Goal: Contribute content: Contribute content

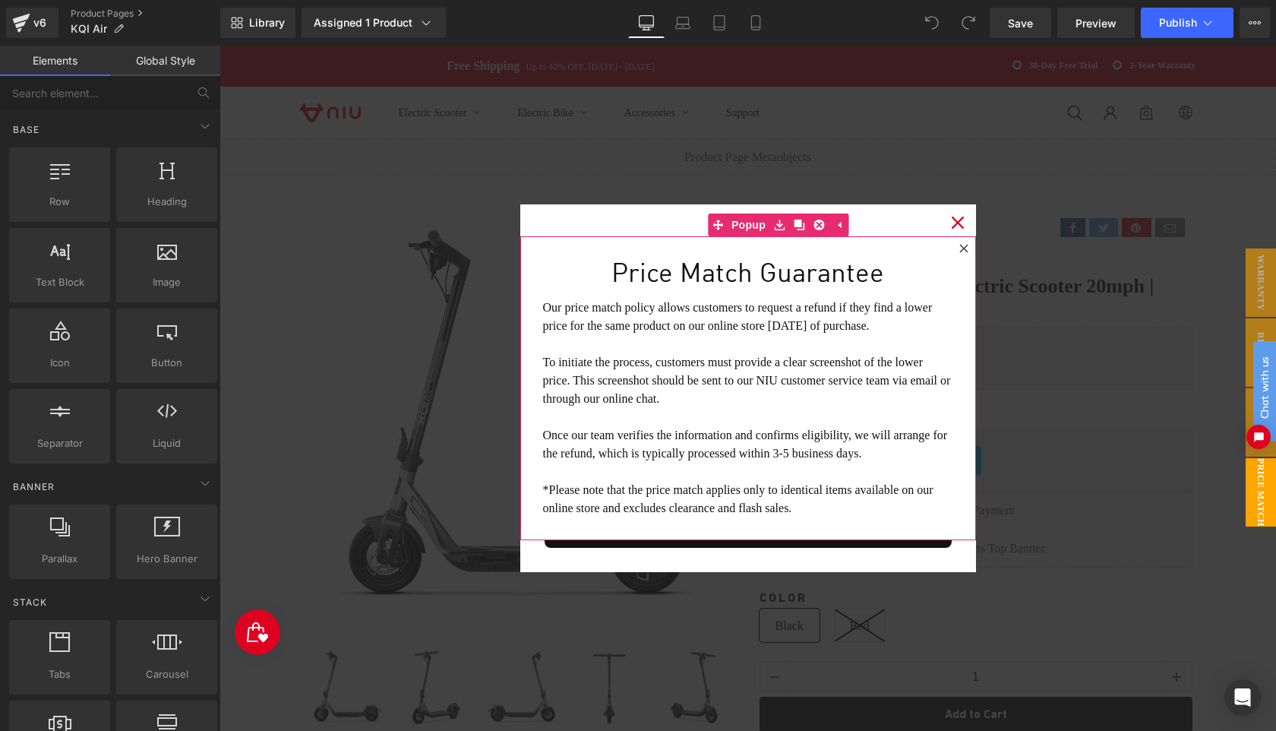
click at [966, 249] on icon at bounding box center [964, 248] width 9 height 9
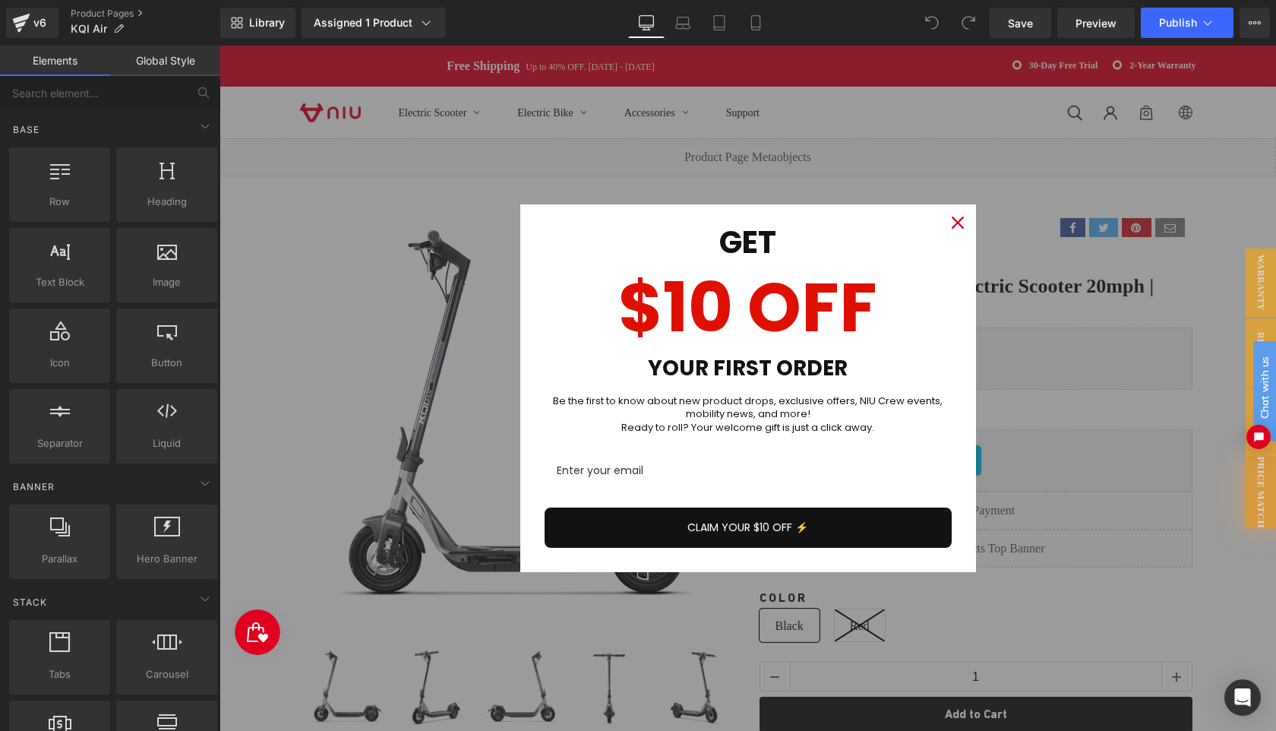
click at [958, 220] on icon "close icon" at bounding box center [958, 223] width 12 height 12
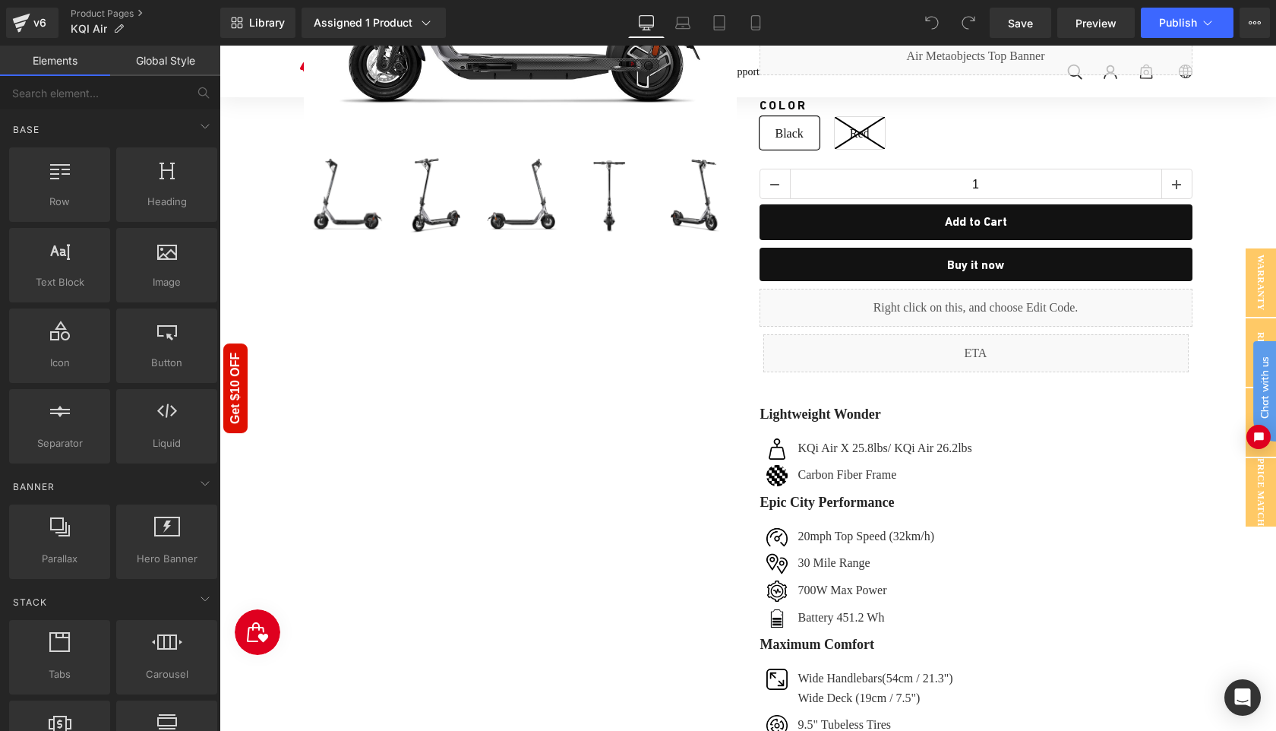
scroll to position [454, 0]
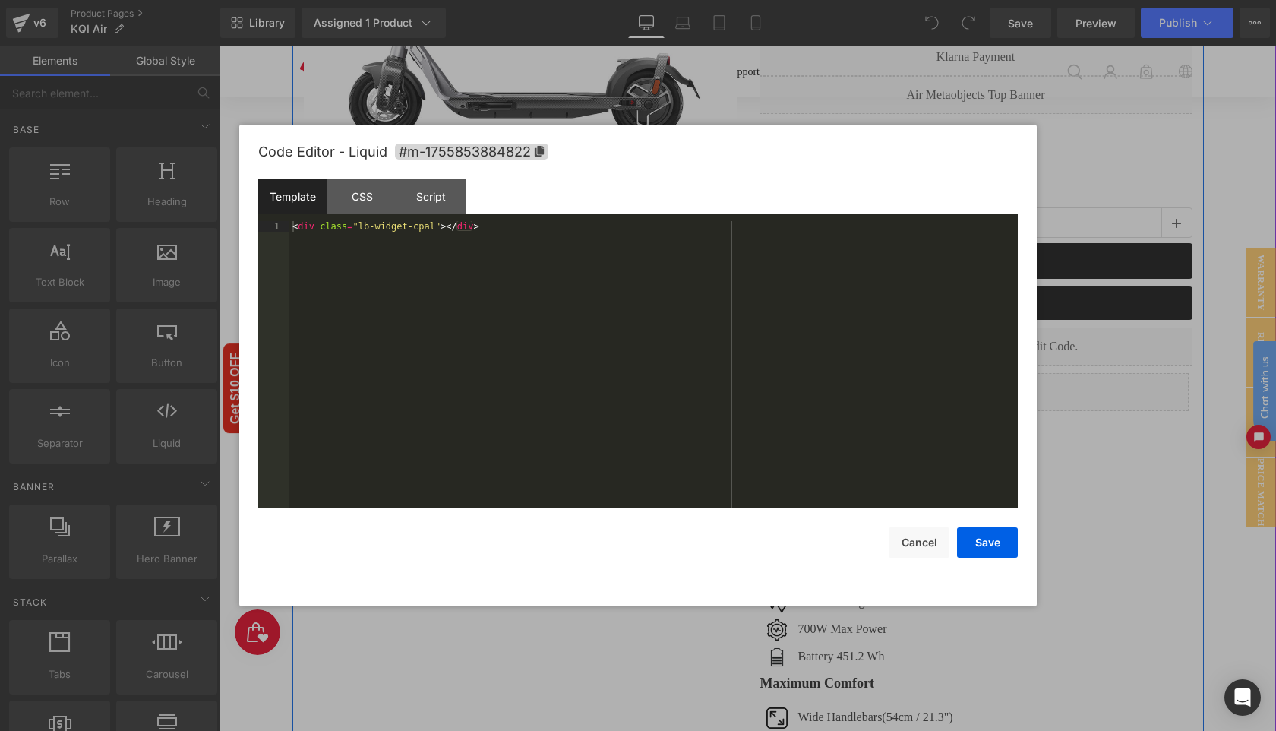
click at [994, 337] on div "Liquid" at bounding box center [976, 346] width 433 height 38
click at [926, 546] on button "Cancel" at bounding box center [919, 542] width 61 height 30
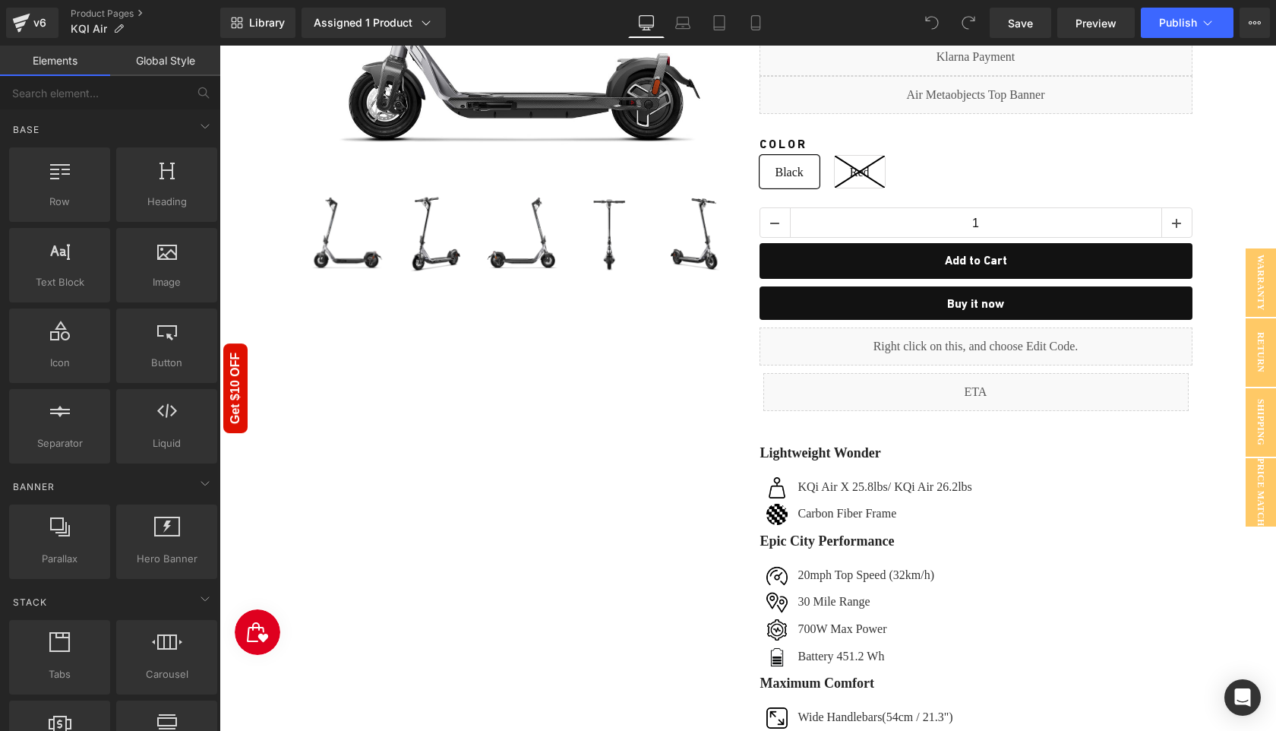
scroll to position [84, 0]
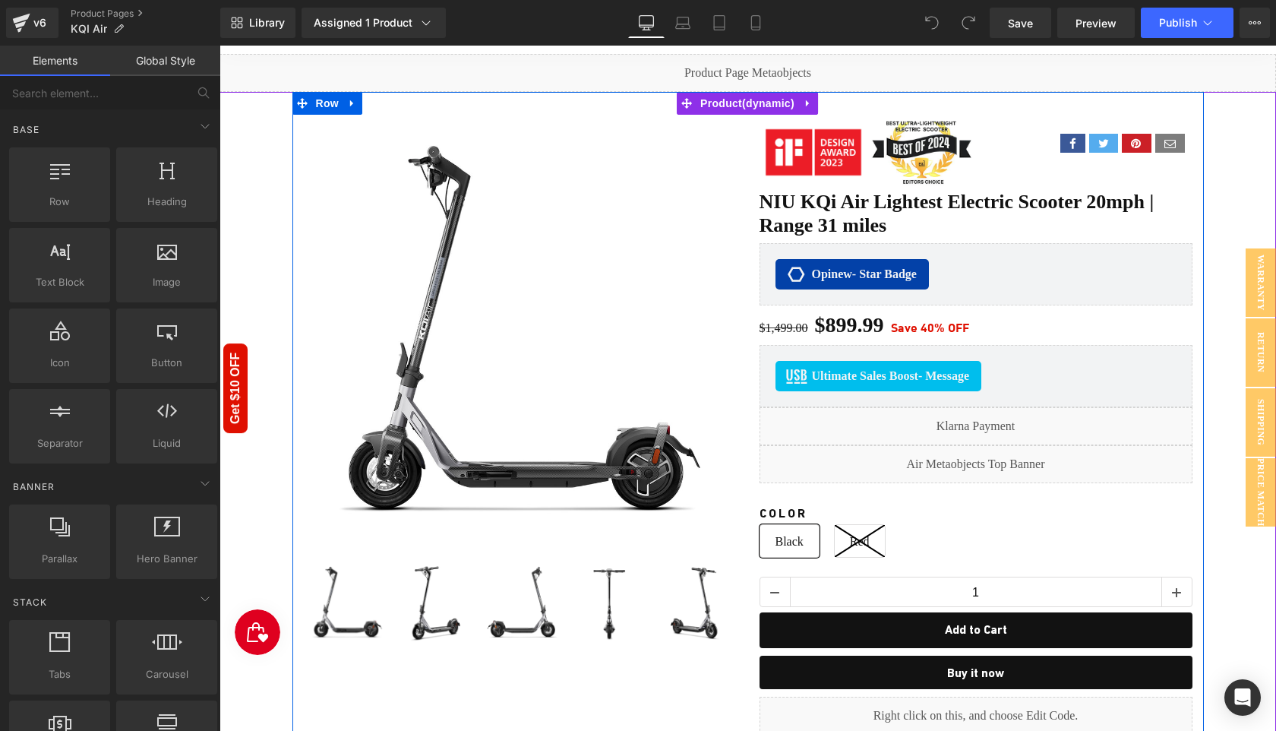
click at [995, 460] on div "Liquid" at bounding box center [976, 464] width 433 height 38
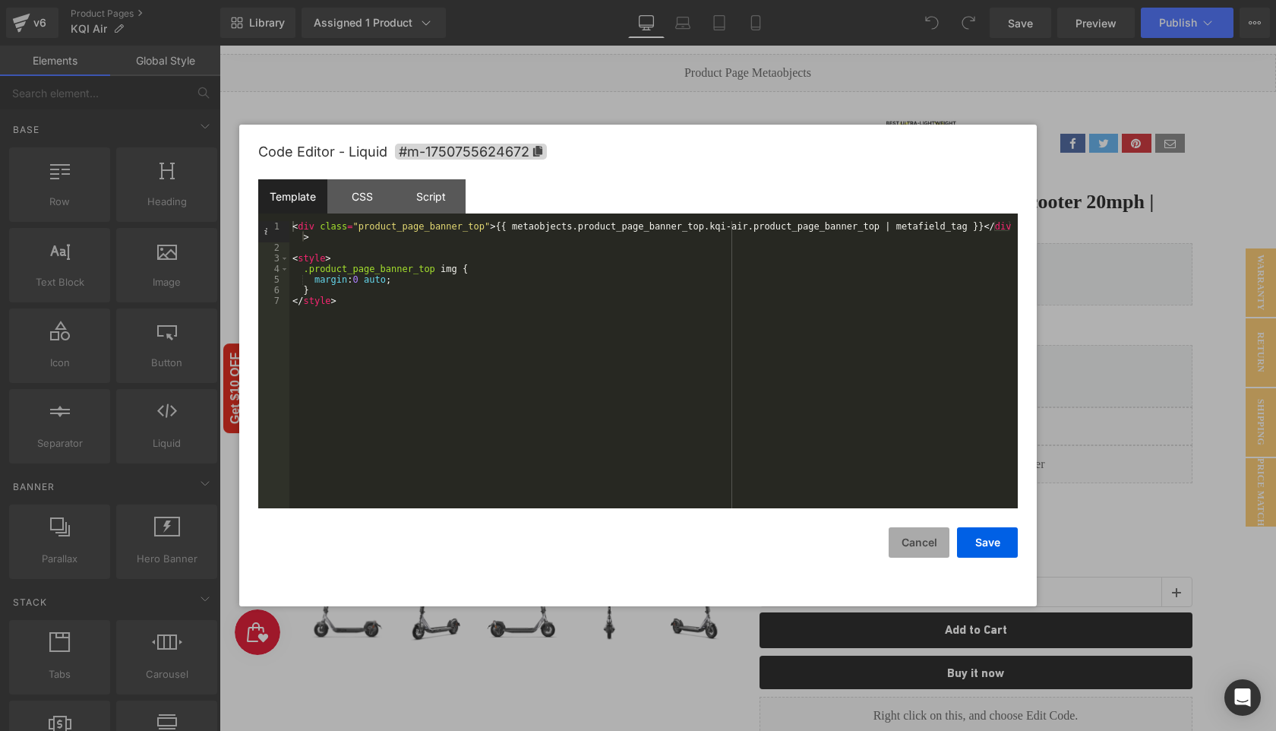
click at [928, 546] on button "Cancel" at bounding box center [919, 542] width 61 height 30
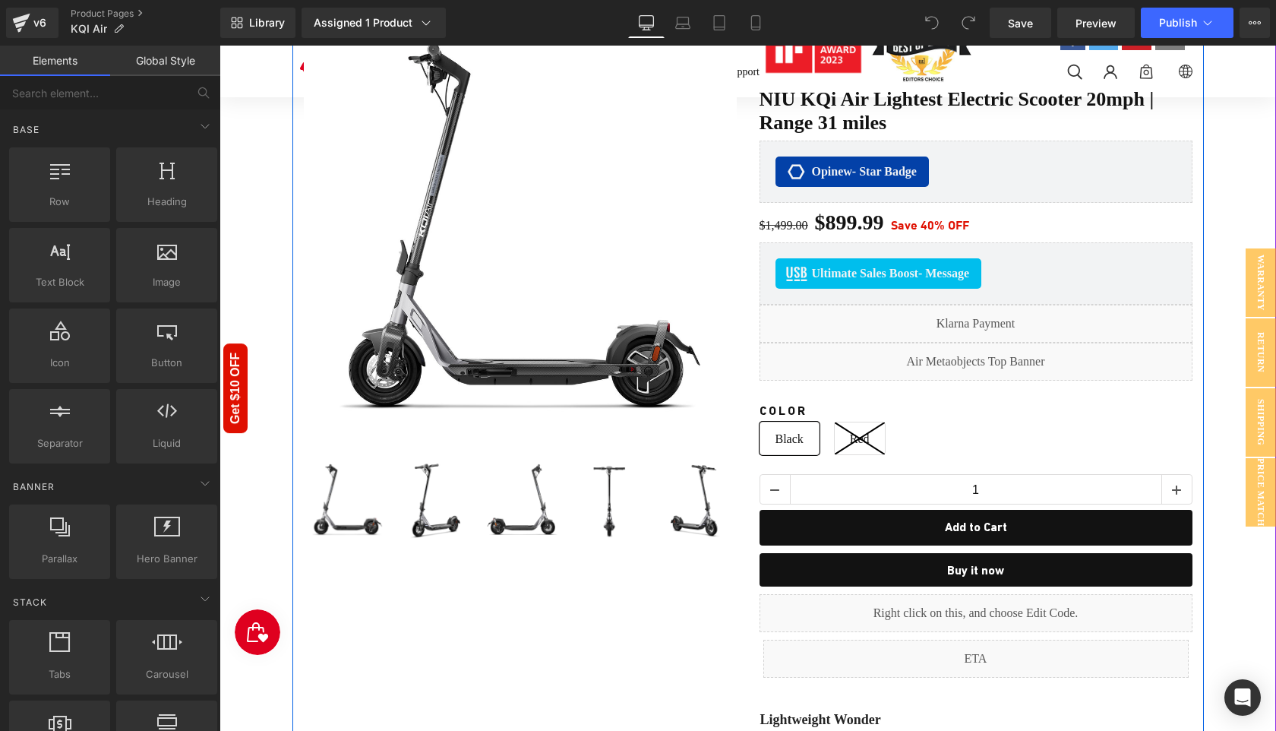
scroll to position [283, 0]
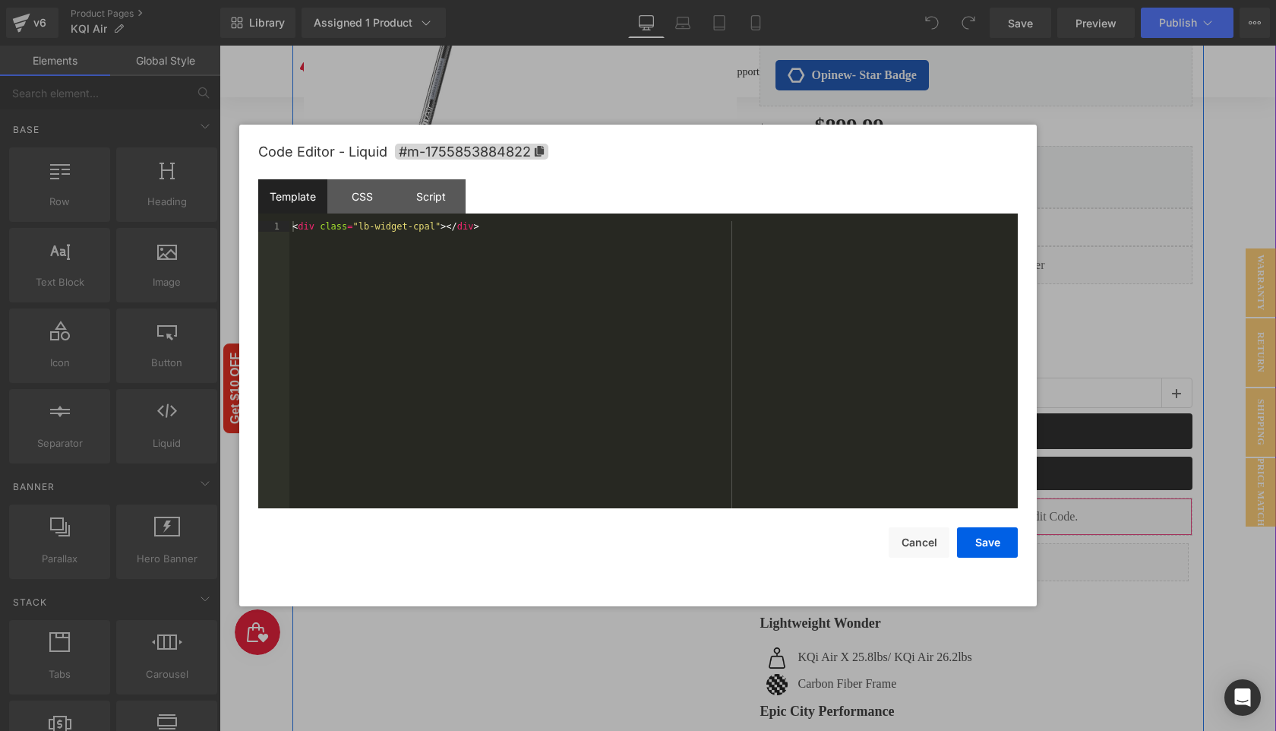
click at [992, 508] on div "Liquid" at bounding box center [976, 517] width 433 height 38
click at [568, 307] on div "< div class = "lb-widget-cpal" > </ div >" at bounding box center [653, 375] width 729 height 308
click at [900, 543] on button "Cancel" at bounding box center [919, 542] width 61 height 30
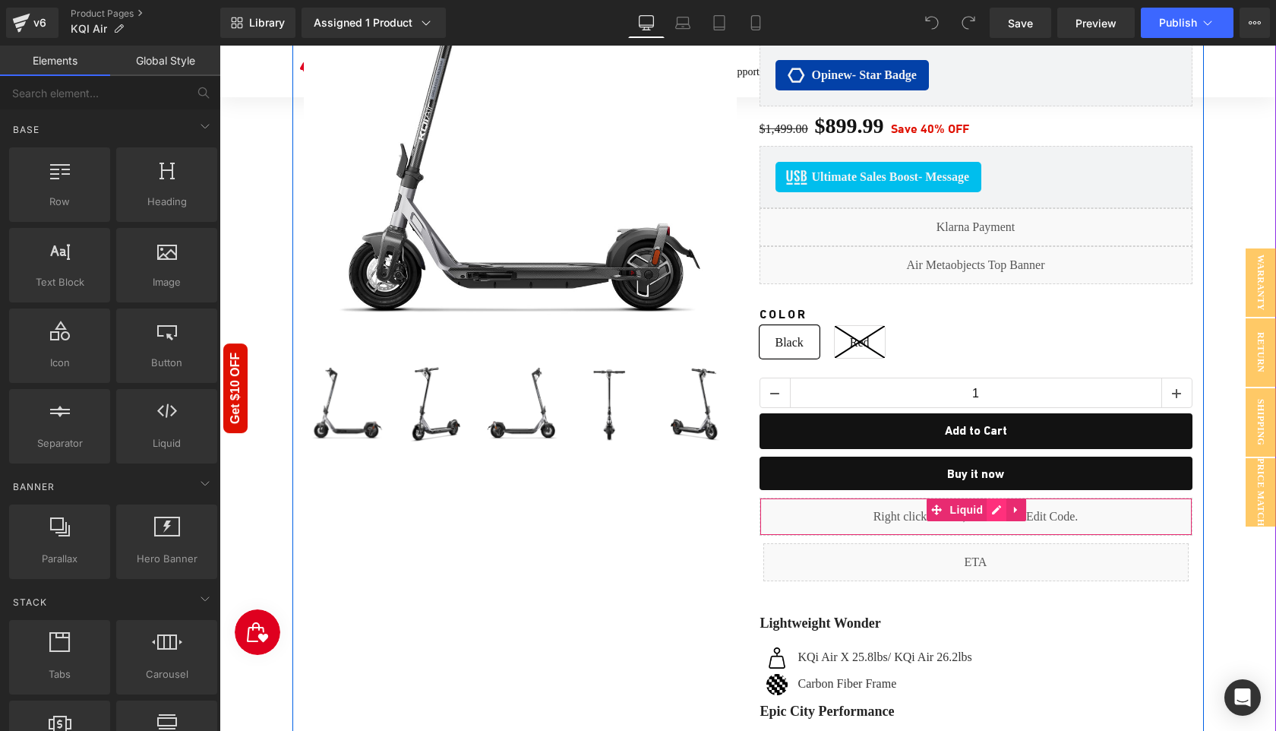
click at [997, 508] on div "Liquid" at bounding box center [976, 517] width 433 height 38
click at [963, 506] on span "Liquid" at bounding box center [967, 509] width 41 height 23
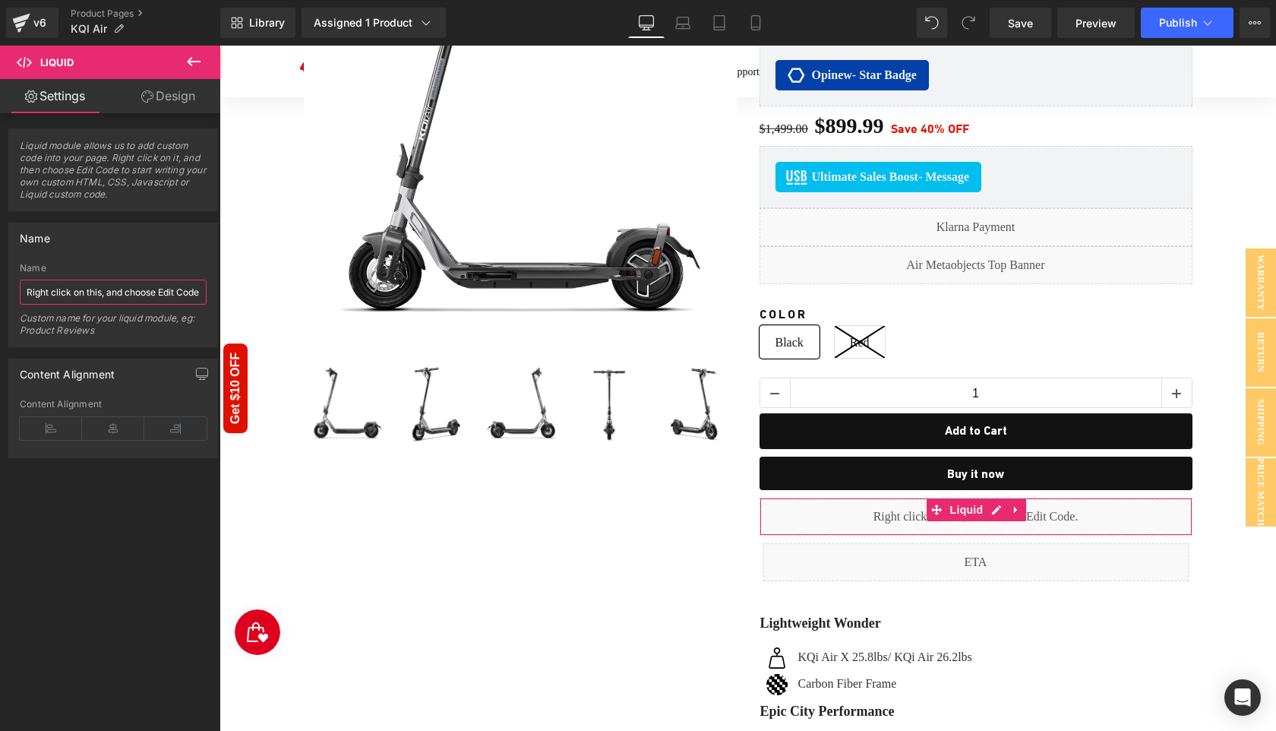
click at [103, 294] on input "Right click on this, and choose Edit Code." at bounding box center [113, 292] width 187 height 25
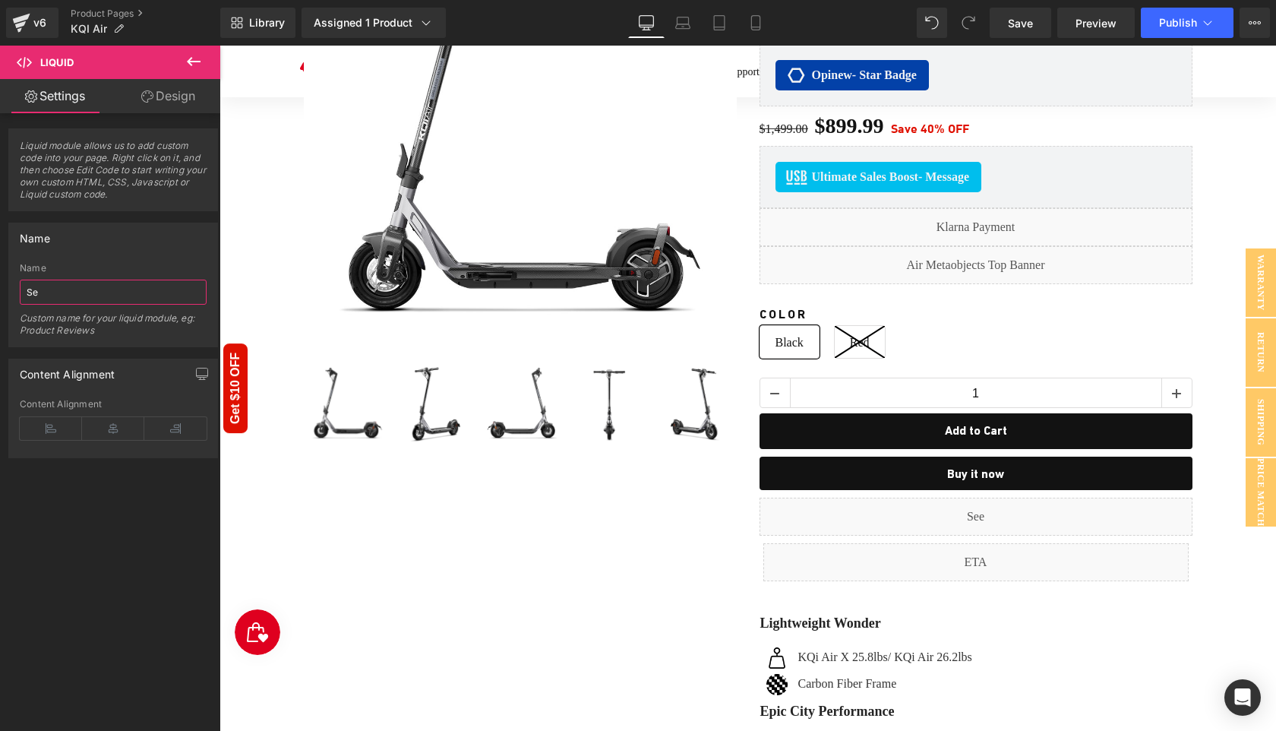
type input "S"
type input "SellEasy KQi Air"
click at [1023, 26] on span "Save" at bounding box center [1020, 23] width 25 height 16
click at [1022, 21] on span "Save" at bounding box center [1020, 23] width 25 height 16
click at [1033, 25] on span "Save" at bounding box center [1020, 23] width 25 height 16
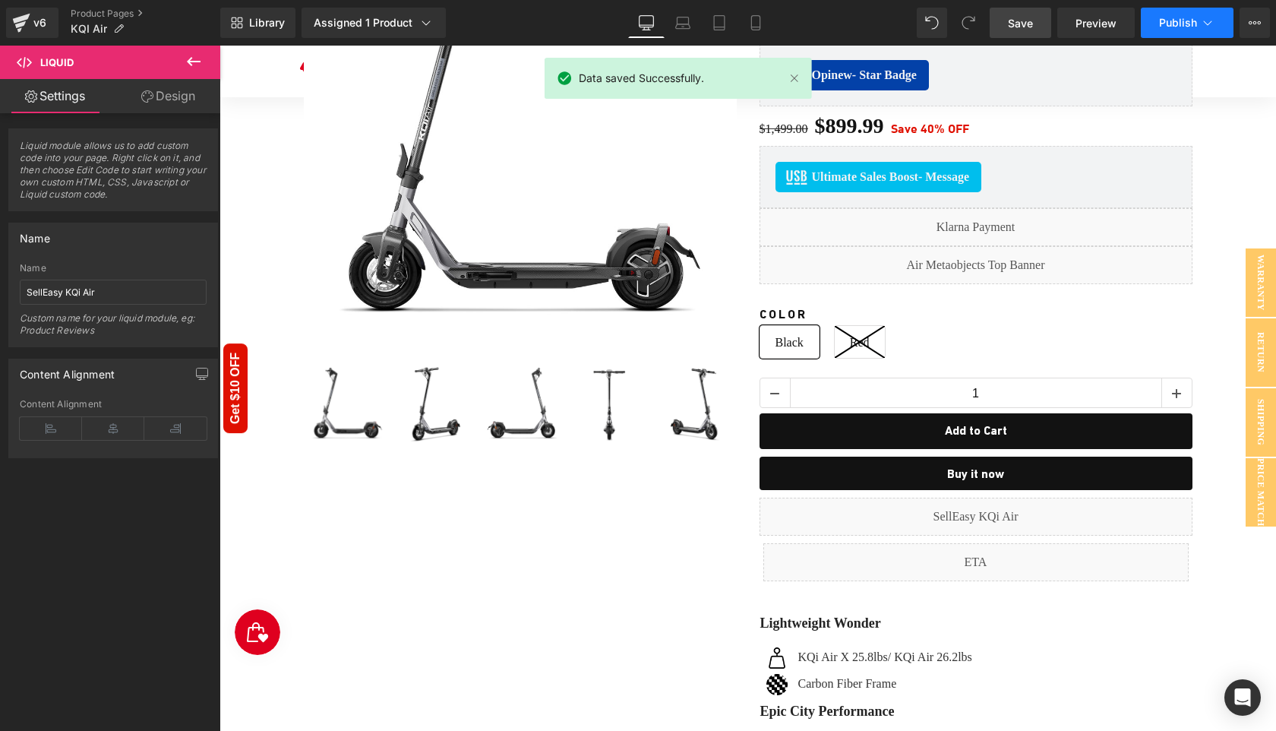
click at [1164, 23] on span "Publish" at bounding box center [1178, 23] width 38 height 12
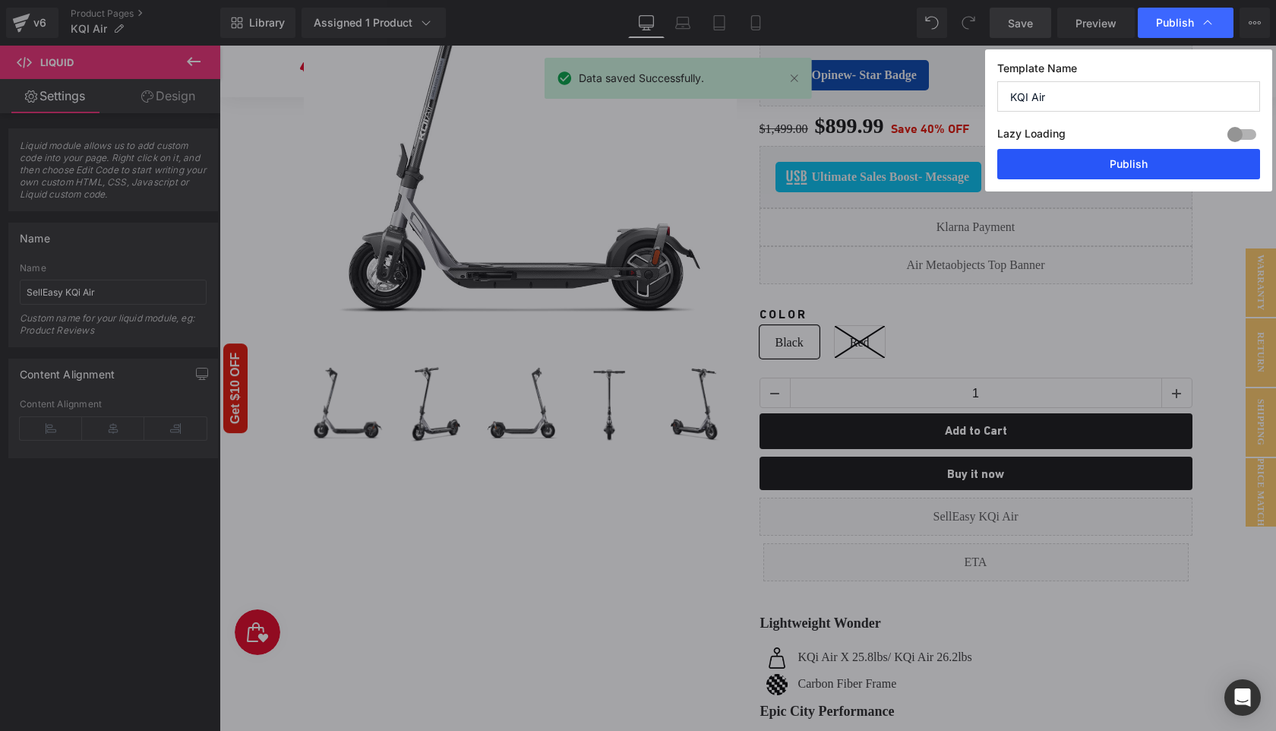
click at [1141, 167] on button "Publish" at bounding box center [1129, 164] width 263 height 30
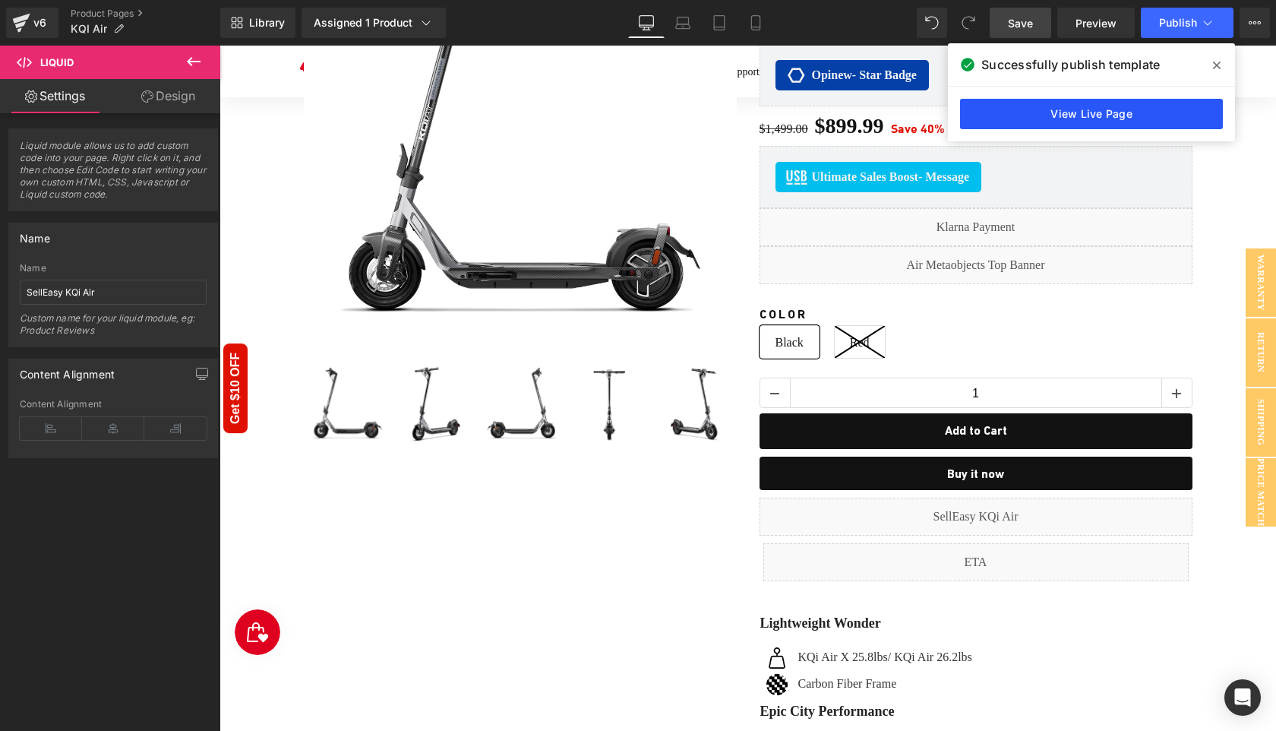
click at [1093, 106] on link "View Live Page" at bounding box center [1091, 114] width 263 height 30
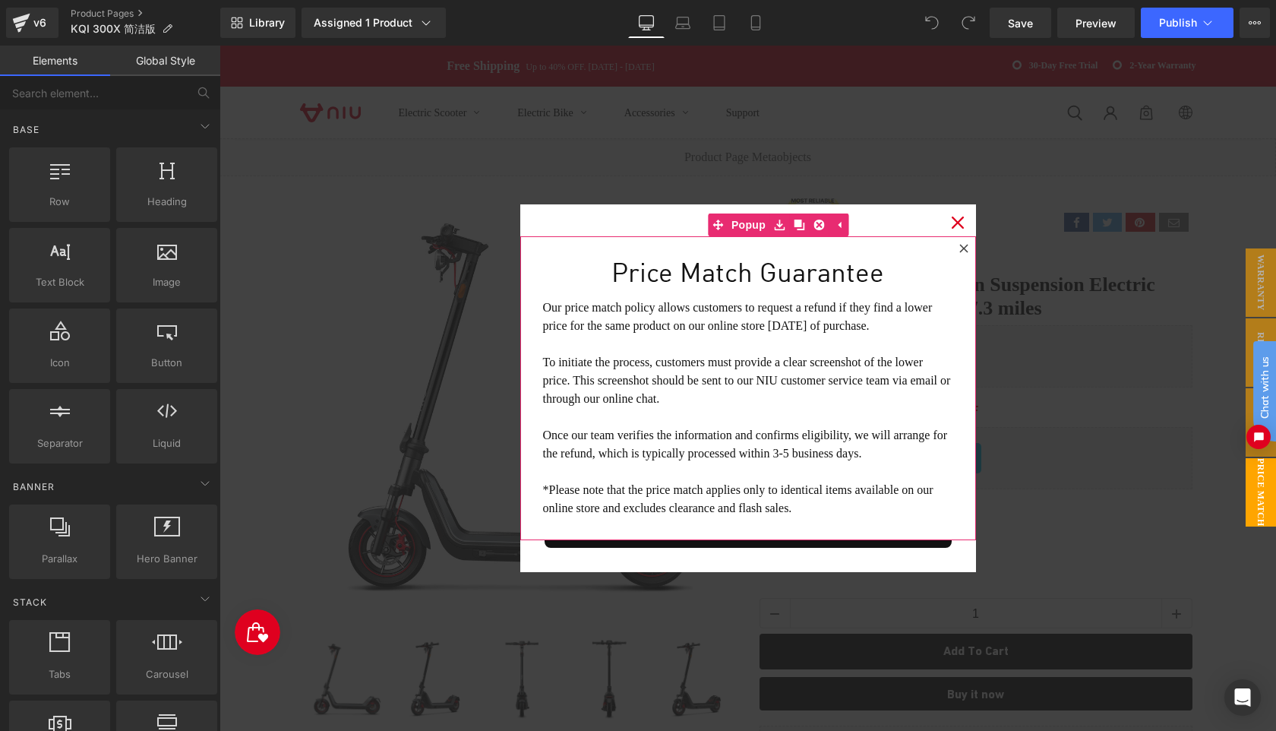
click at [962, 245] on icon at bounding box center [964, 248] width 9 height 9
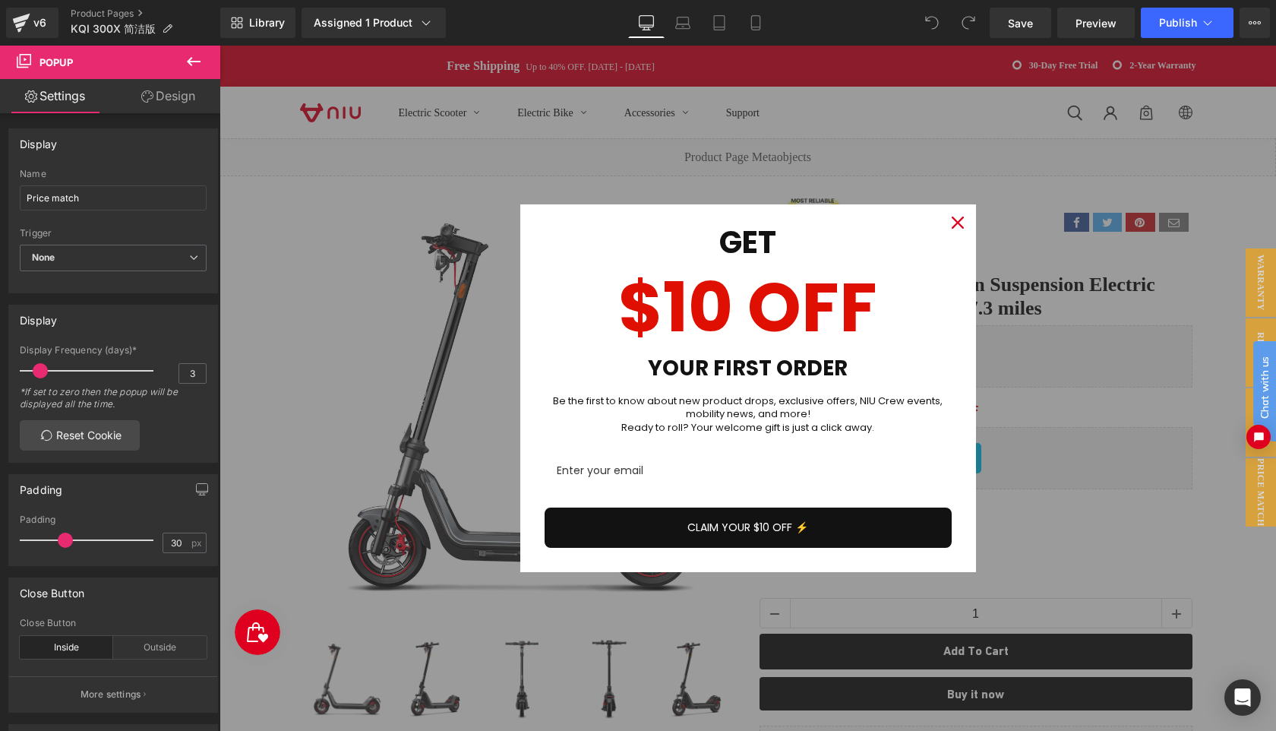
click at [956, 223] on icon "close icon" at bounding box center [958, 223] width 12 height 12
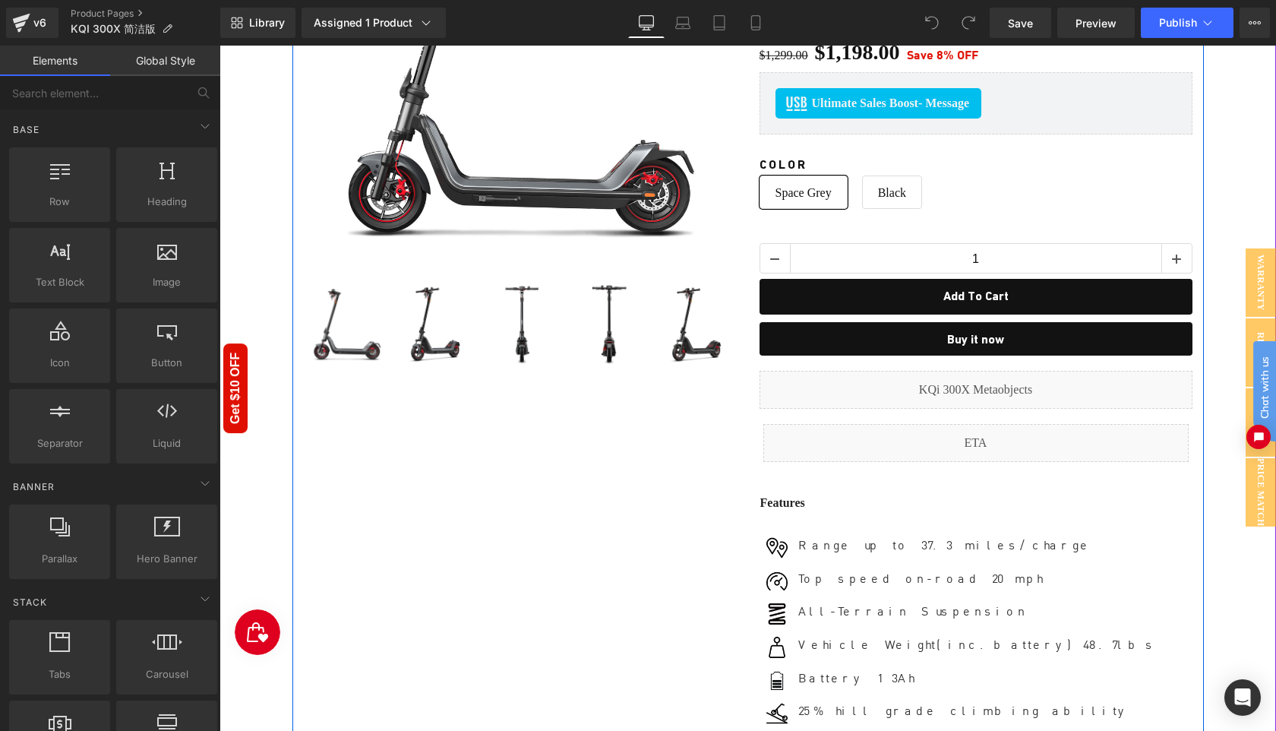
scroll to position [357, 0]
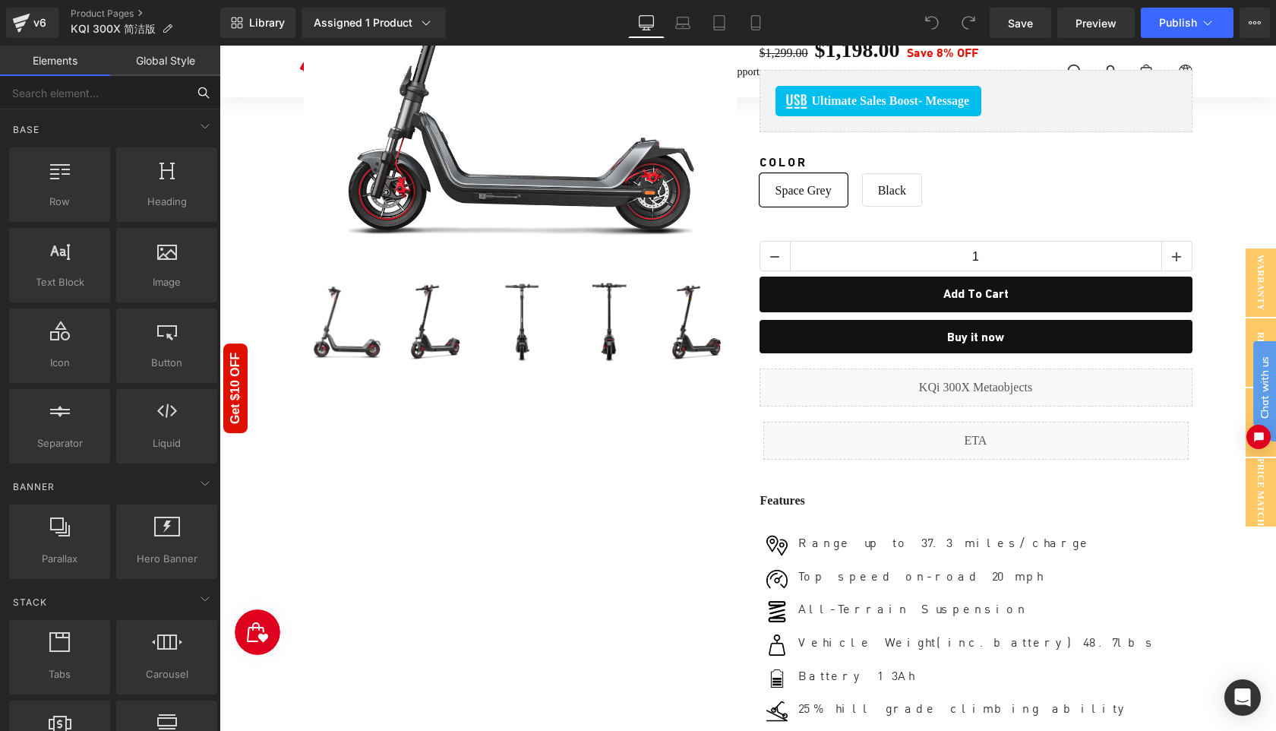
click at [125, 87] on input "text" at bounding box center [93, 92] width 187 height 33
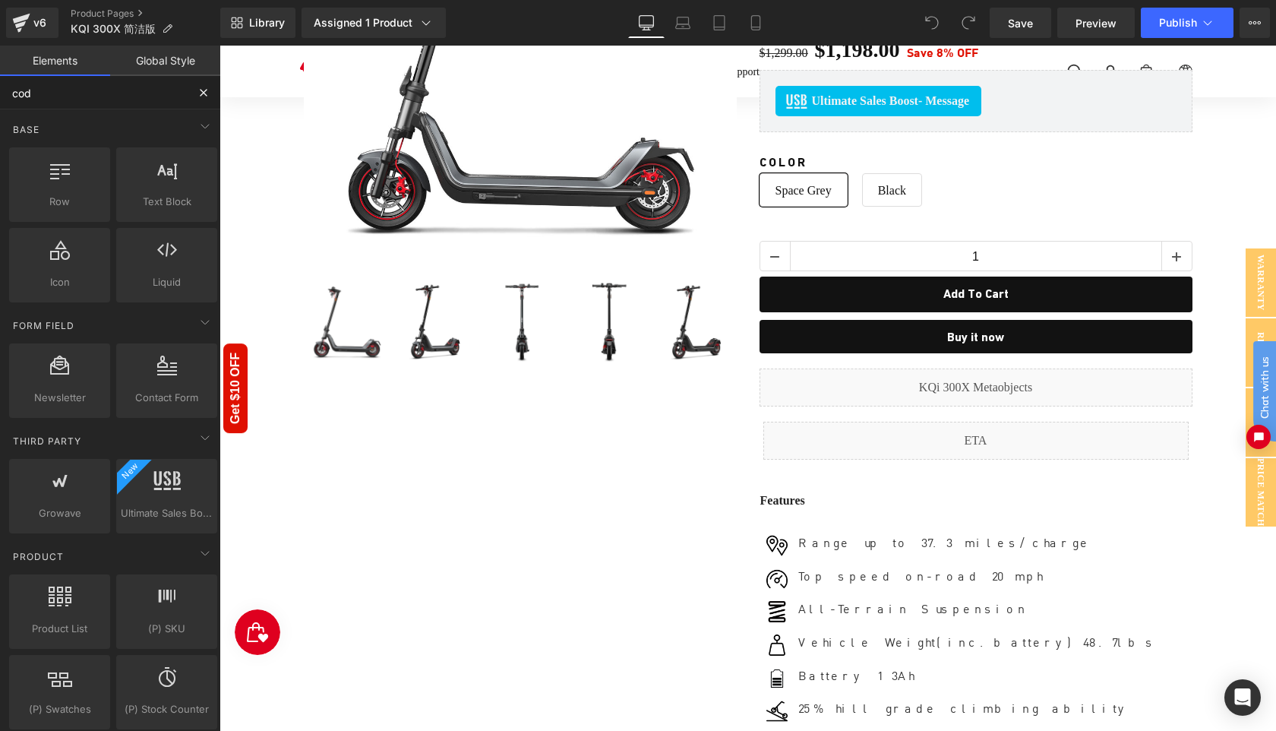
type input "code"
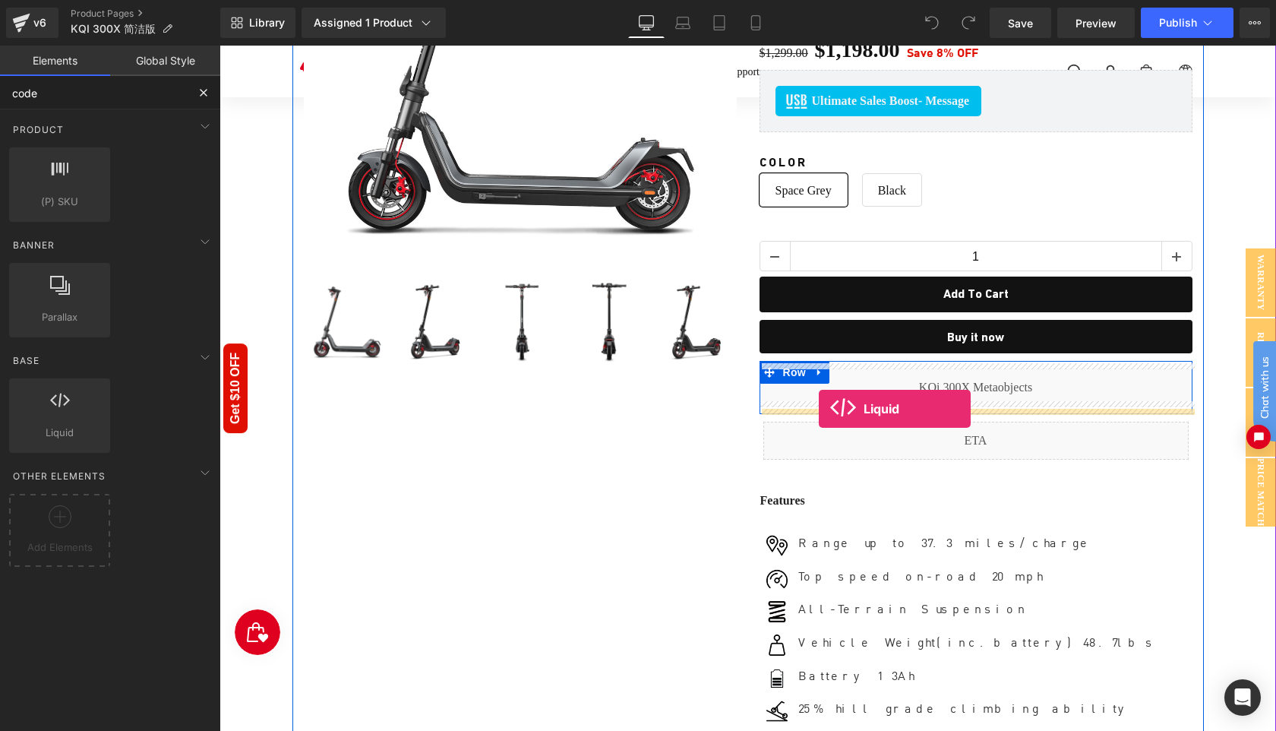
drag, startPoint x: 350, startPoint y: 453, endPoint x: 819, endPoint y: 409, distance: 471.6
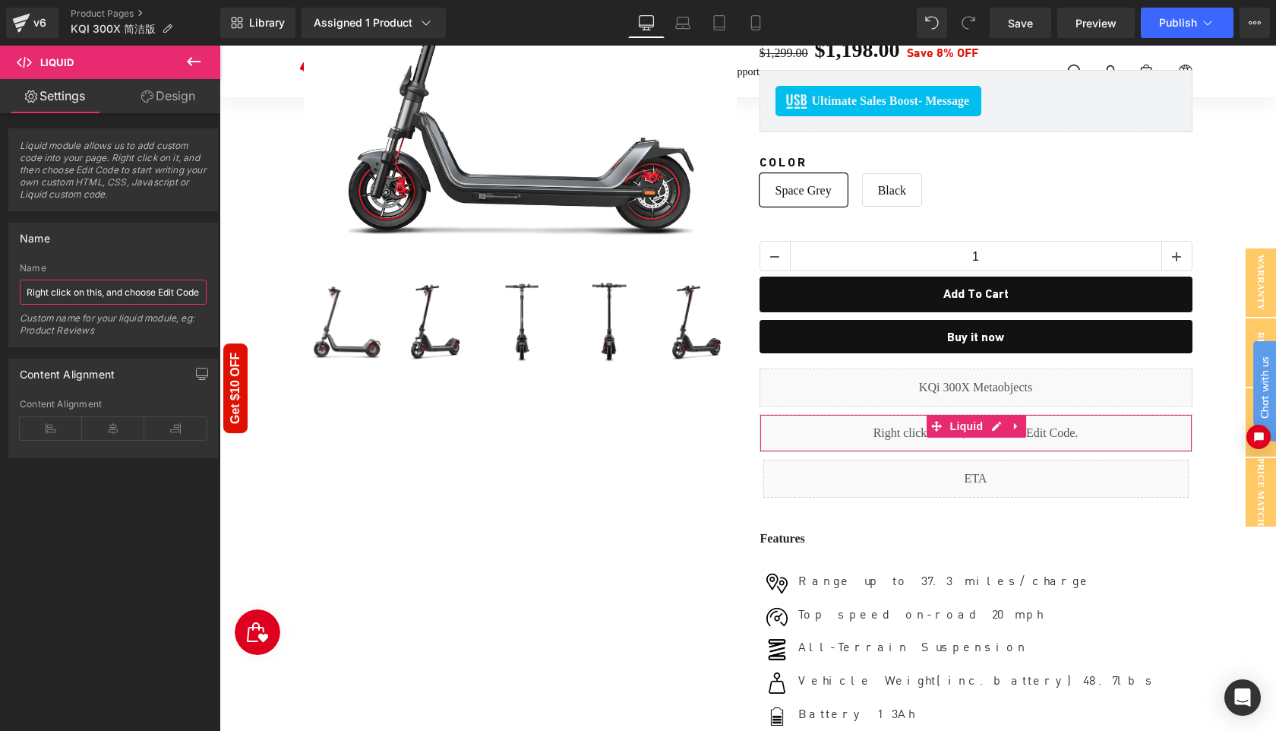
click at [117, 293] on input "Right click on this, and choose Edit Code." at bounding box center [113, 292] width 187 height 25
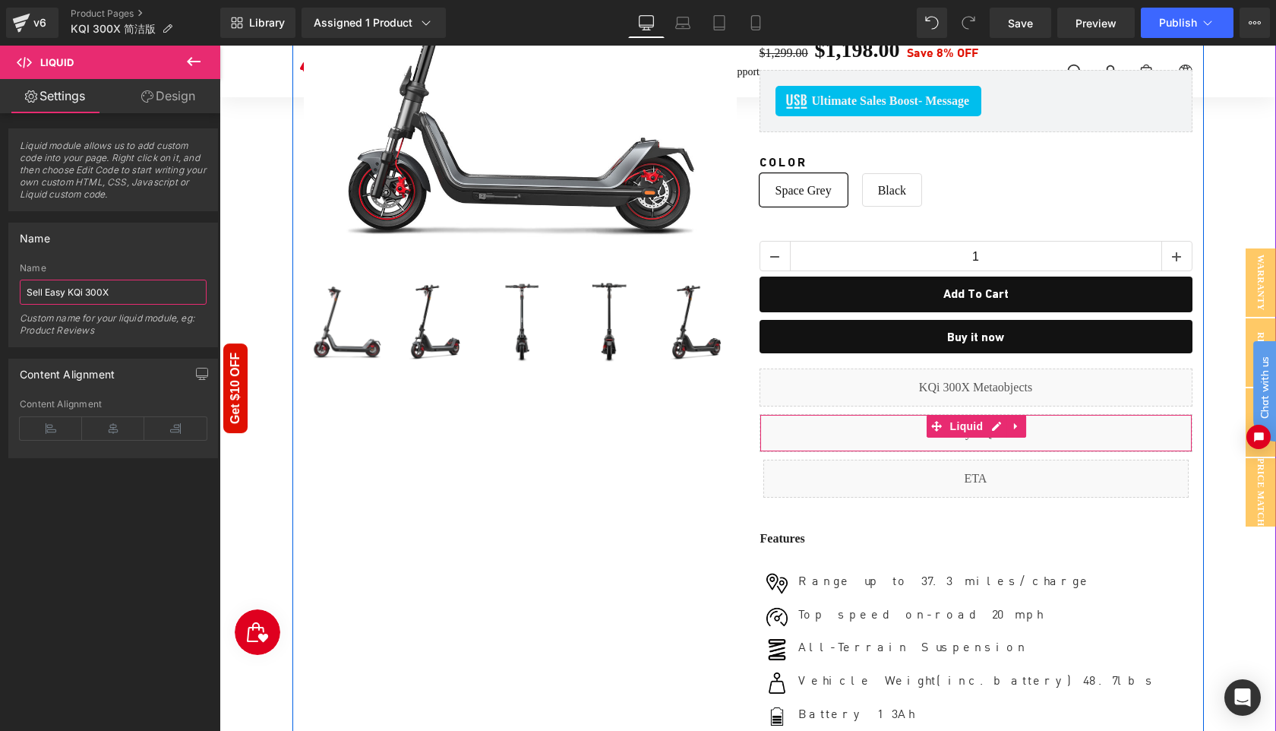
click at [990, 421] on div "Liquid" at bounding box center [976, 433] width 433 height 38
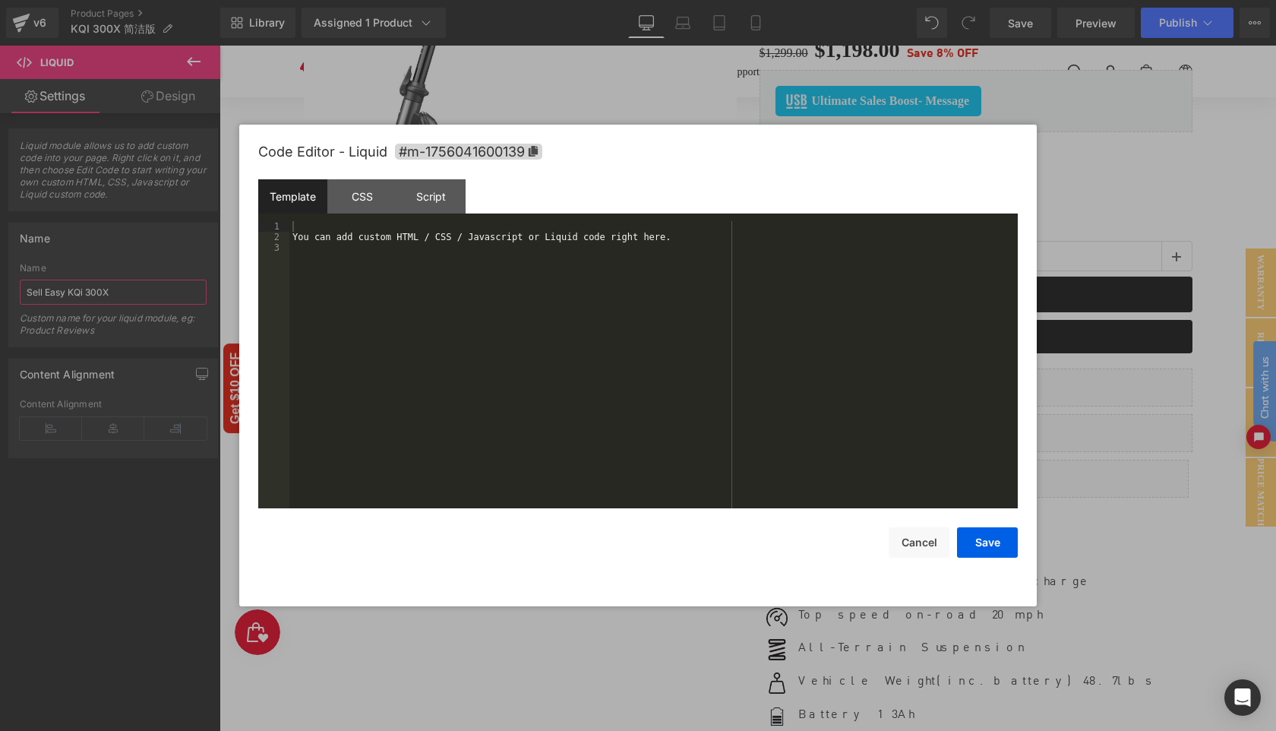
type input "Sell Easy KQi 300X"
click at [0, 0] on div "You can add custom HTML / CSS / Javascript or Liquid code right here." at bounding box center [0, 0] width 0 height 0
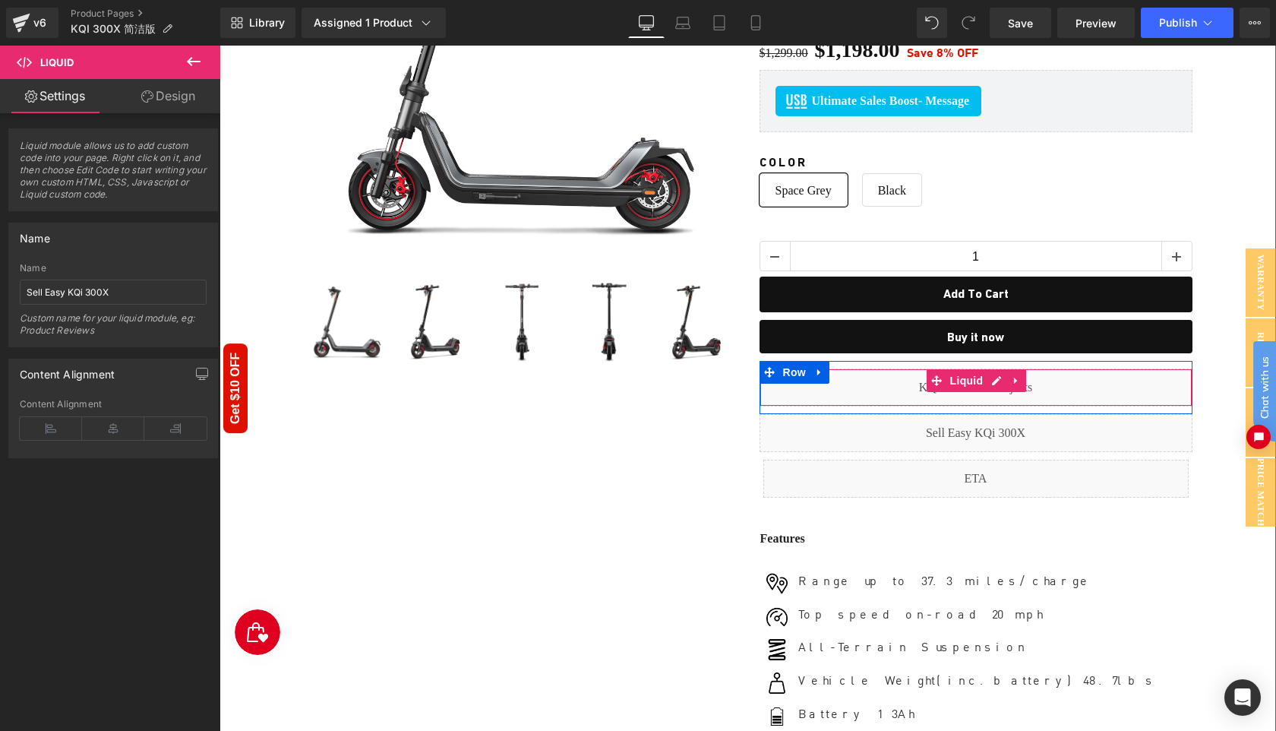
scroll to position [0, 0]
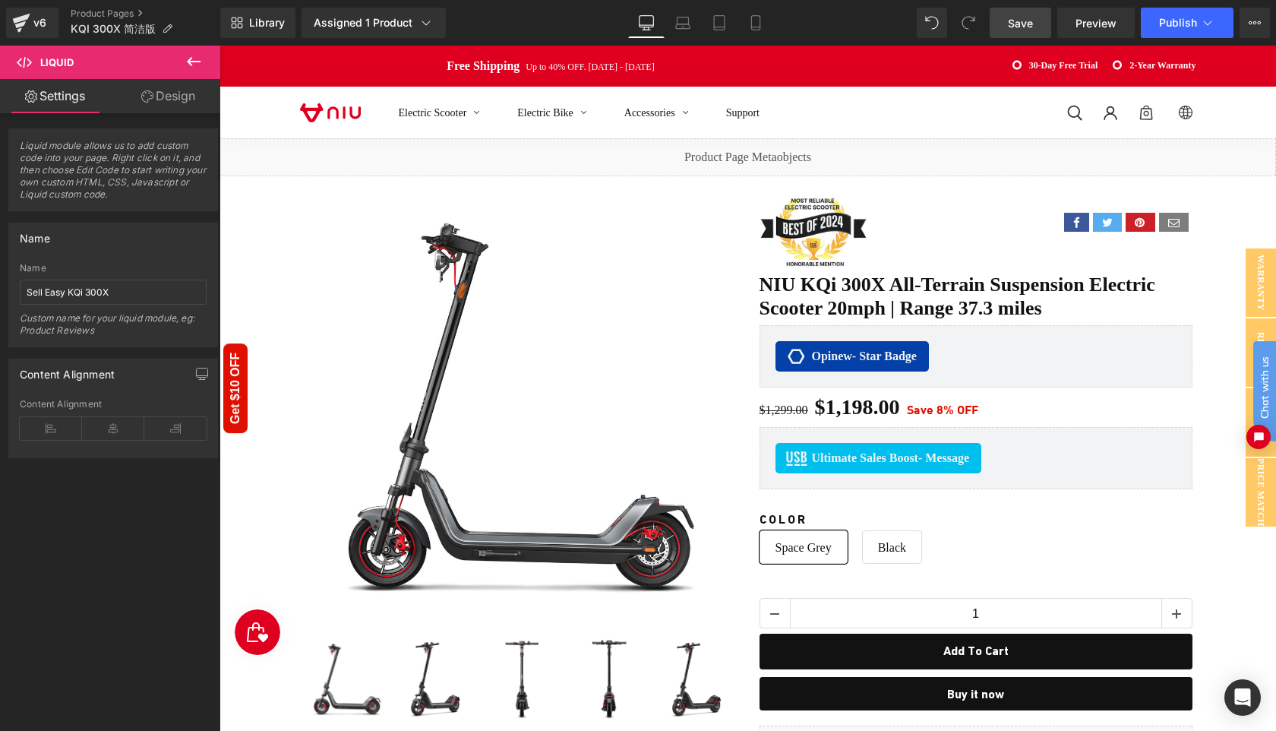
click at [1028, 20] on span "Save" at bounding box center [1020, 23] width 25 height 16
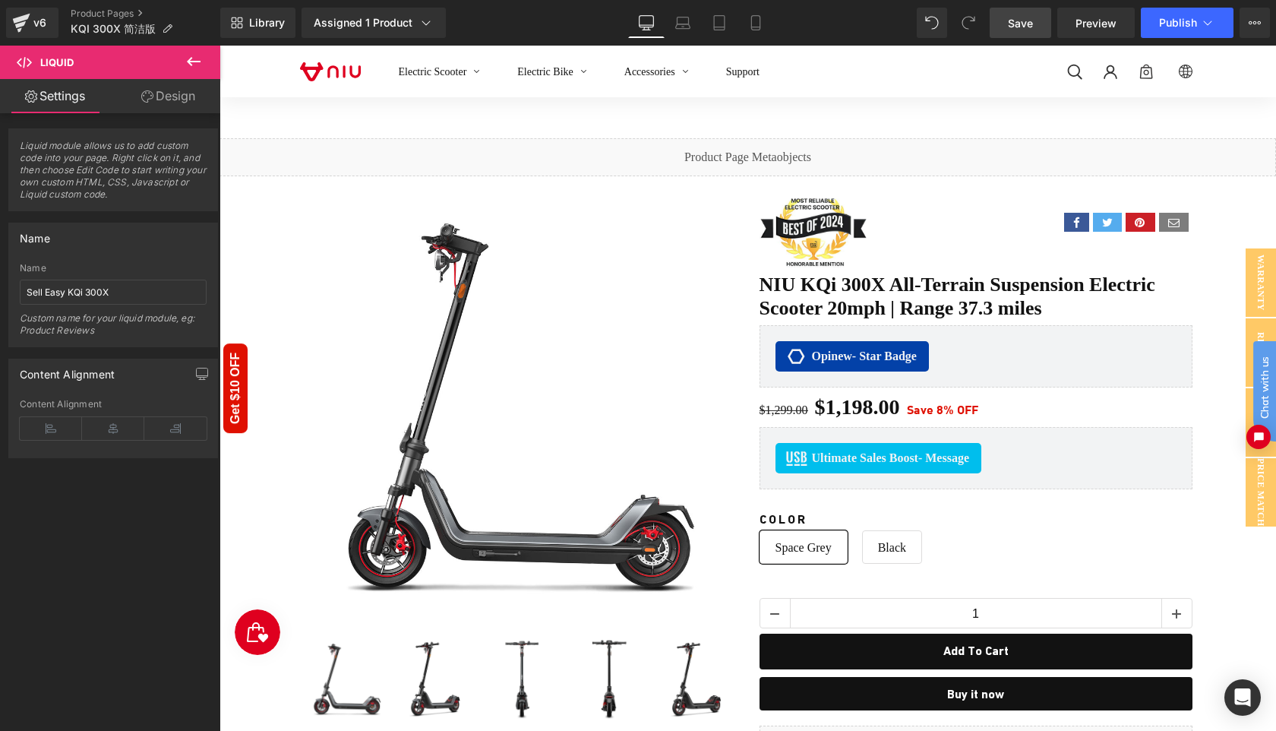
scroll to position [362, 0]
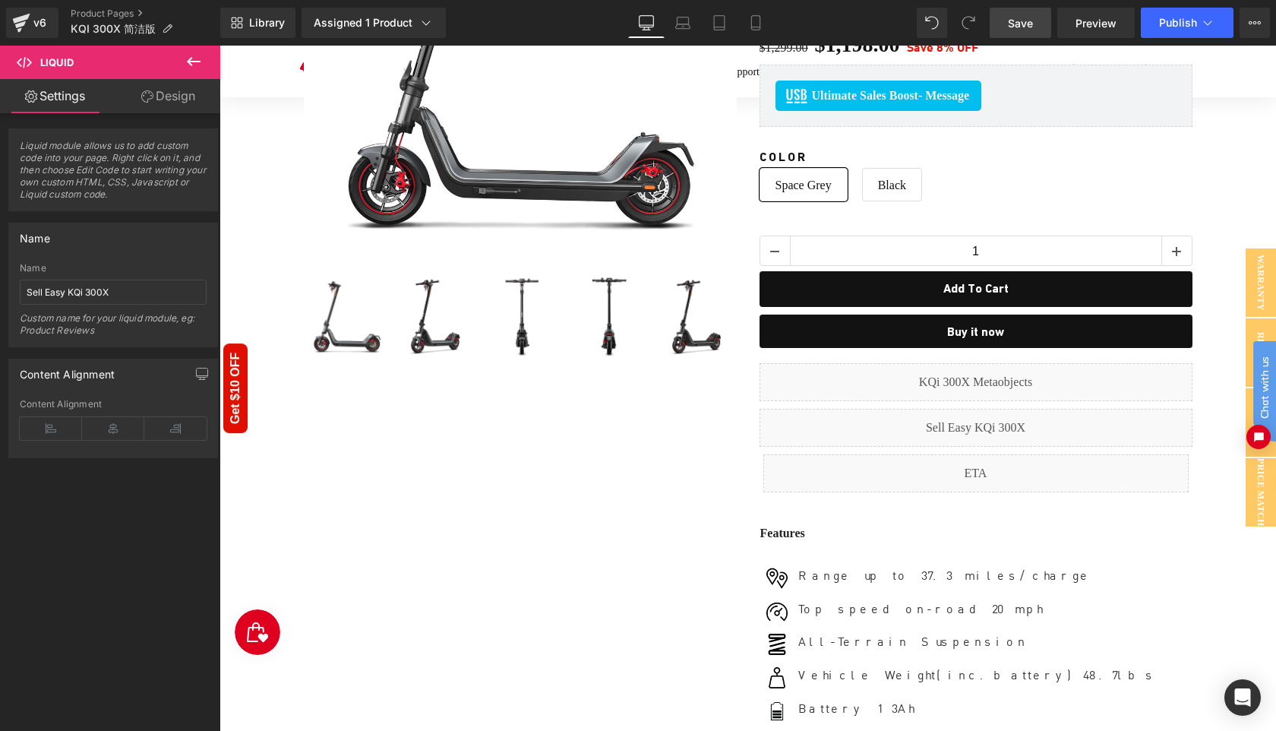
click at [1015, 20] on span "Save" at bounding box center [1020, 23] width 25 height 16
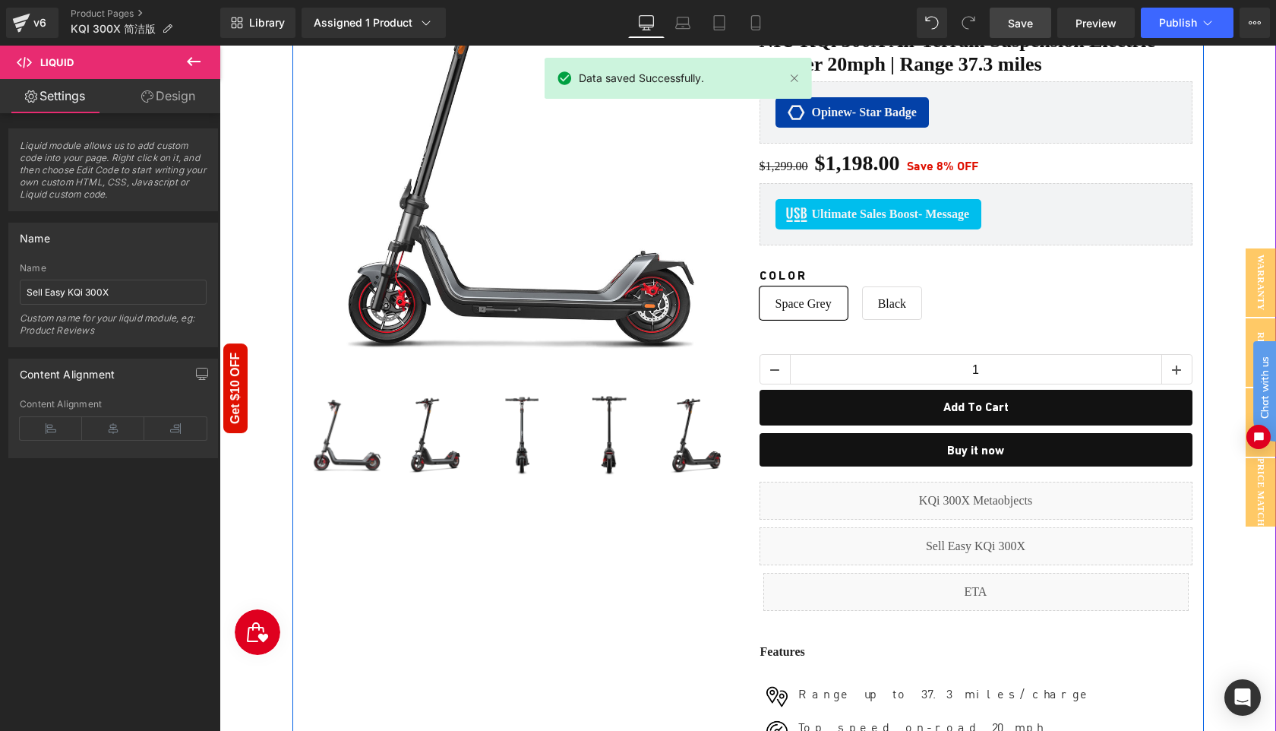
scroll to position [0, 0]
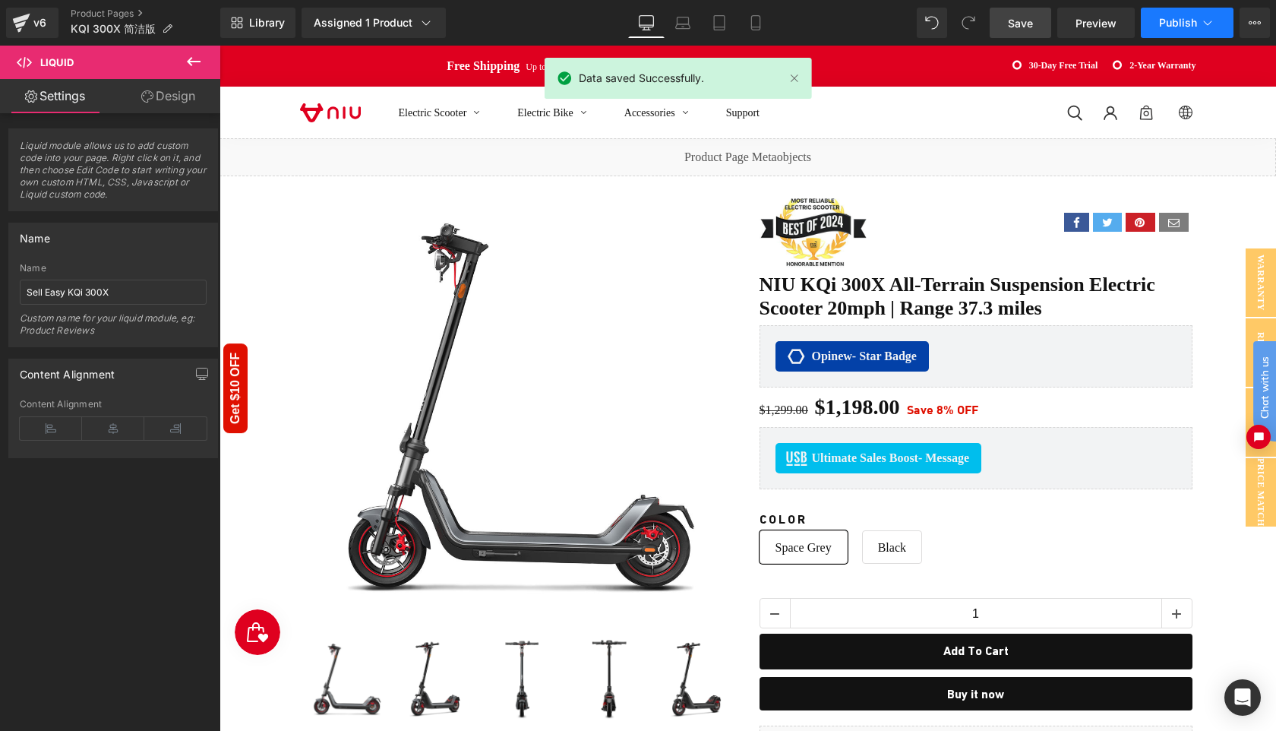
click at [1166, 28] on span "Publish" at bounding box center [1178, 23] width 38 height 12
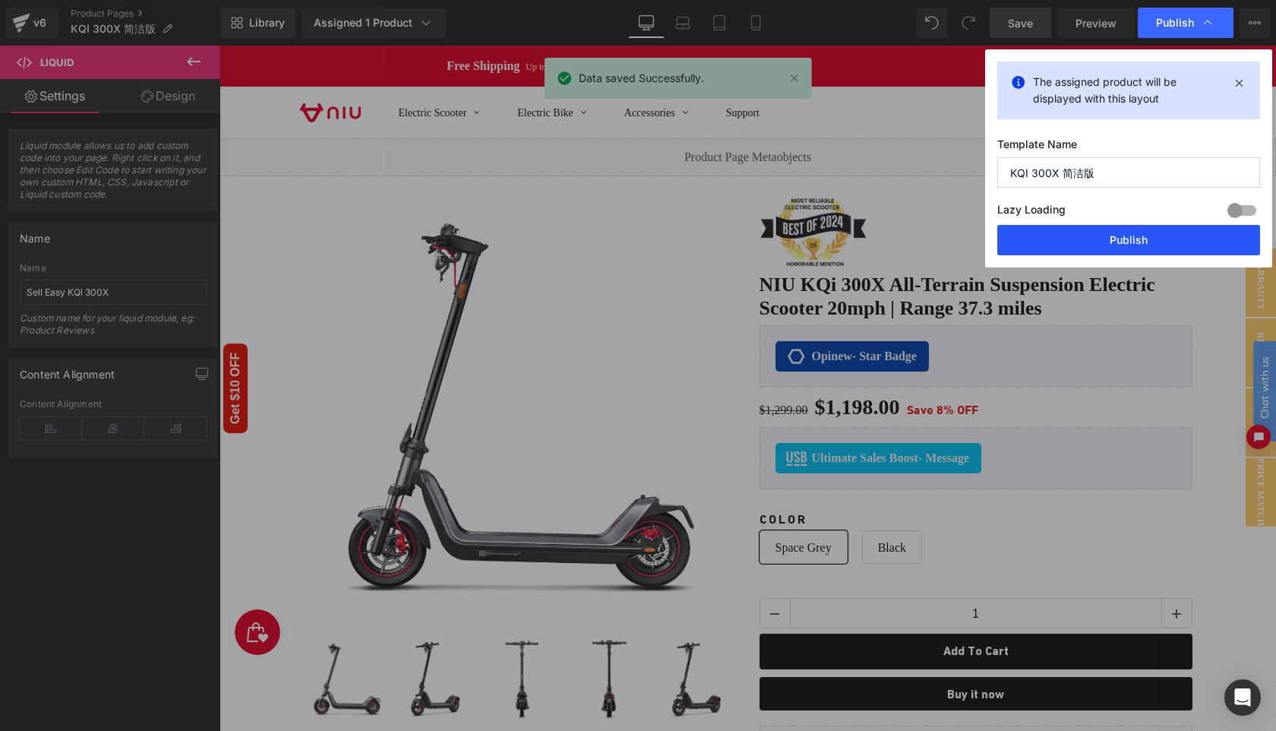
click at [0, 0] on button "Publish" at bounding box center [0, 0] width 0 height 0
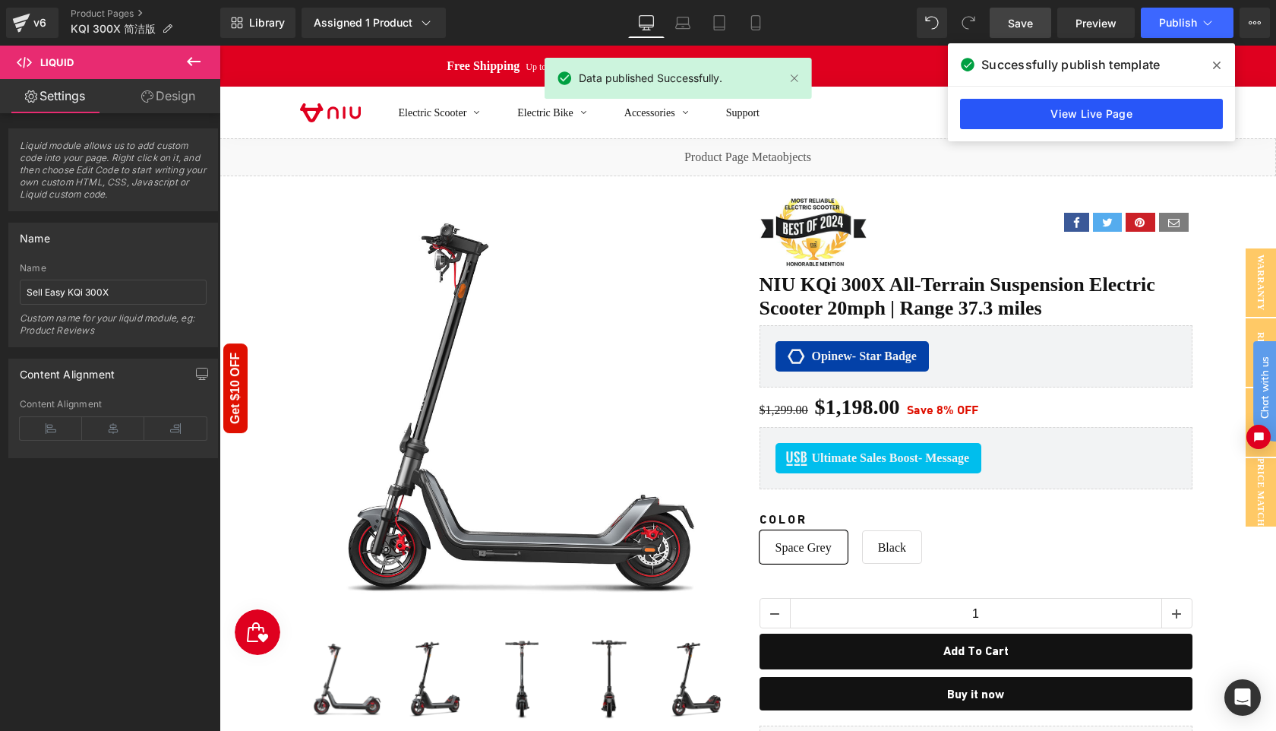
click at [0, 0] on link "View Live Page" at bounding box center [0, 0] width 0 height 0
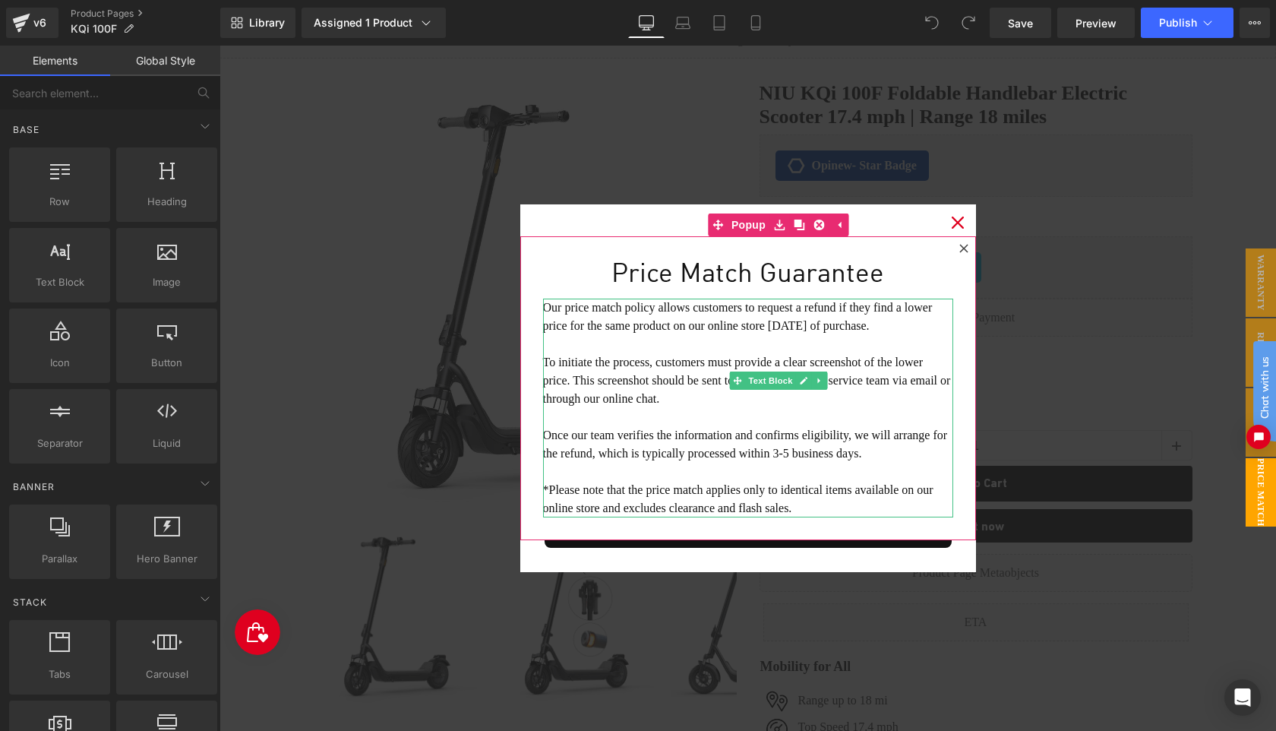
click at [966, 249] on icon at bounding box center [964, 248] width 9 height 9
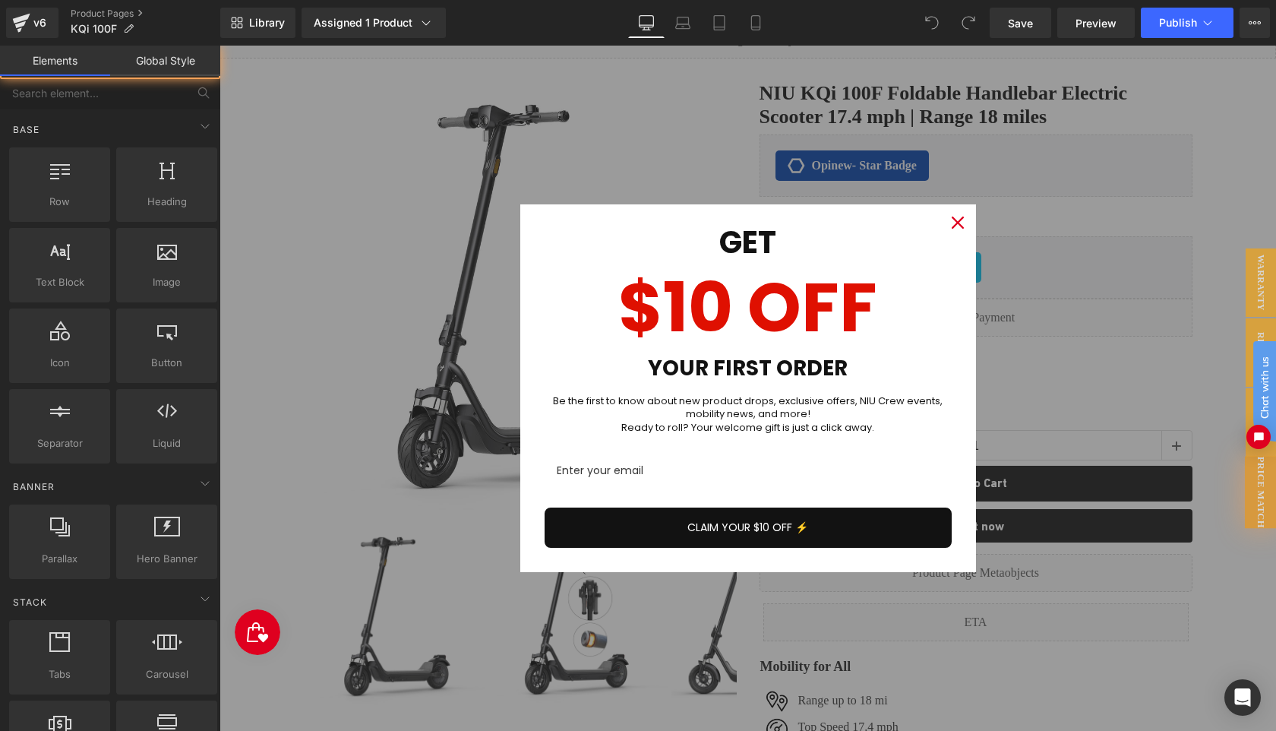
click at [955, 224] on icon "close icon" at bounding box center [958, 223] width 12 height 12
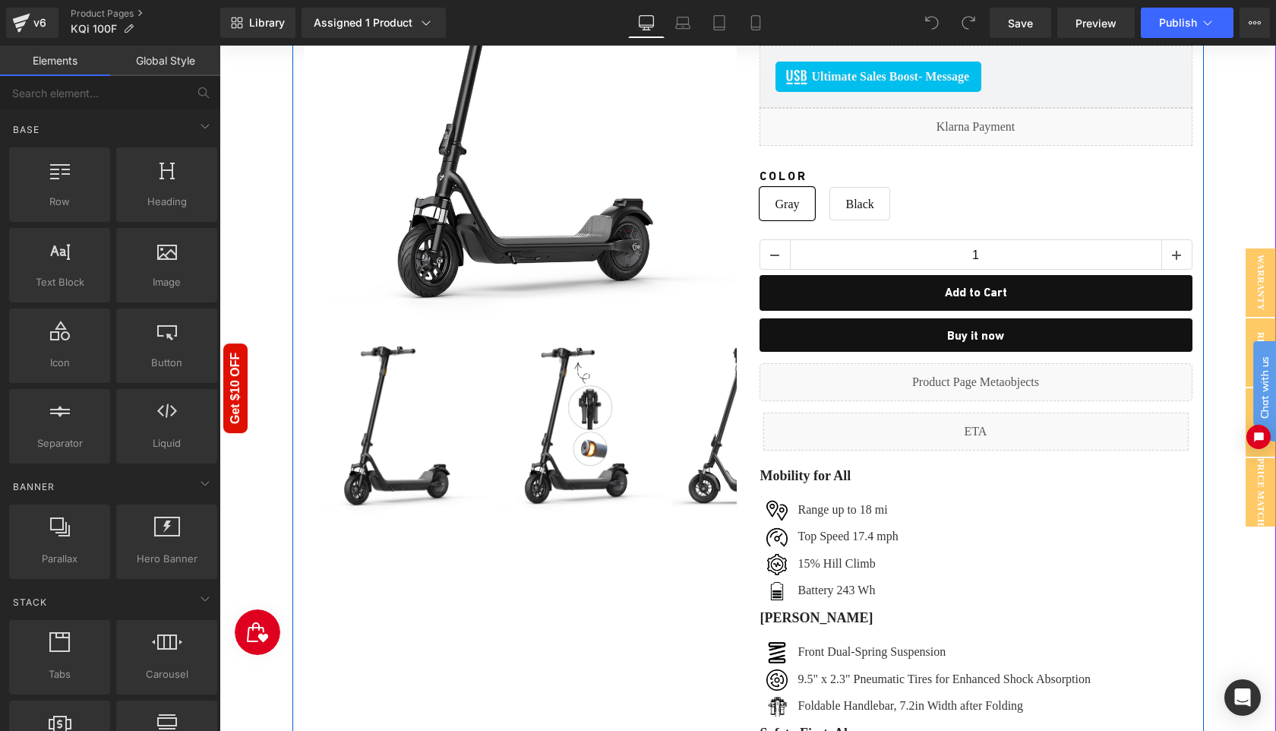
scroll to position [413, 0]
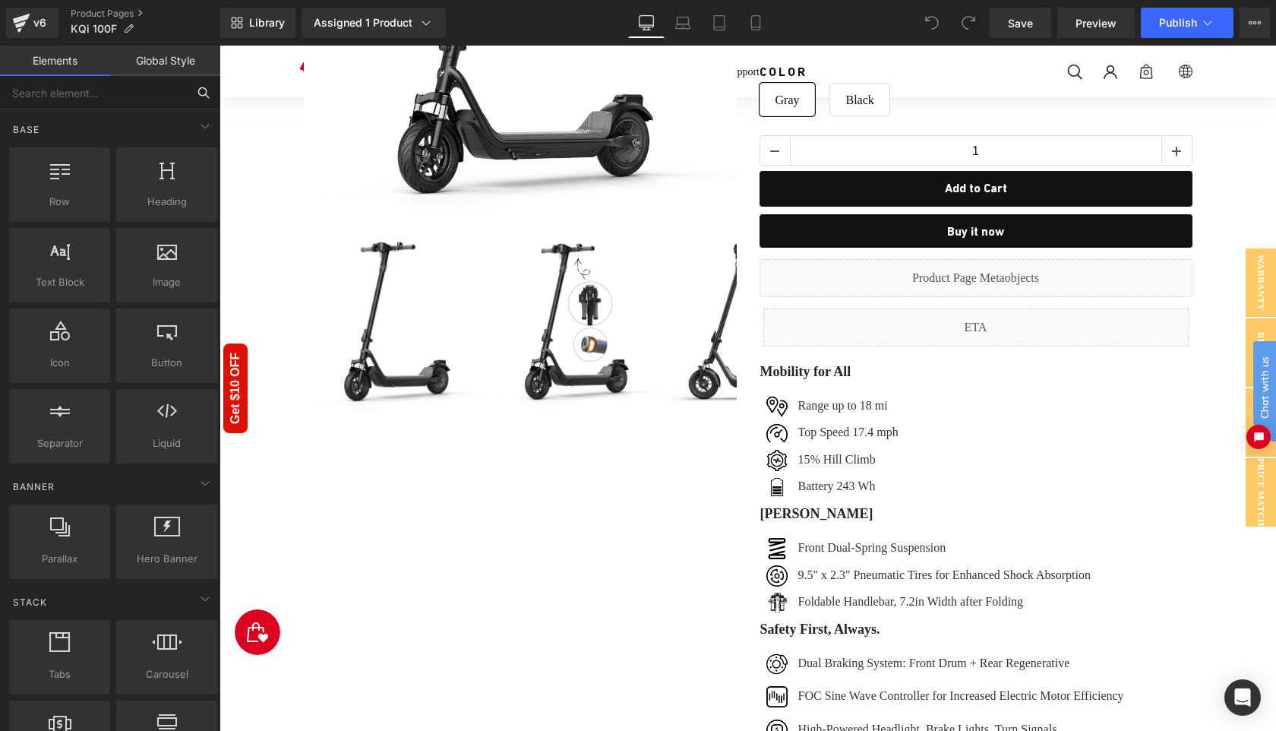
click at [103, 93] on input "text" at bounding box center [93, 92] width 187 height 33
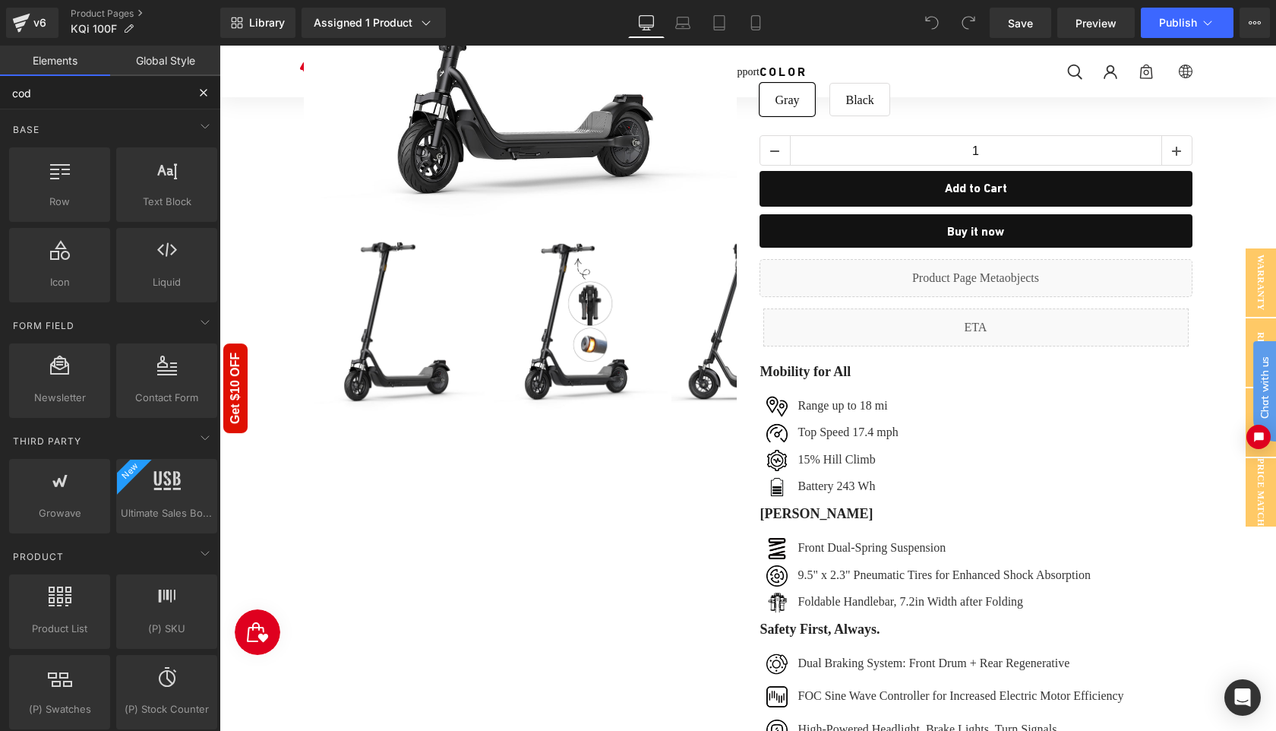
type input "code"
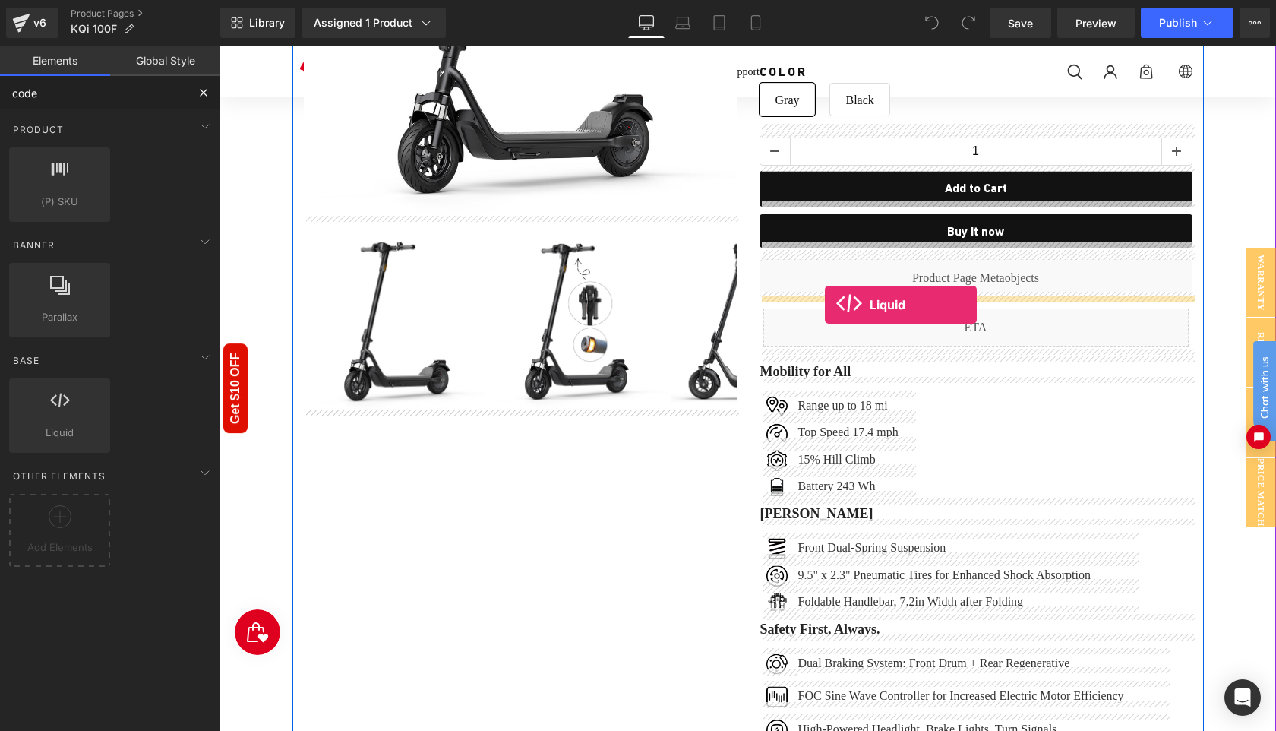
drag, startPoint x: 299, startPoint y: 456, endPoint x: 825, endPoint y: 305, distance: 547.8
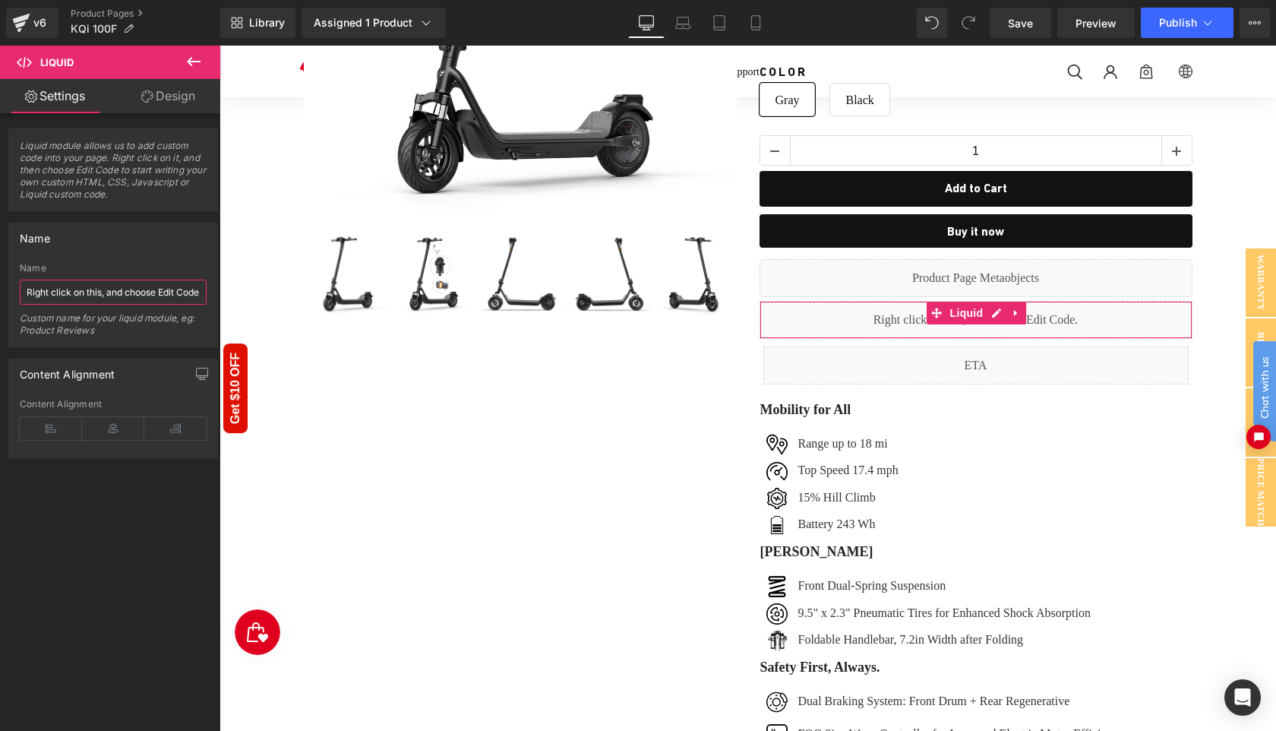
click at [118, 294] on input "Right click on this, and choose Edit Code." at bounding box center [113, 292] width 187 height 25
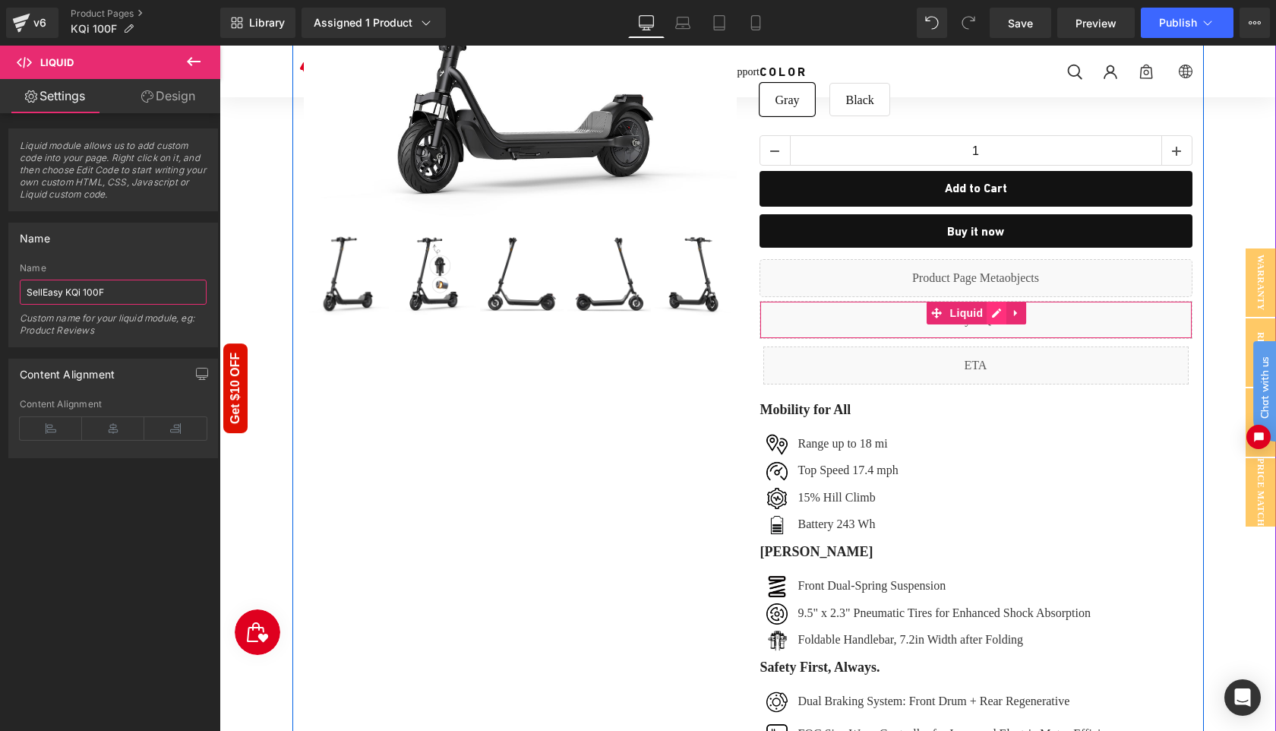
click at [995, 311] on div "Liquid" at bounding box center [976, 320] width 433 height 38
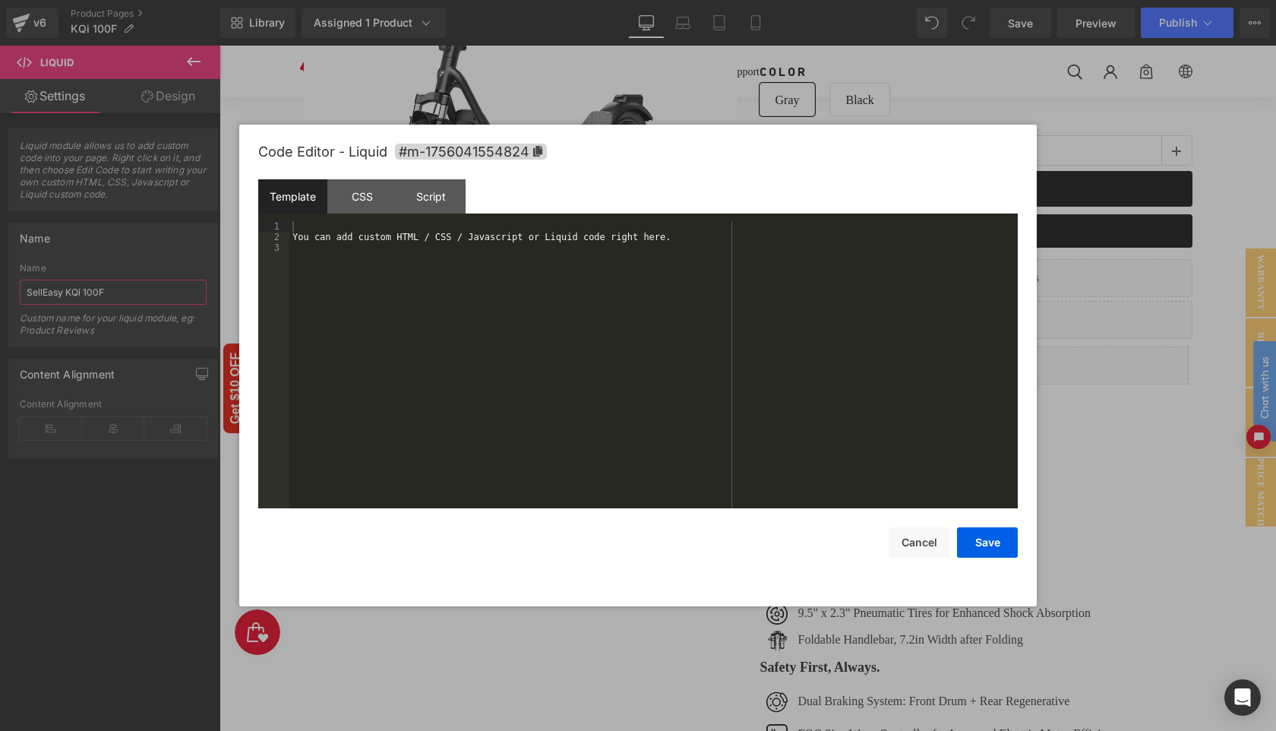
type input "SellEasy KQi 100F"
click at [0, 0] on div "You can add custom HTML / CSS / Javascript or Liquid code right here." at bounding box center [0, 0] width 0 height 0
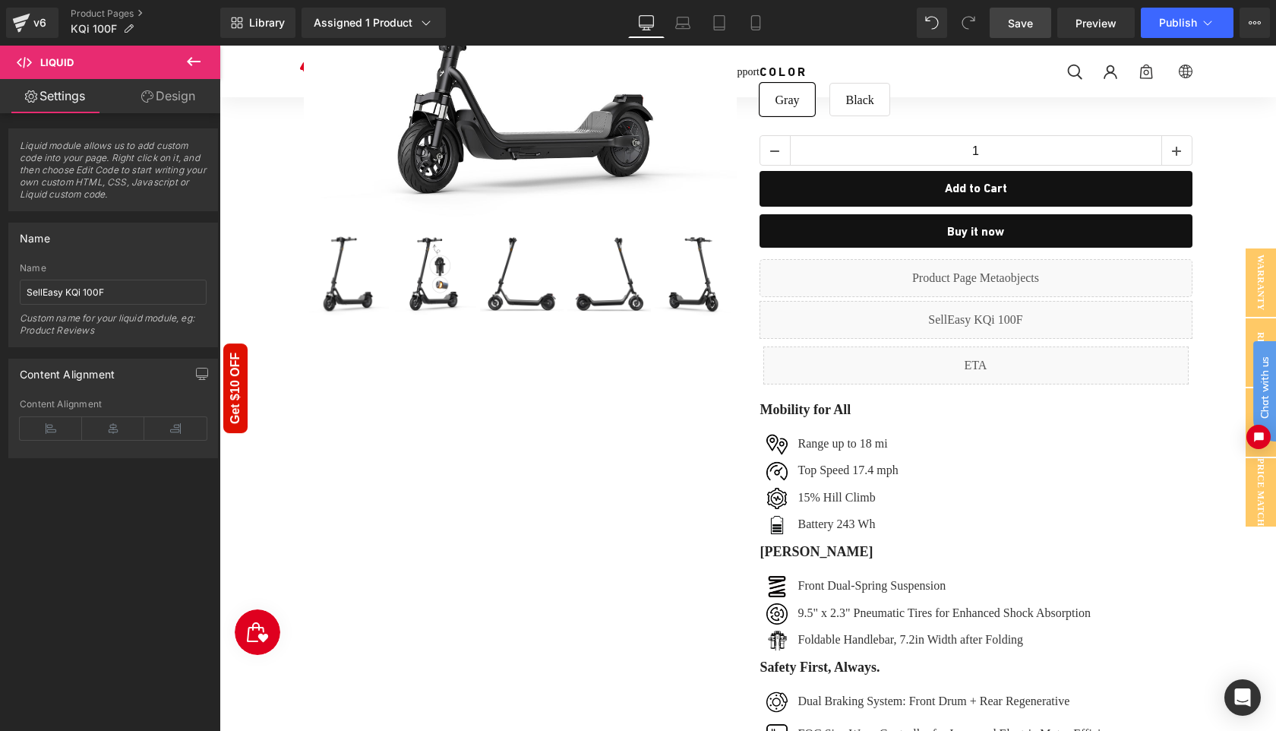
drag, startPoint x: 1025, startPoint y: 21, endPoint x: 766, endPoint y: 184, distance: 305.9
click at [1025, 21] on span "Save" at bounding box center [1020, 23] width 25 height 16
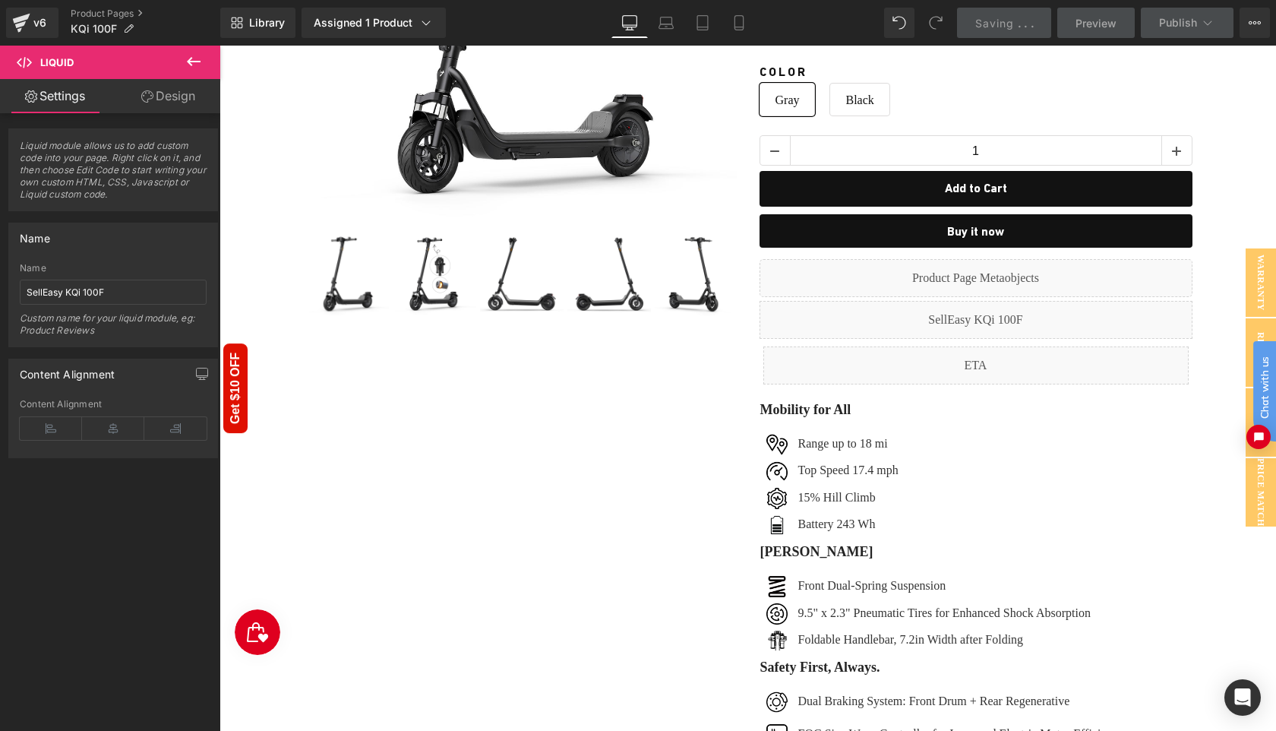
scroll to position [0, 0]
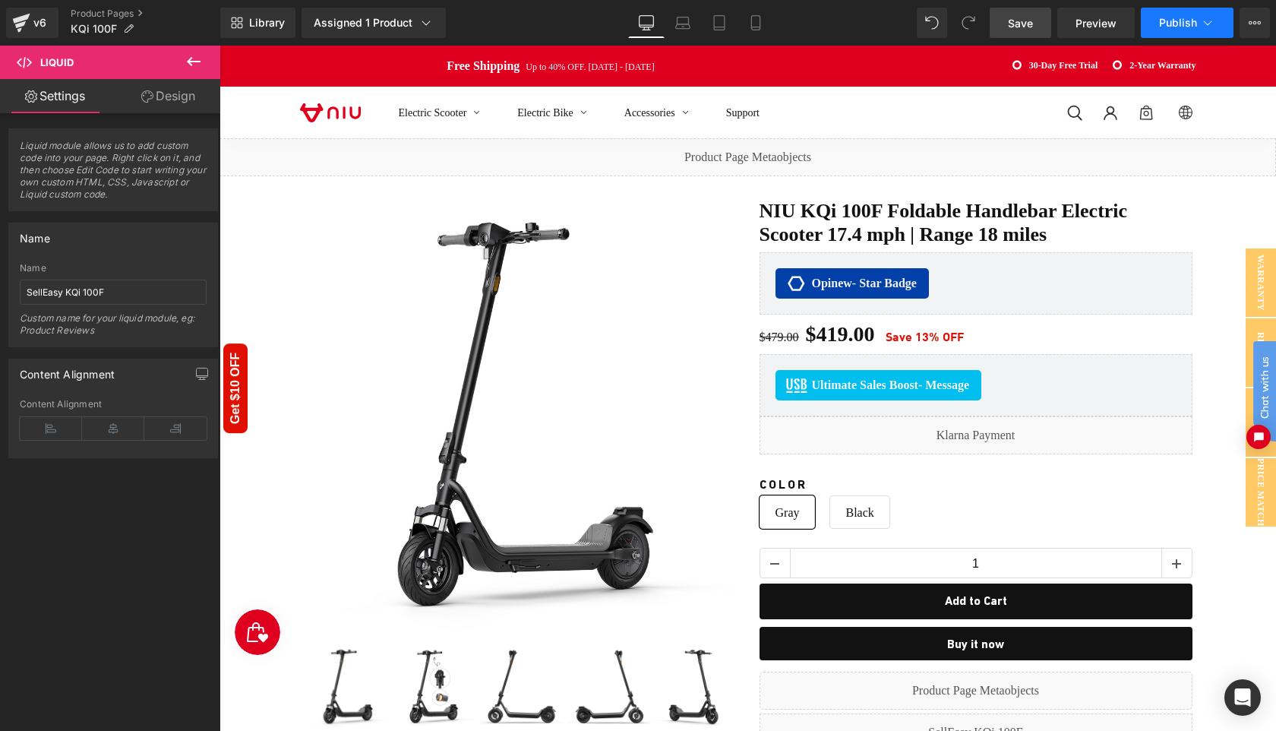
click at [1177, 23] on span "Publish" at bounding box center [1178, 23] width 38 height 12
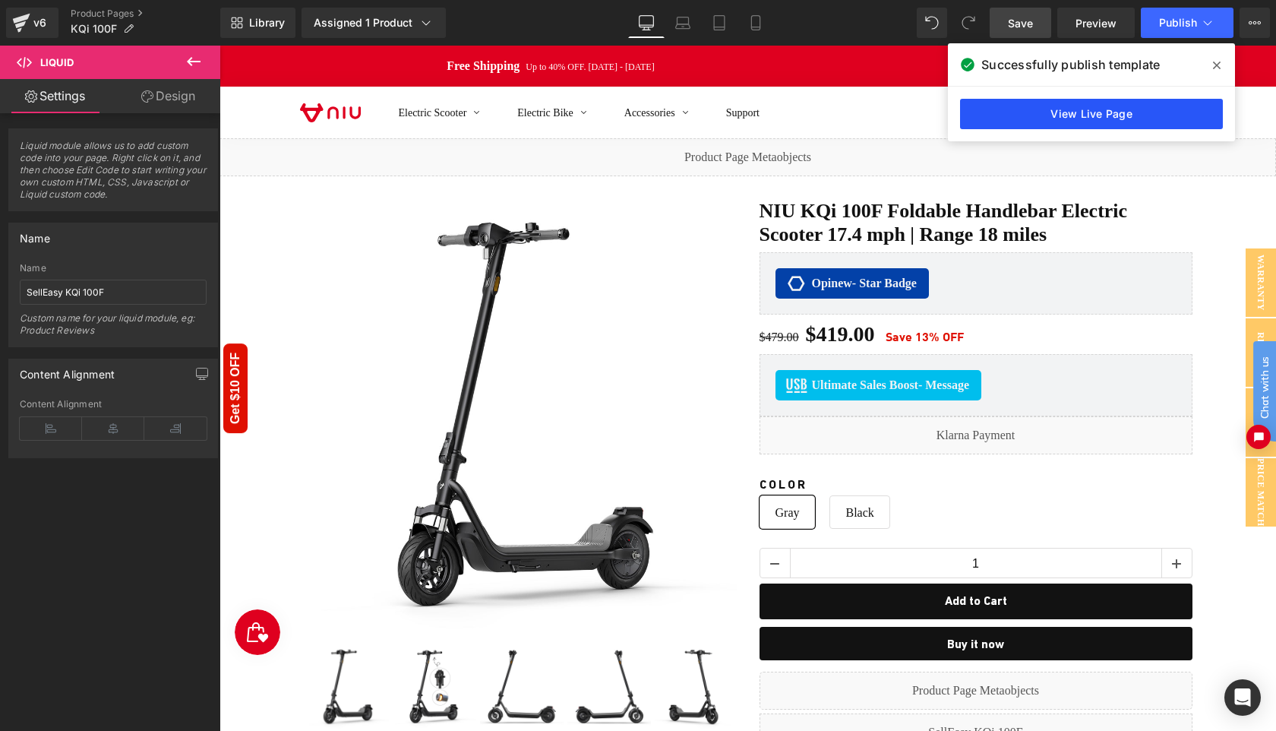
click at [0, 0] on link "View Live Page" at bounding box center [0, 0] width 0 height 0
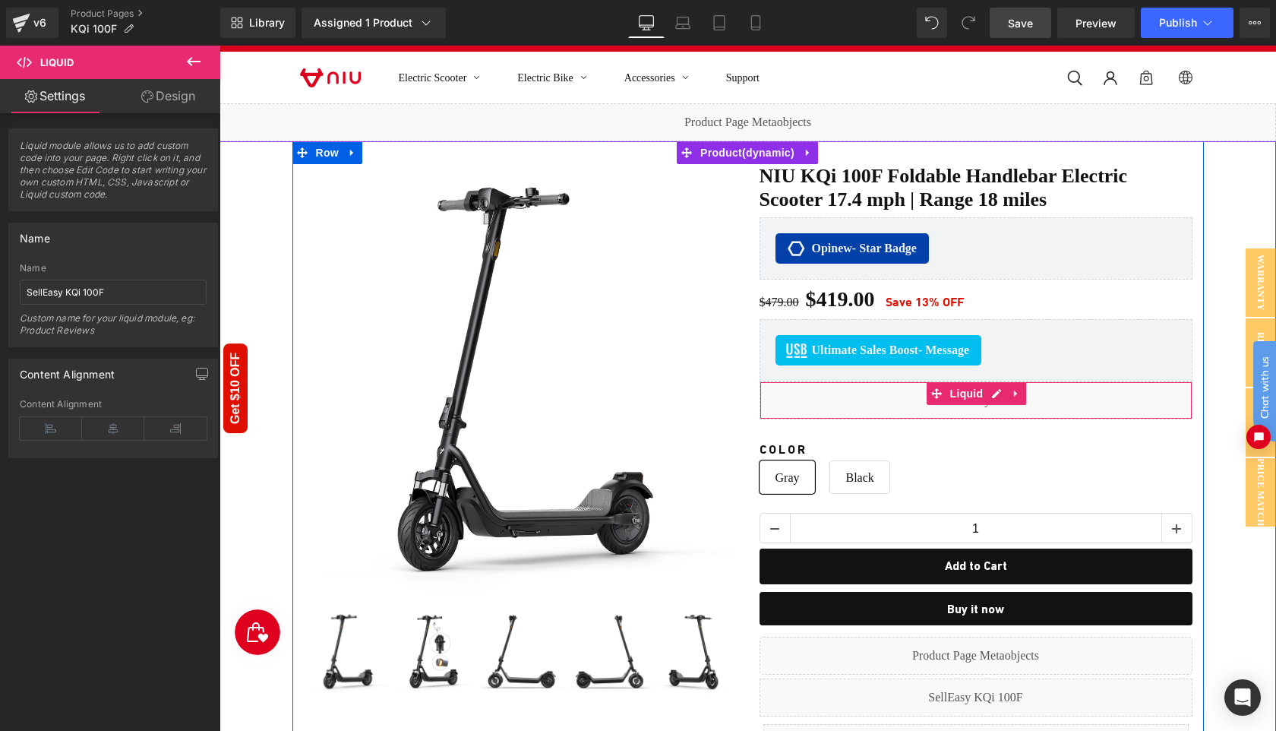
scroll to position [36, 0]
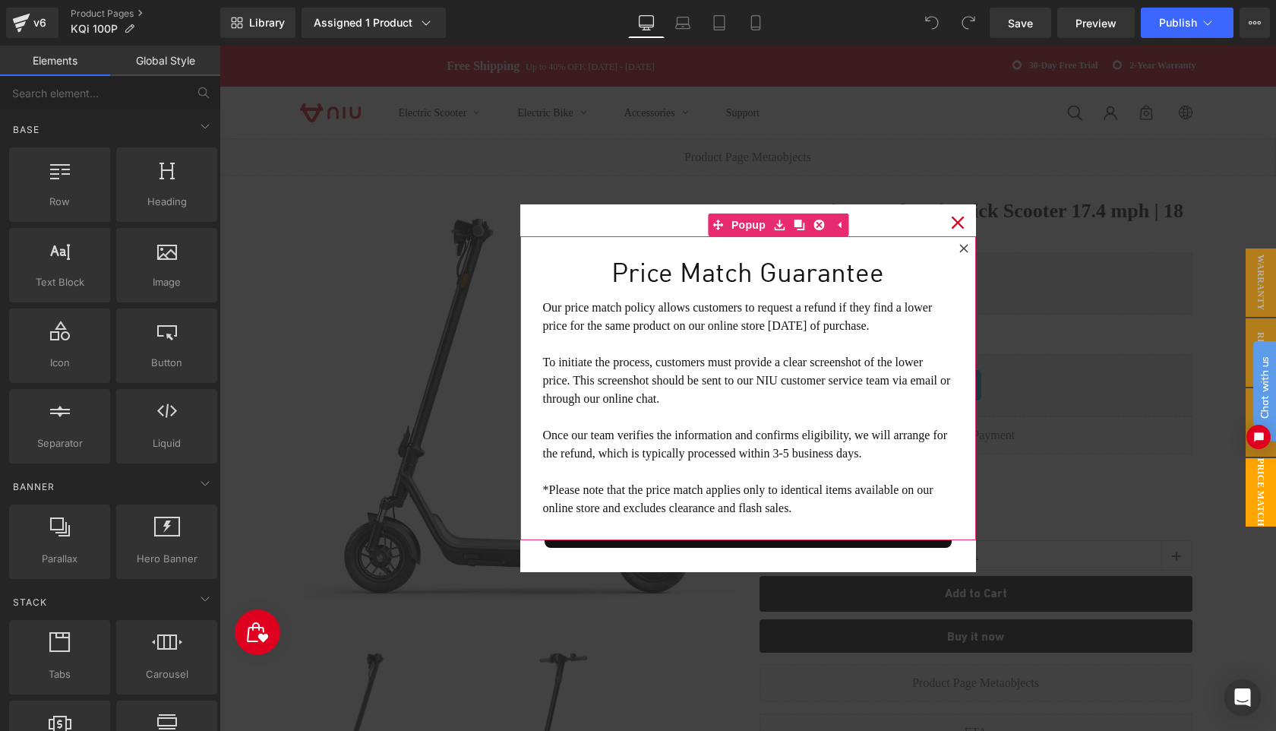
click at [962, 248] on icon at bounding box center [964, 248] width 9 height 9
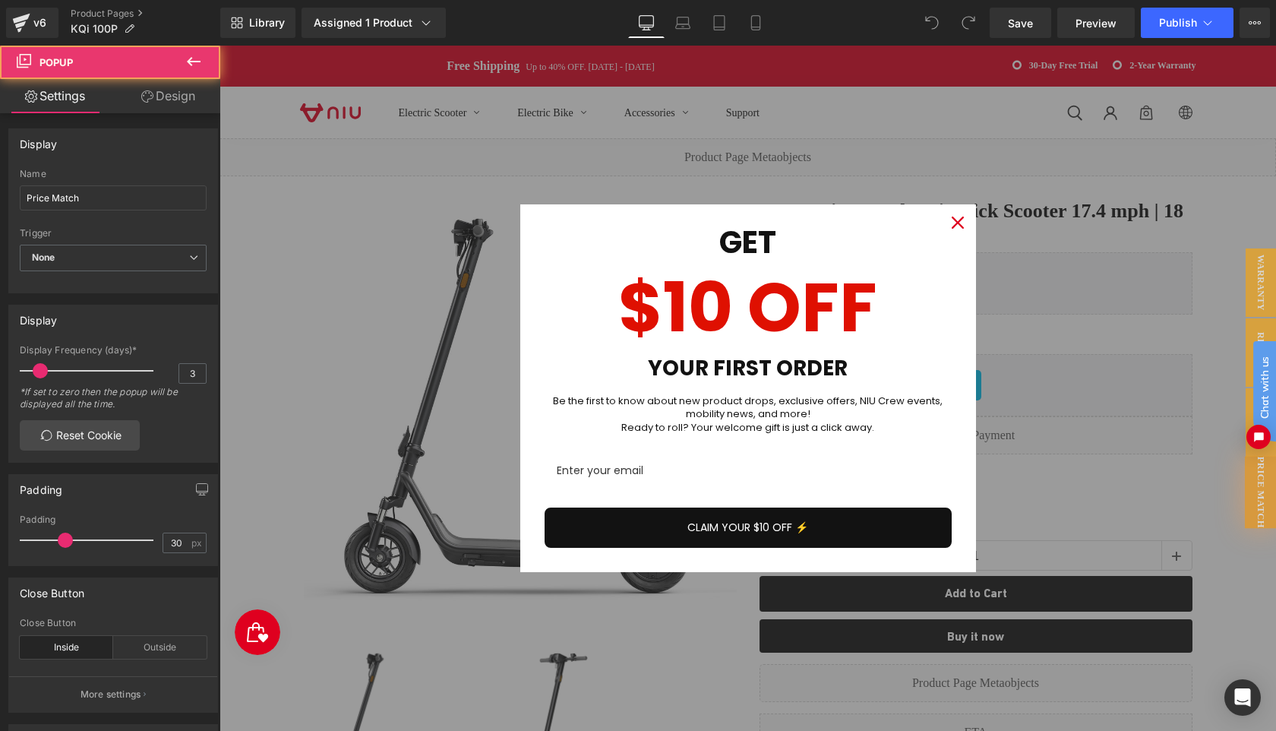
click at [954, 228] on icon "close icon" at bounding box center [958, 223] width 12 height 12
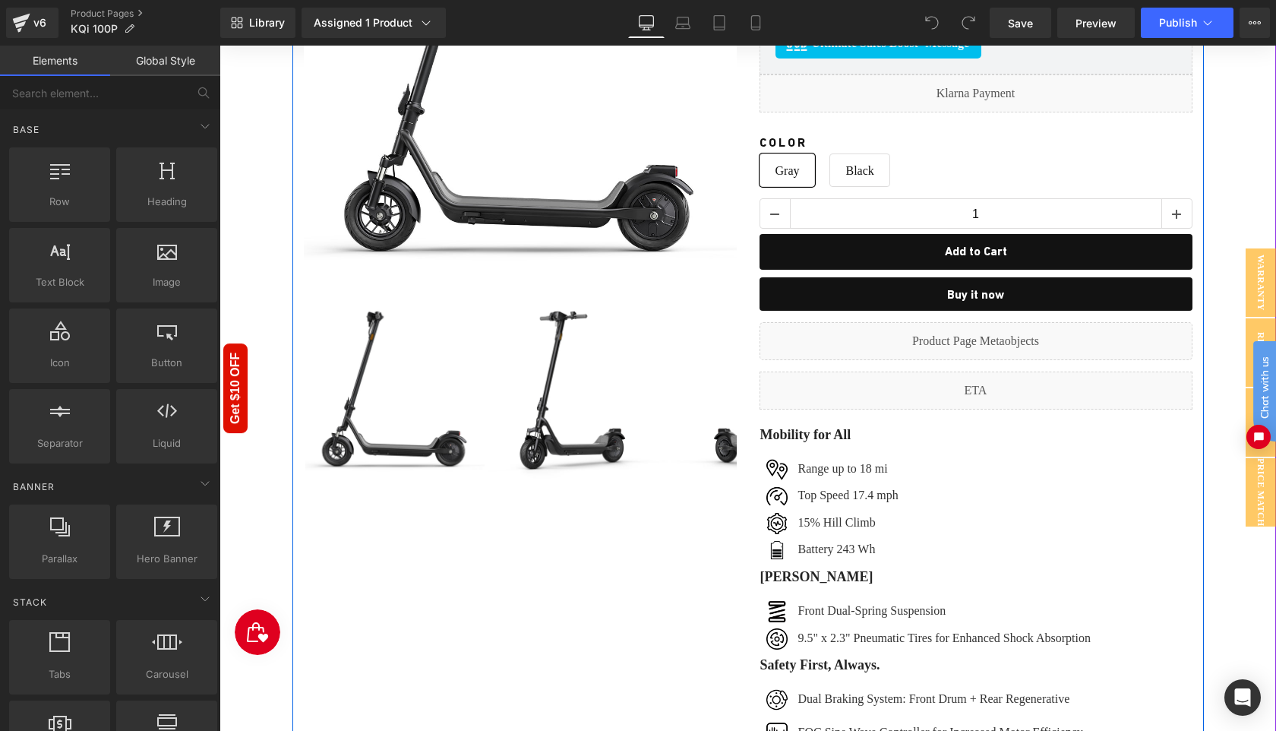
scroll to position [388, 0]
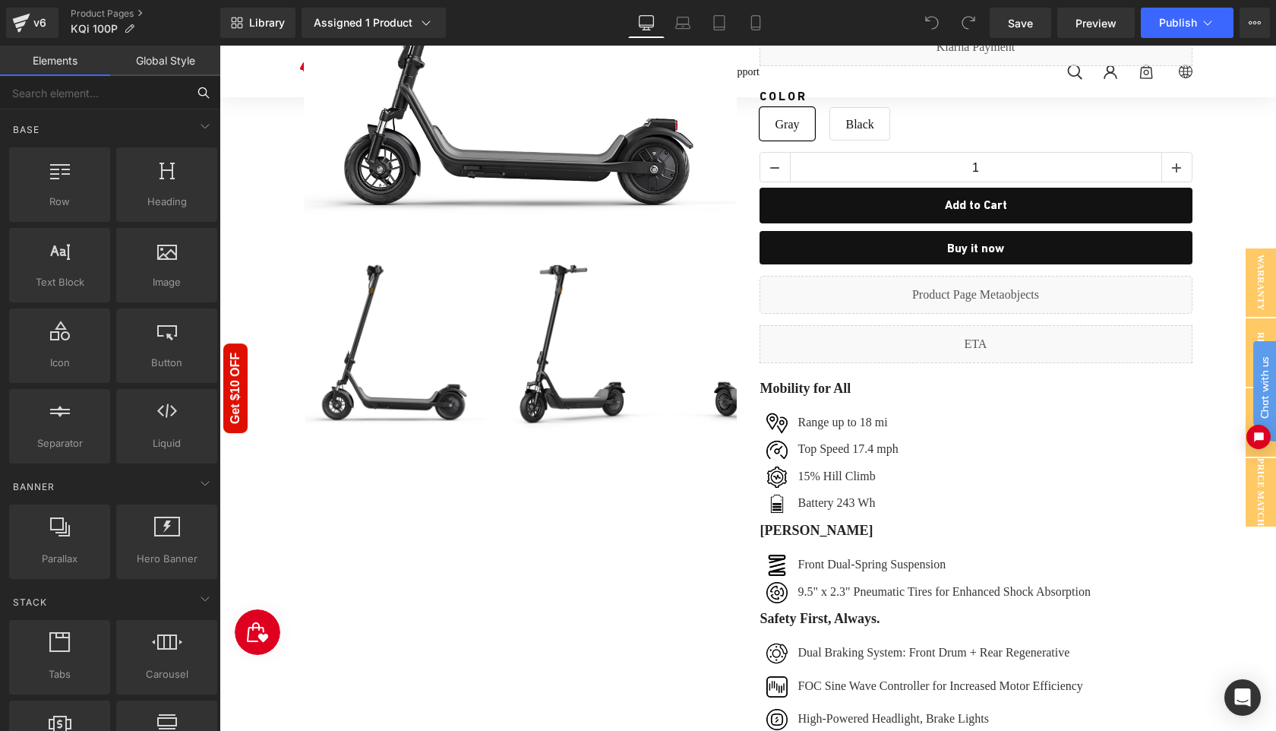
click at [122, 93] on input "text" at bounding box center [93, 92] width 187 height 33
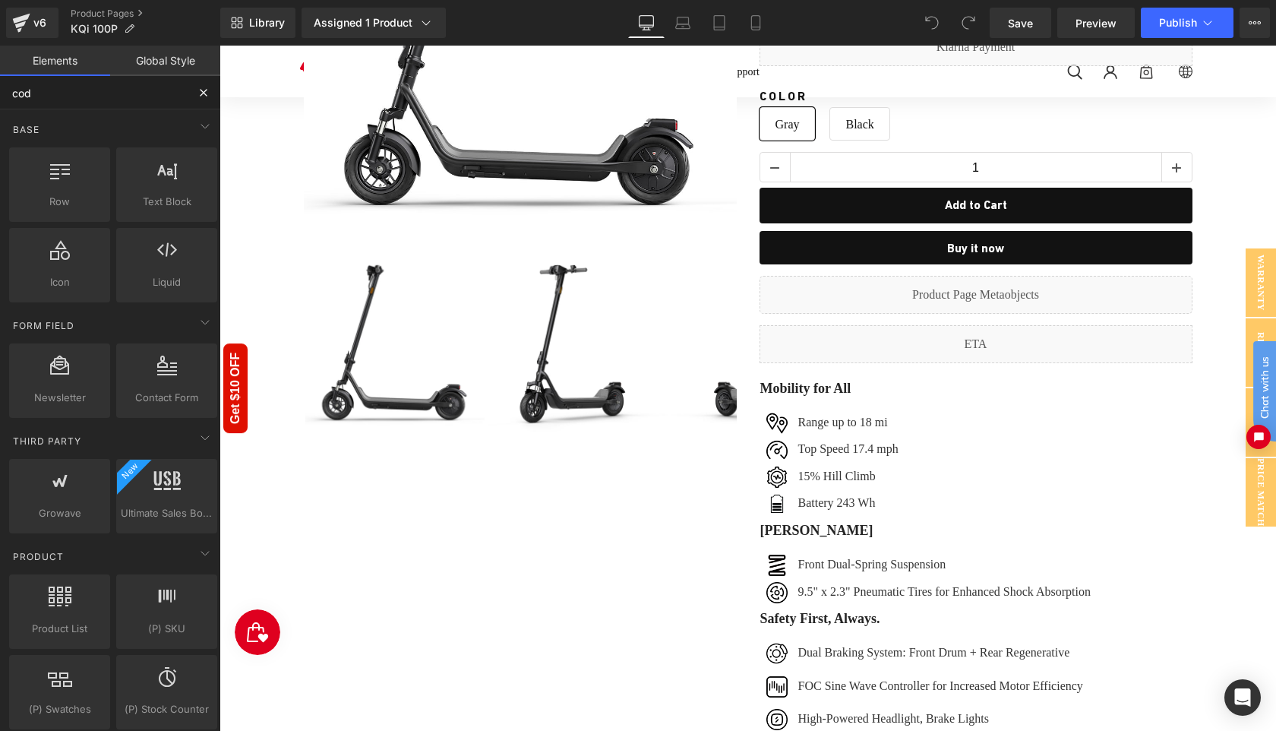
type input "code"
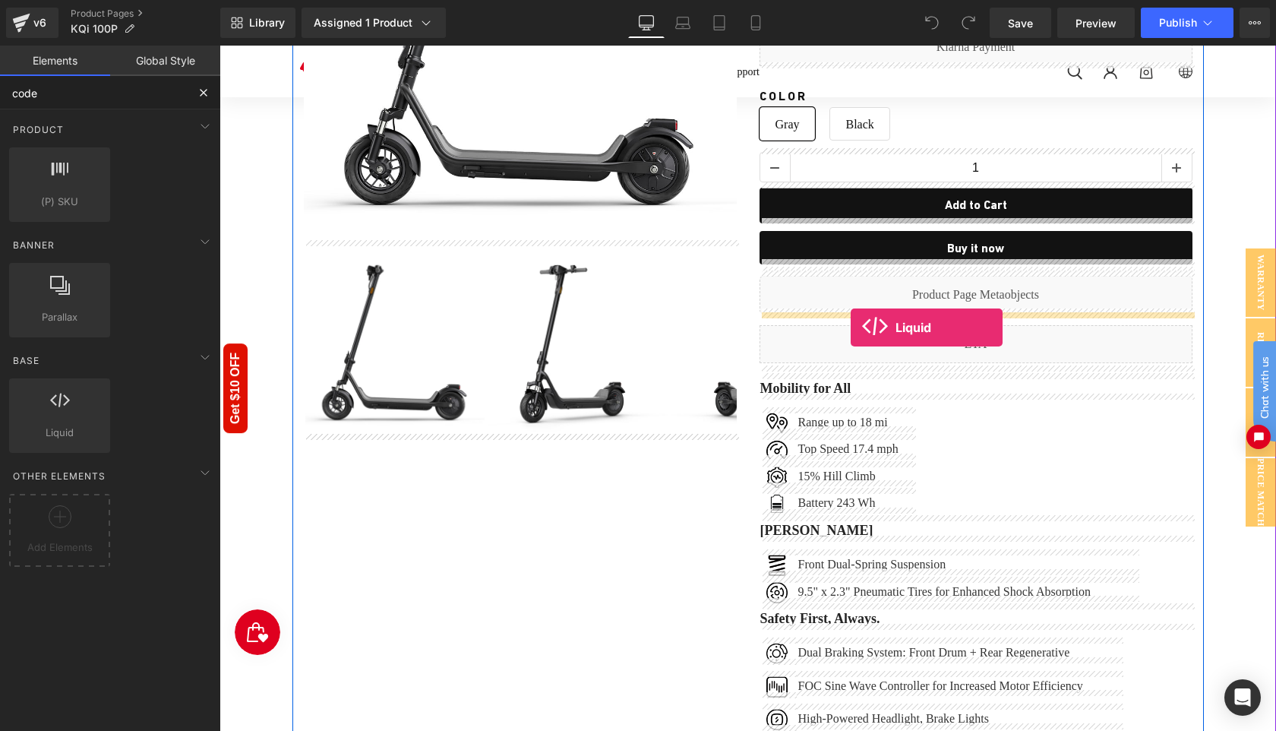
drag, startPoint x: 281, startPoint y: 473, endPoint x: 851, endPoint y: 327, distance: 588.2
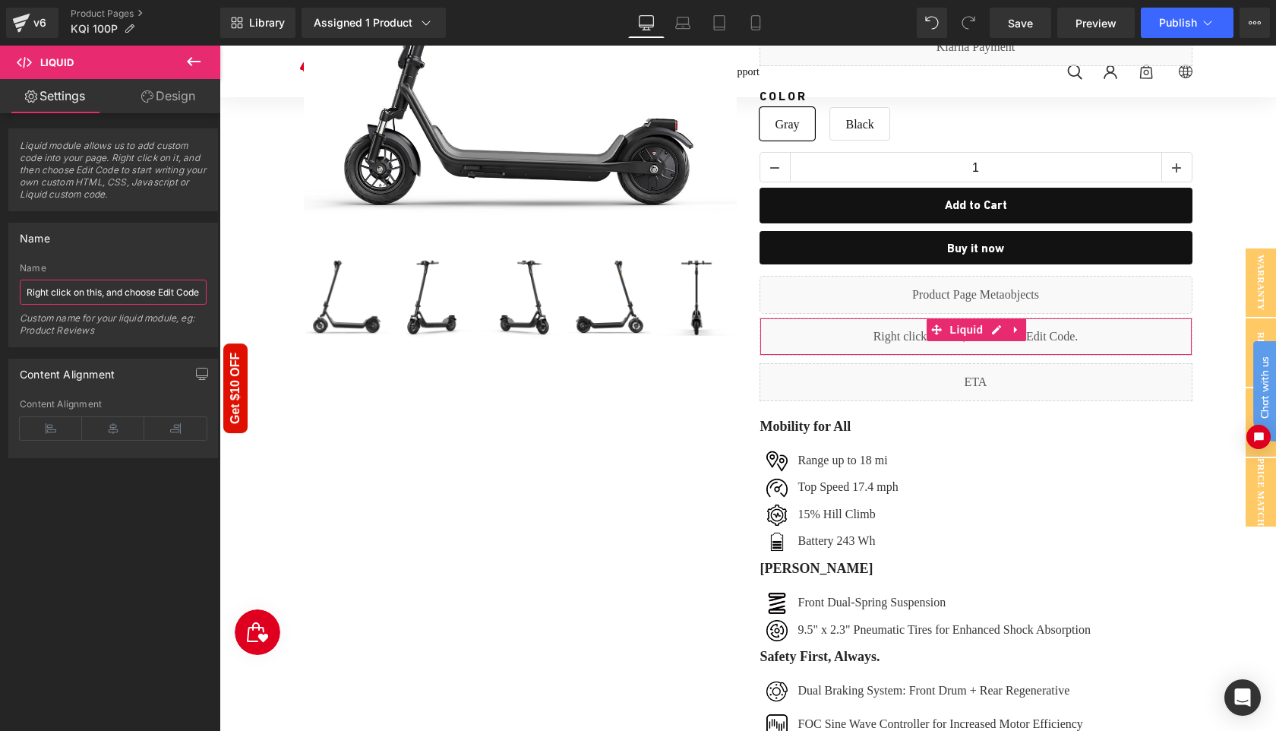
click at [130, 295] on input "Right click on this, and choose Edit Code." at bounding box center [113, 292] width 187 height 25
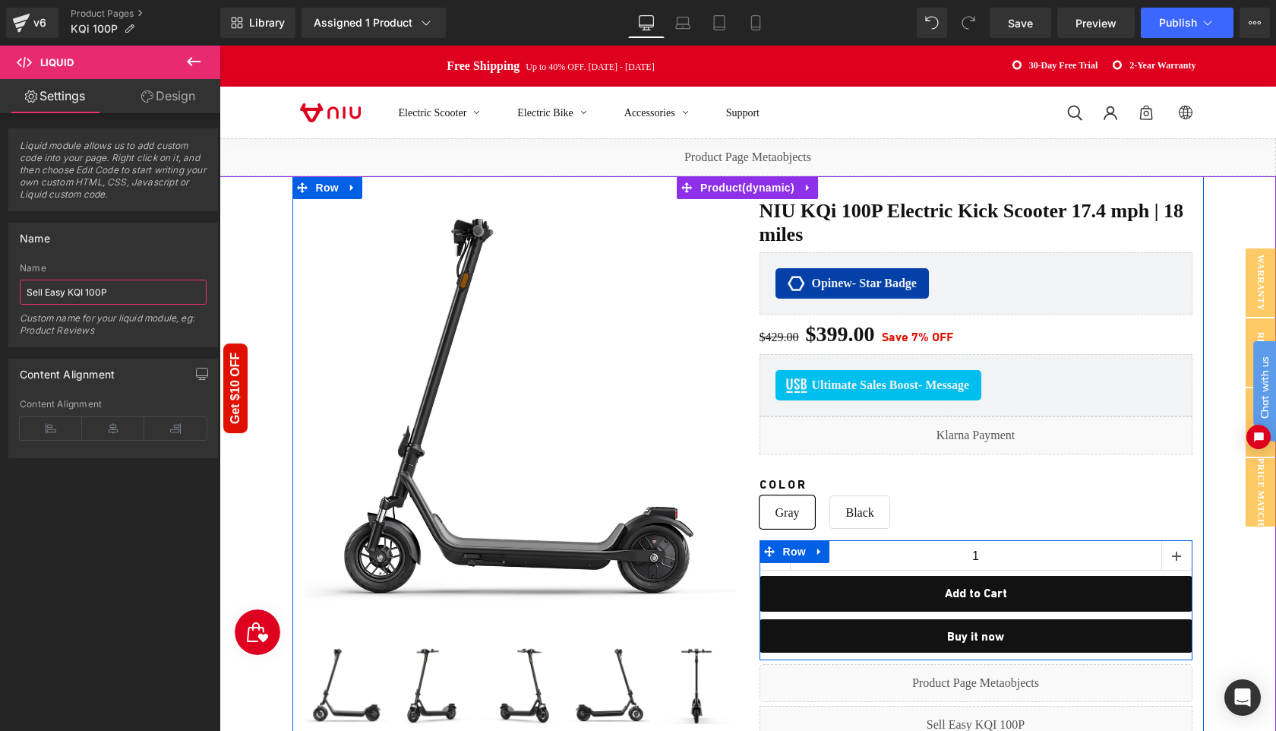
scroll to position [266, 0]
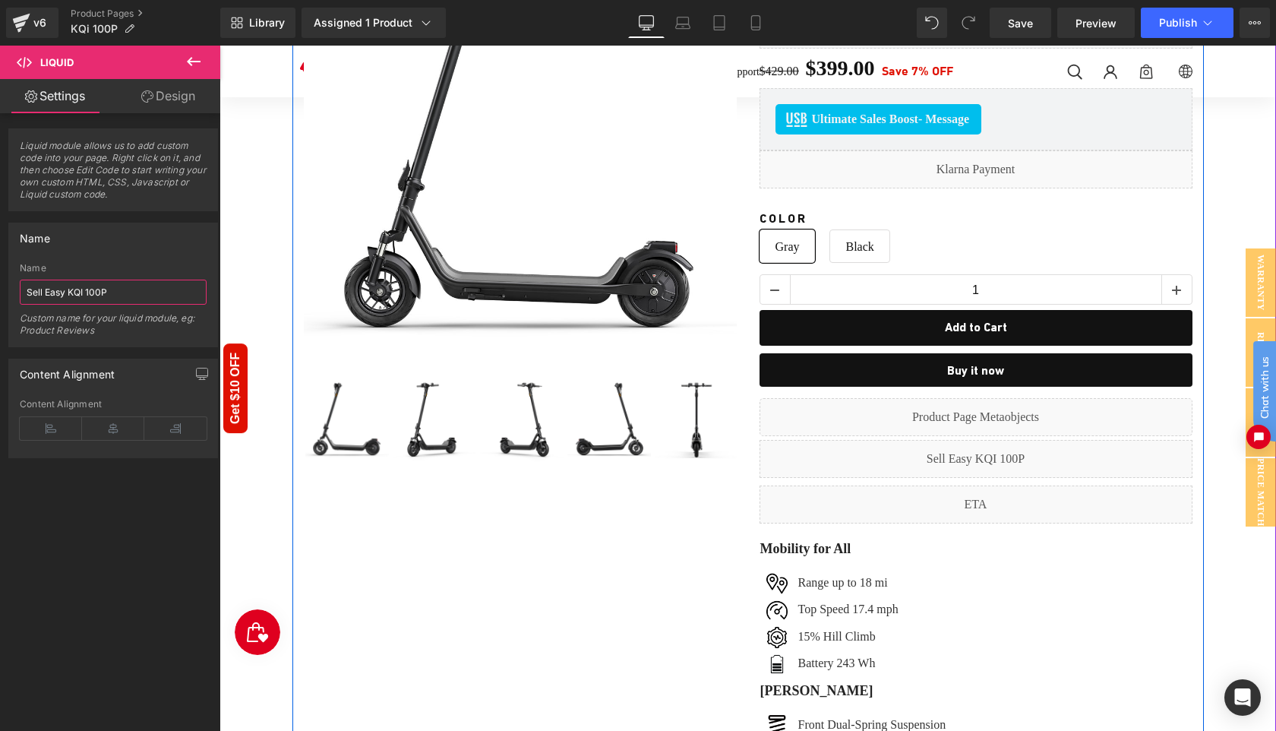
click at [989, 450] on div "Liquid" at bounding box center [976, 459] width 433 height 38
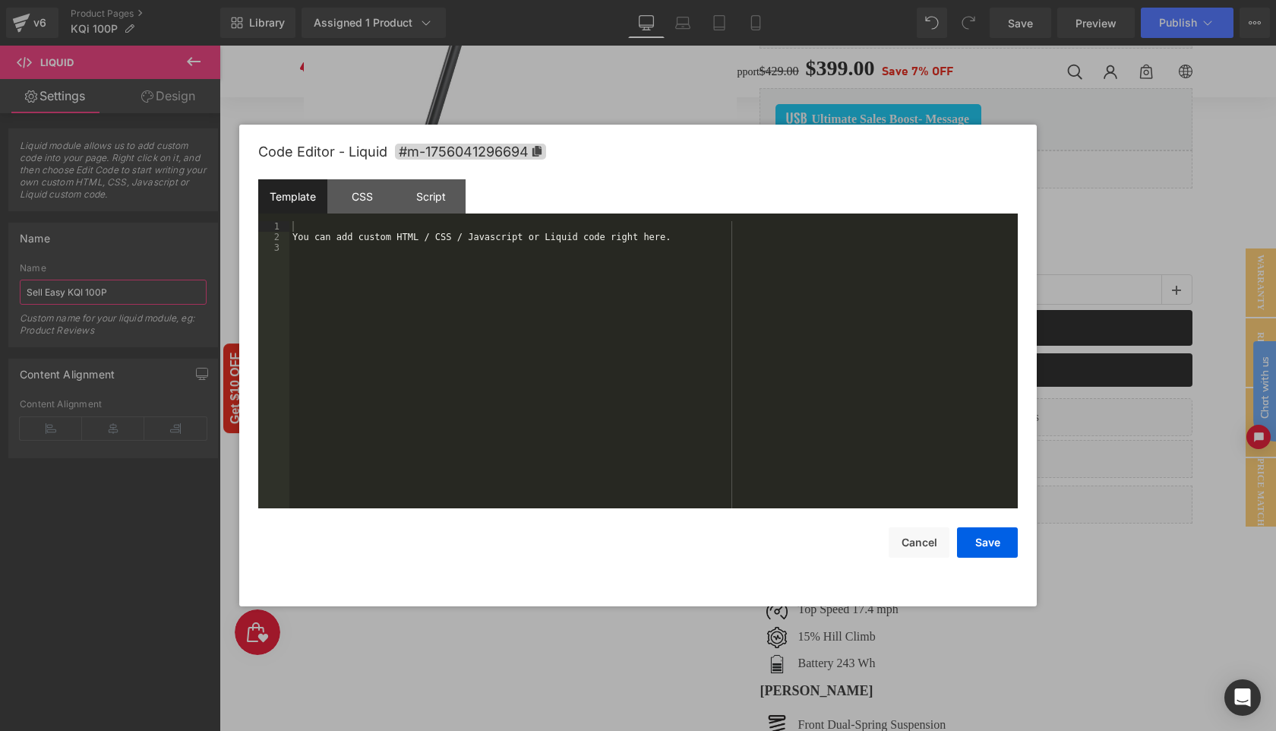
type input "Sell Easy KQI 100P"
click at [0, 0] on div "You can add custom HTML / CSS / Javascript or Liquid code right here." at bounding box center [0, 0] width 0 height 0
drag, startPoint x: 988, startPoint y: 542, endPoint x: 923, endPoint y: 25, distance: 520.7
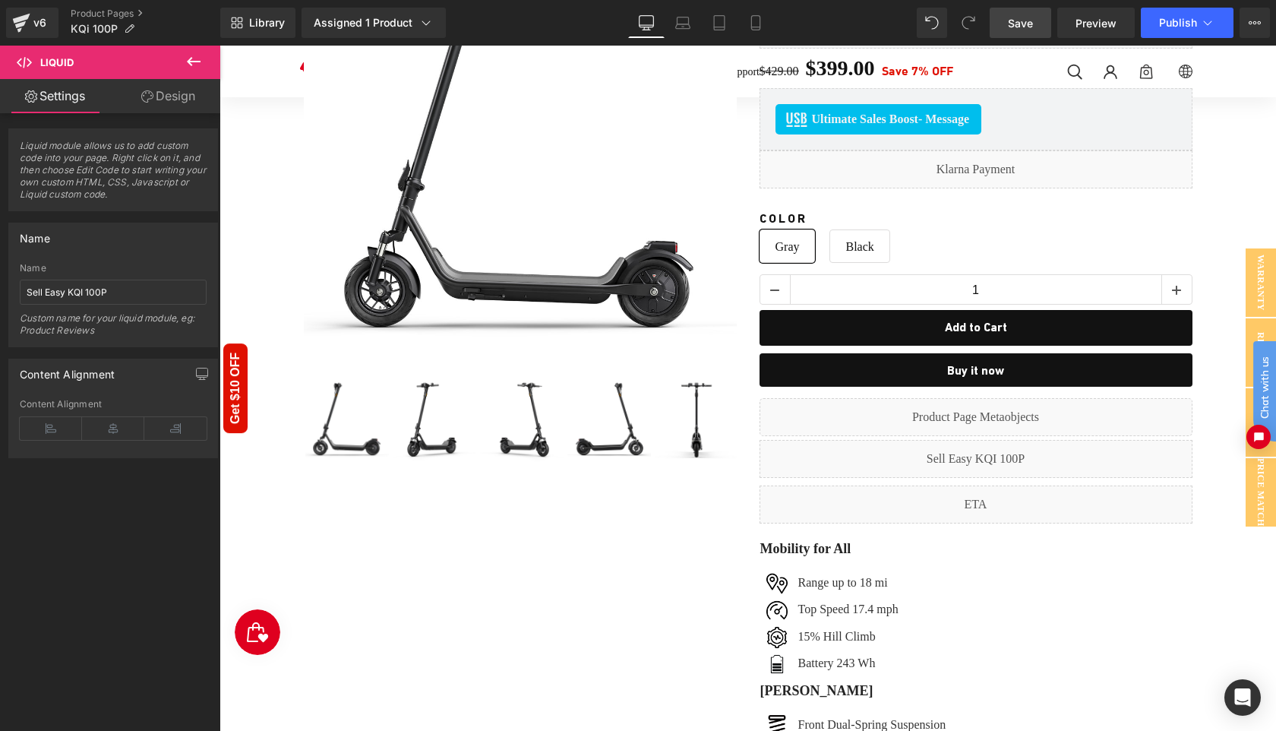
click at [1013, 24] on span "Save" at bounding box center [1020, 23] width 25 height 16
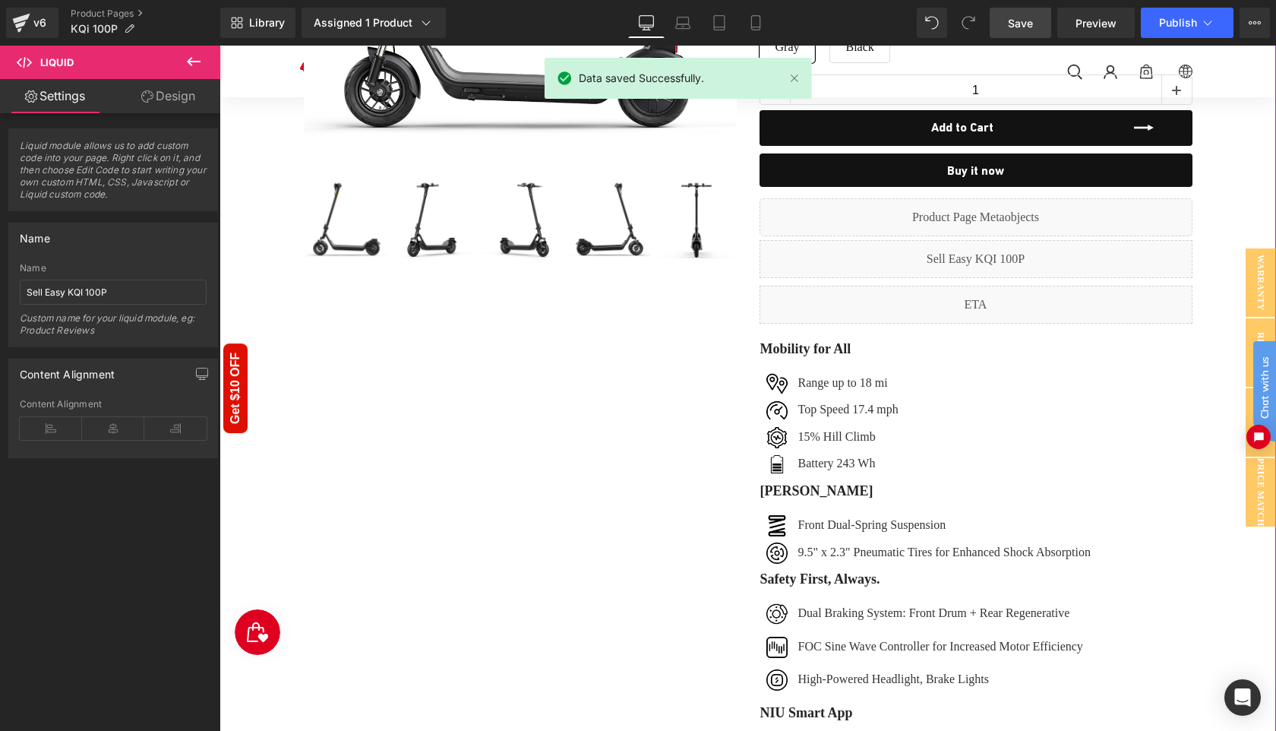
scroll to position [372, 0]
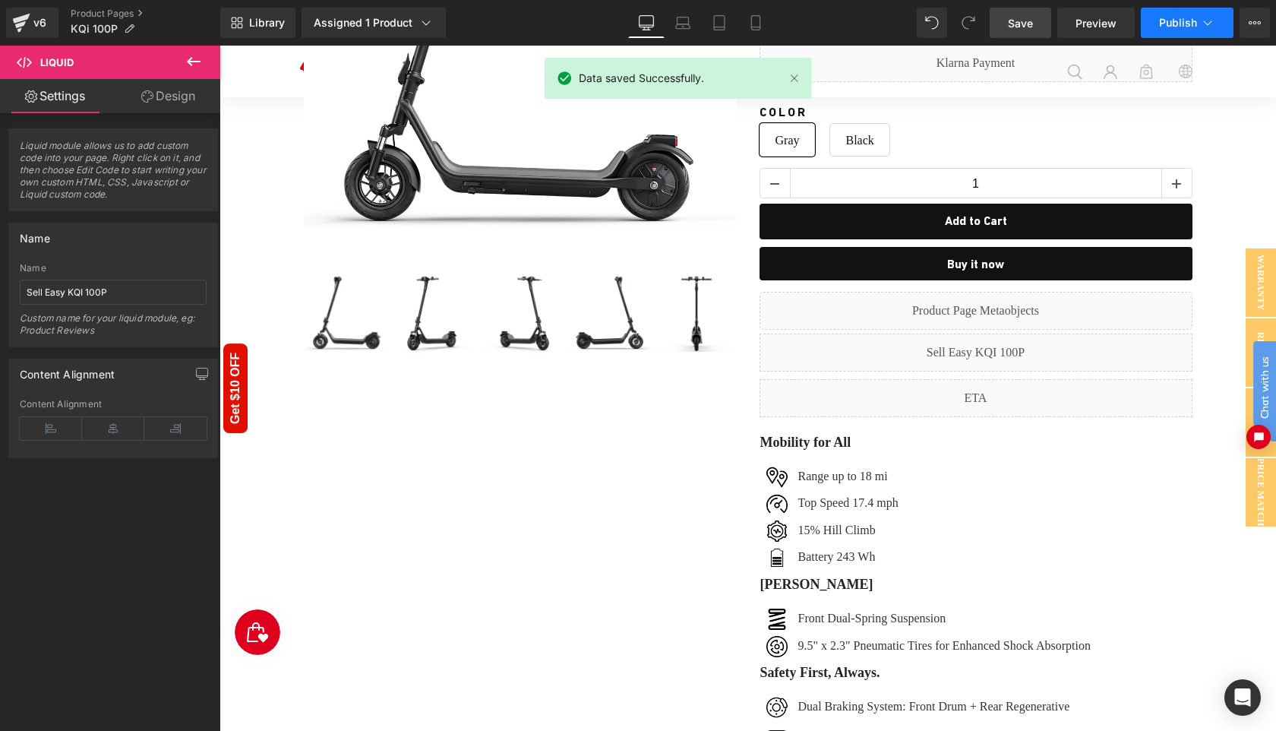
click at [1174, 26] on span "Publish" at bounding box center [1178, 23] width 38 height 12
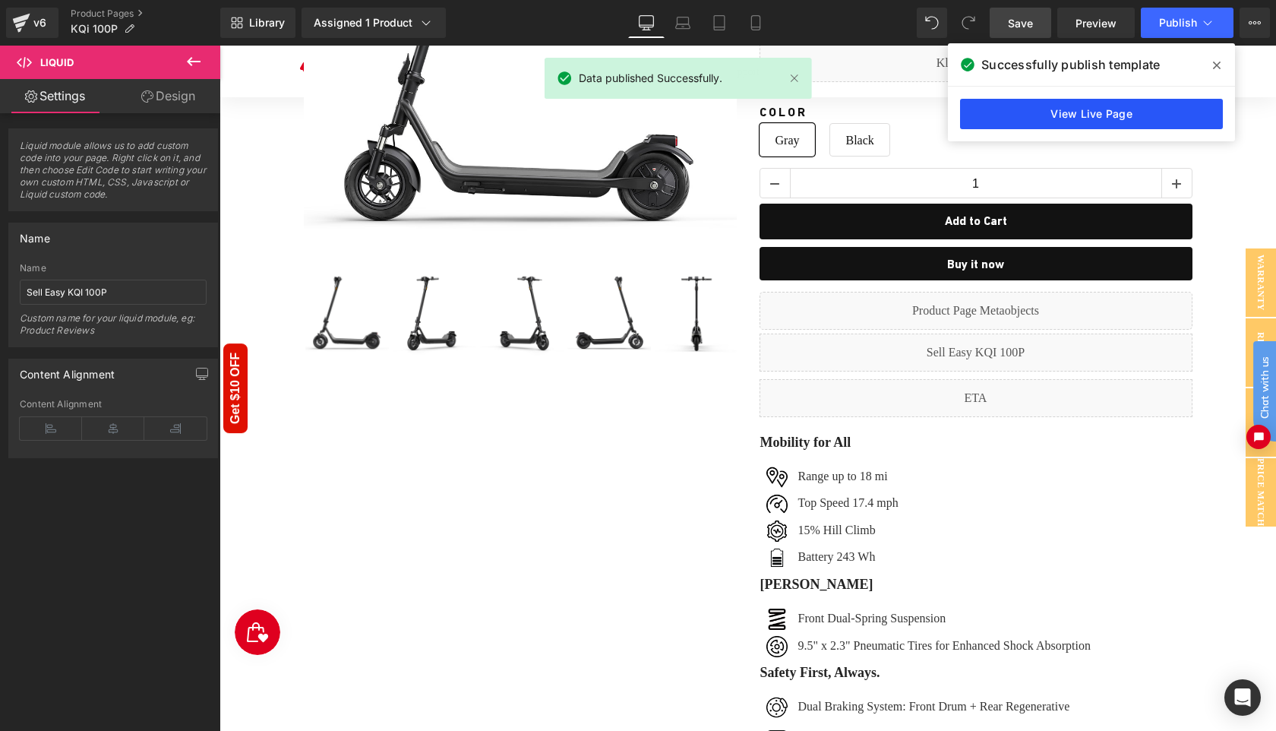
click at [0, 0] on link "View Live Page" at bounding box center [0, 0] width 0 height 0
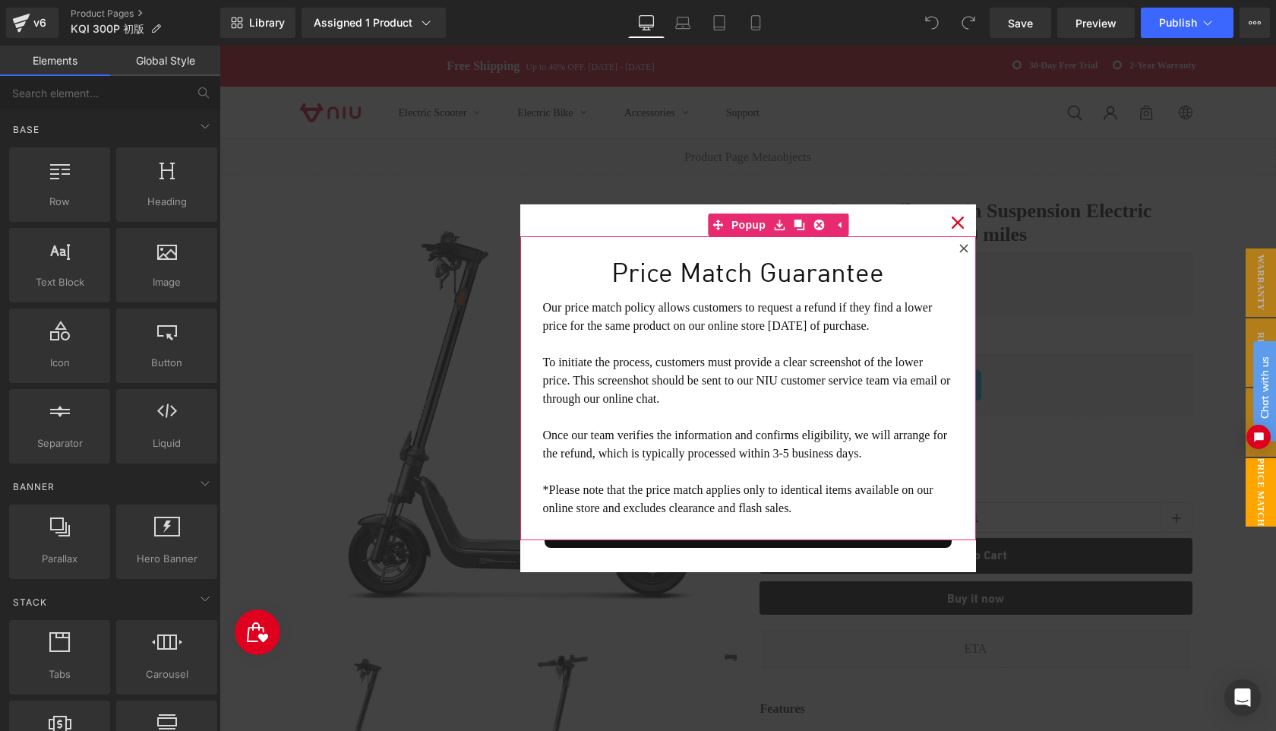
click at [963, 248] on icon at bounding box center [964, 248] width 8 height 8
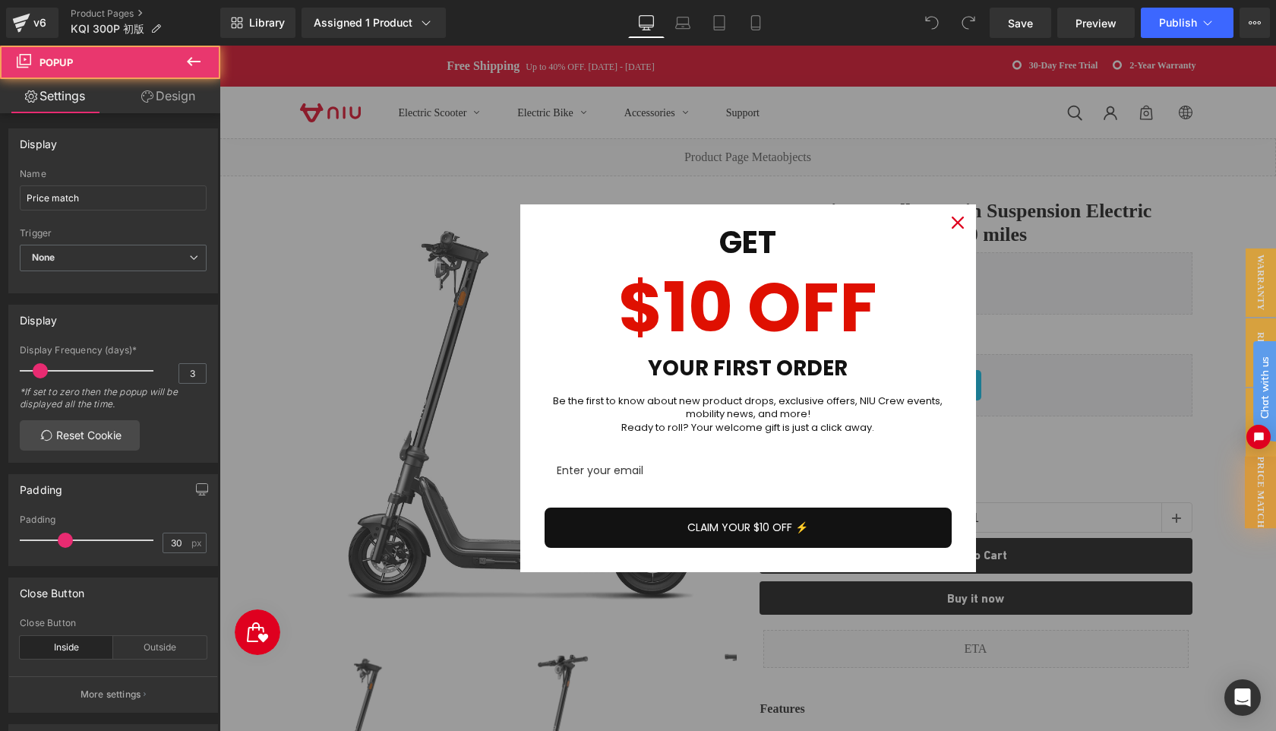
click at [958, 221] on icon "close icon" at bounding box center [958, 223] width 12 height 12
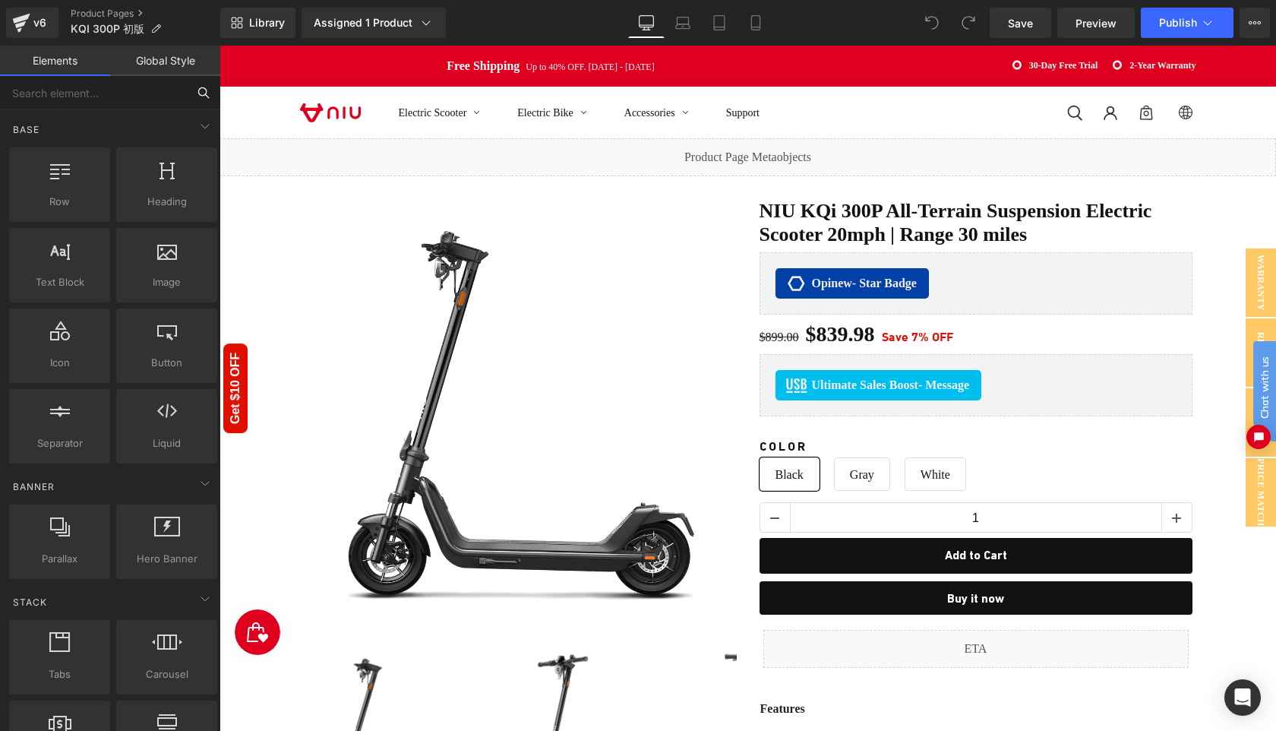
click at [165, 93] on input "text" at bounding box center [93, 92] width 187 height 33
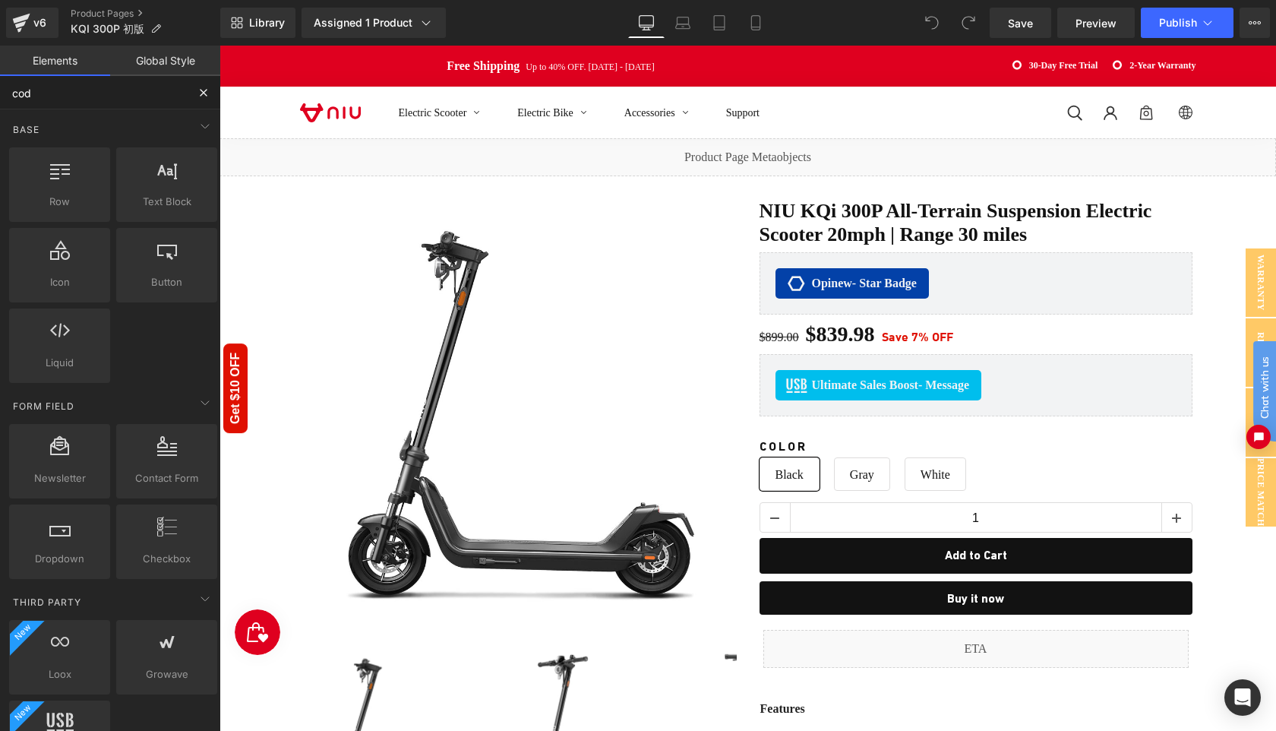
type input "code"
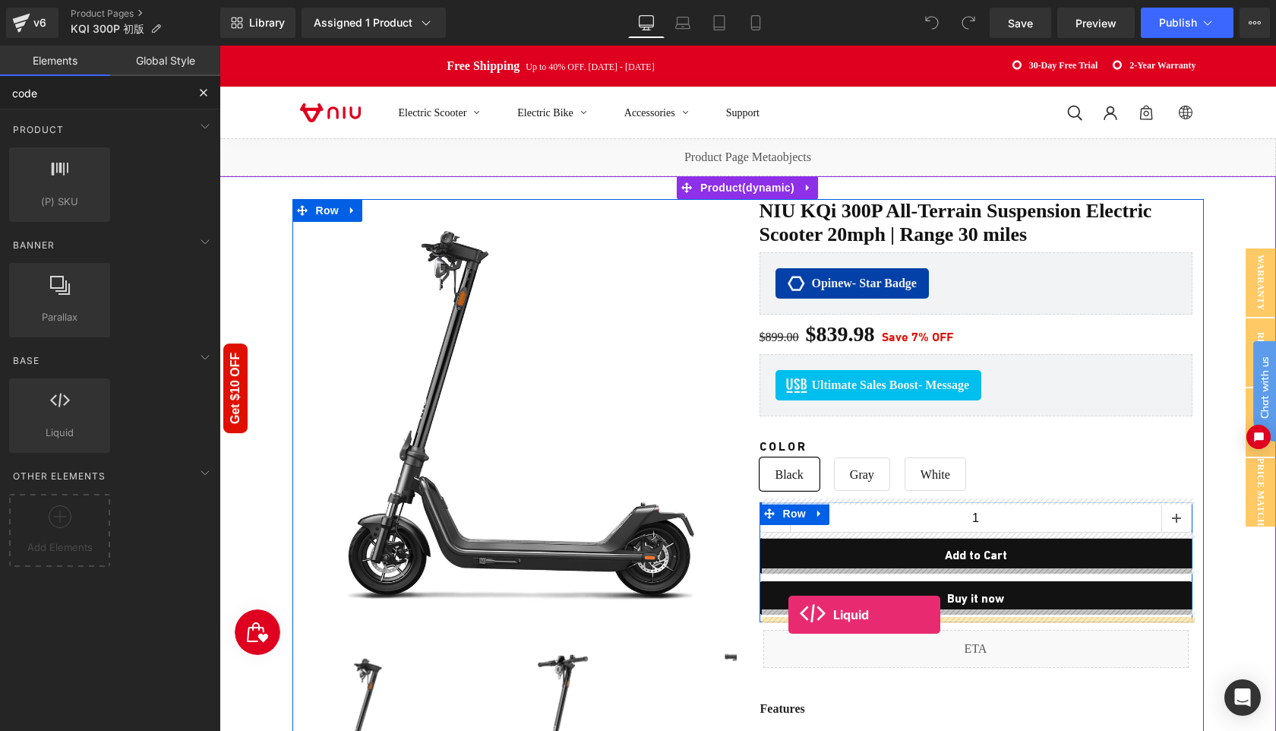
drag, startPoint x: 274, startPoint y: 464, endPoint x: 789, endPoint y: 615, distance: 536.7
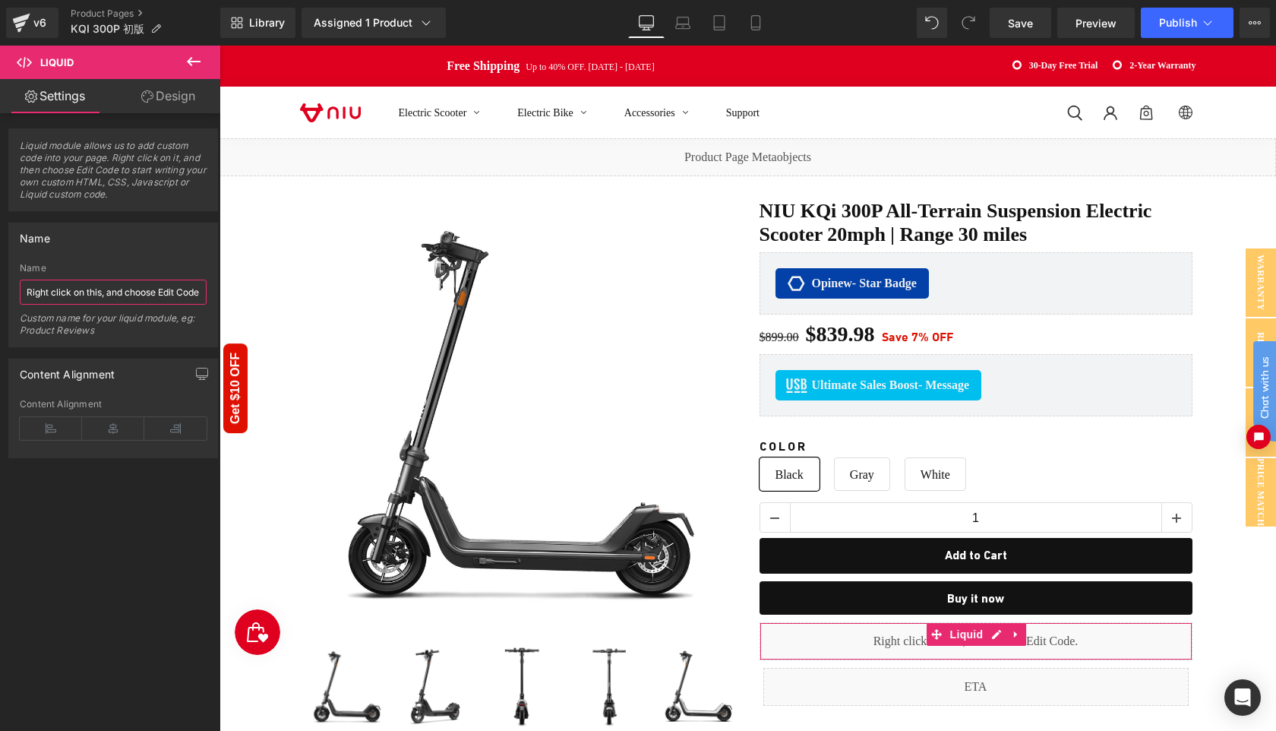
click at [84, 289] on input "Right click on this, and choose Edit Code." at bounding box center [113, 292] width 187 height 25
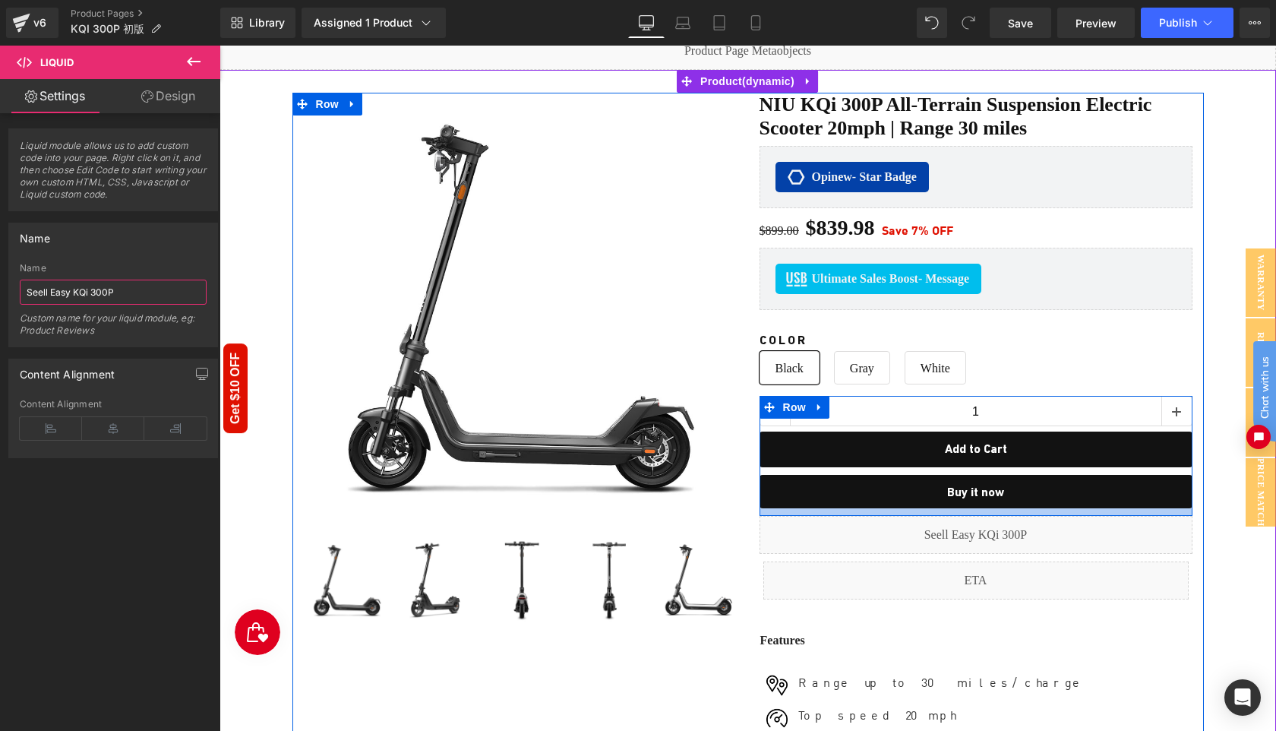
scroll to position [151, 0]
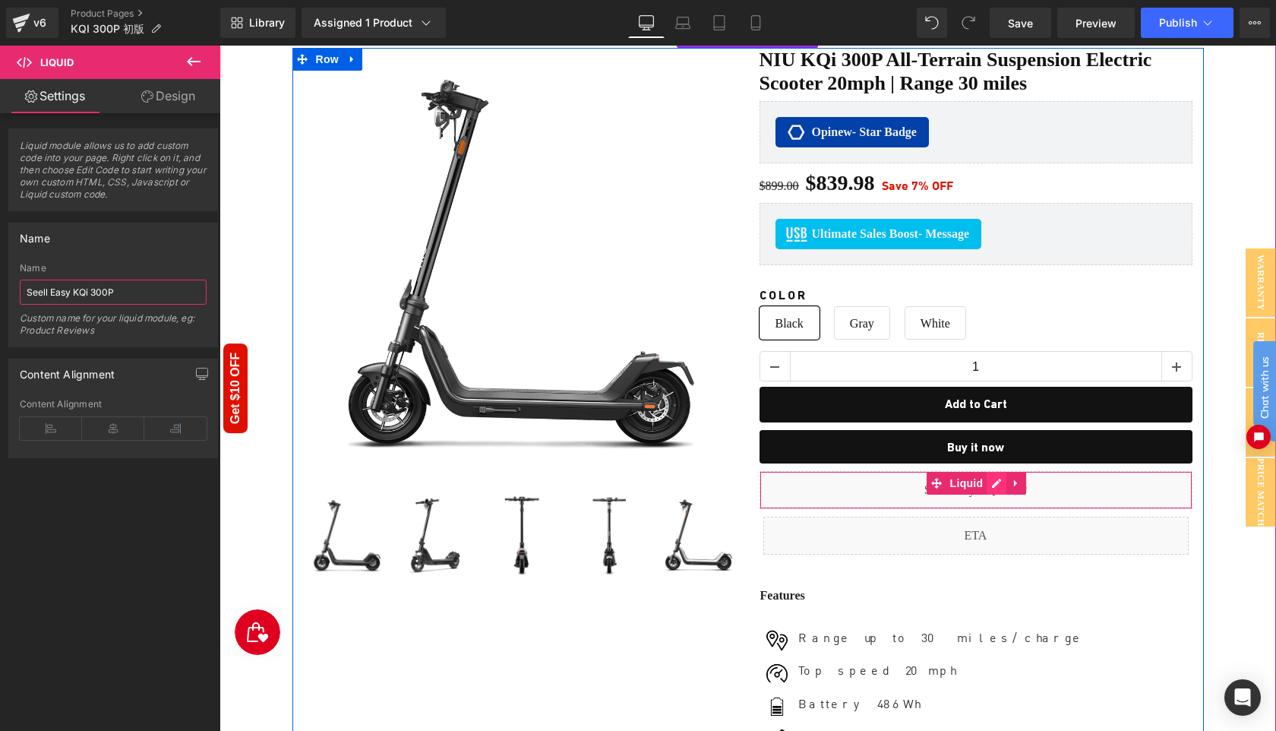
click at [990, 479] on div "Liquid" at bounding box center [976, 490] width 433 height 38
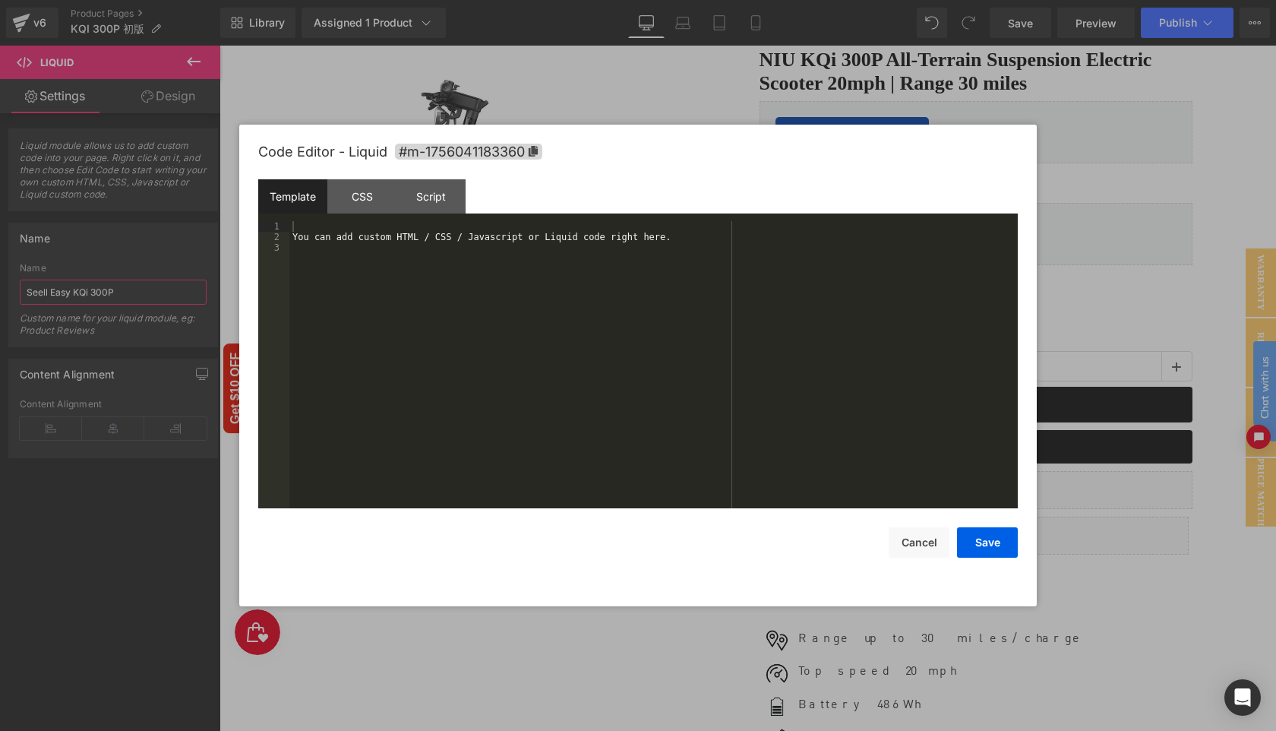
type input "Seell Easy KQi 300P"
click at [0, 0] on div "You can add custom HTML / CSS / Javascript or Liquid code right here." at bounding box center [0, 0] width 0 height 0
click at [0, 0] on button "Save" at bounding box center [0, 0] width 0 height 0
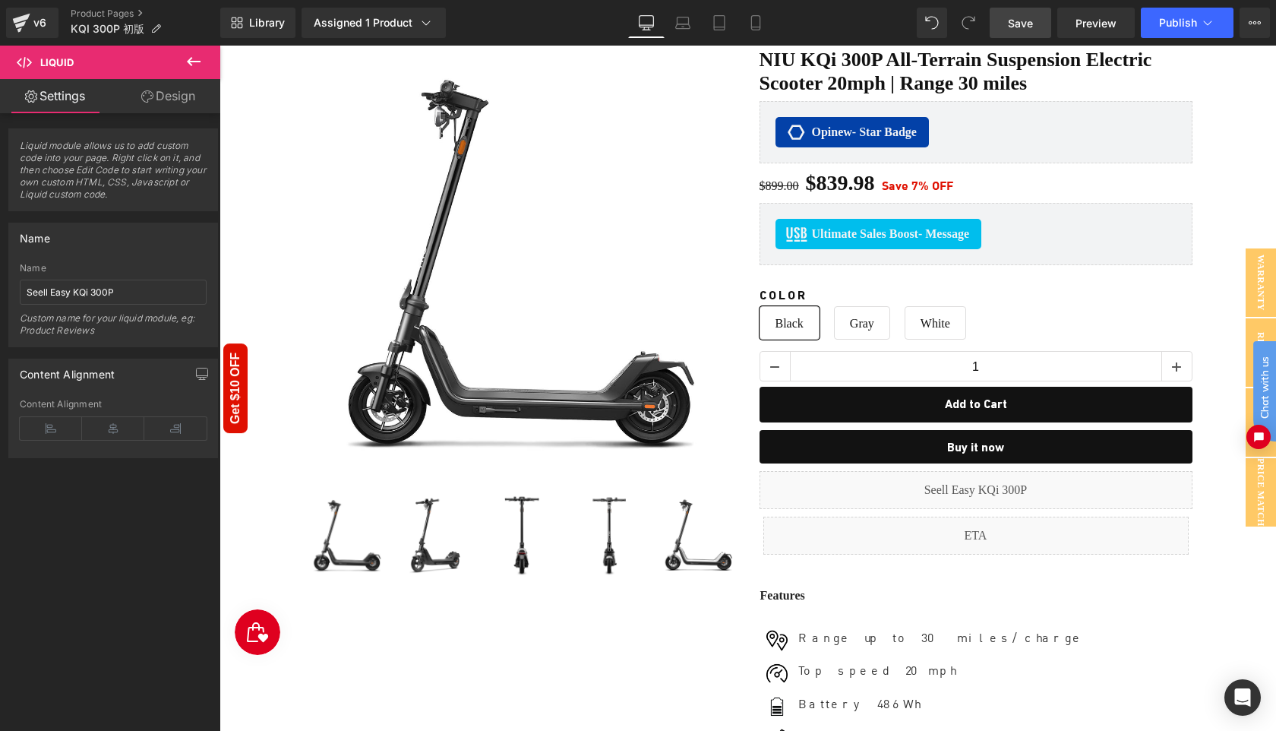
click at [1029, 15] on span "Save" at bounding box center [1020, 23] width 25 height 16
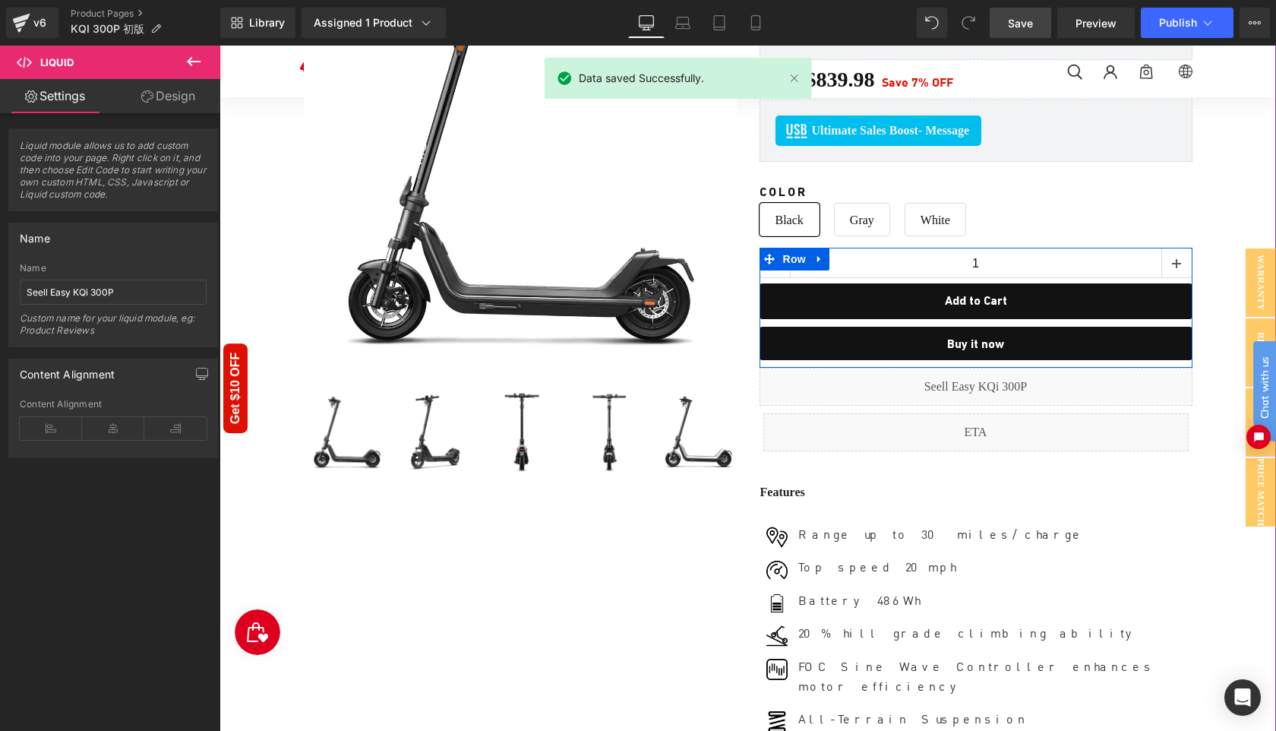
scroll to position [0, 0]
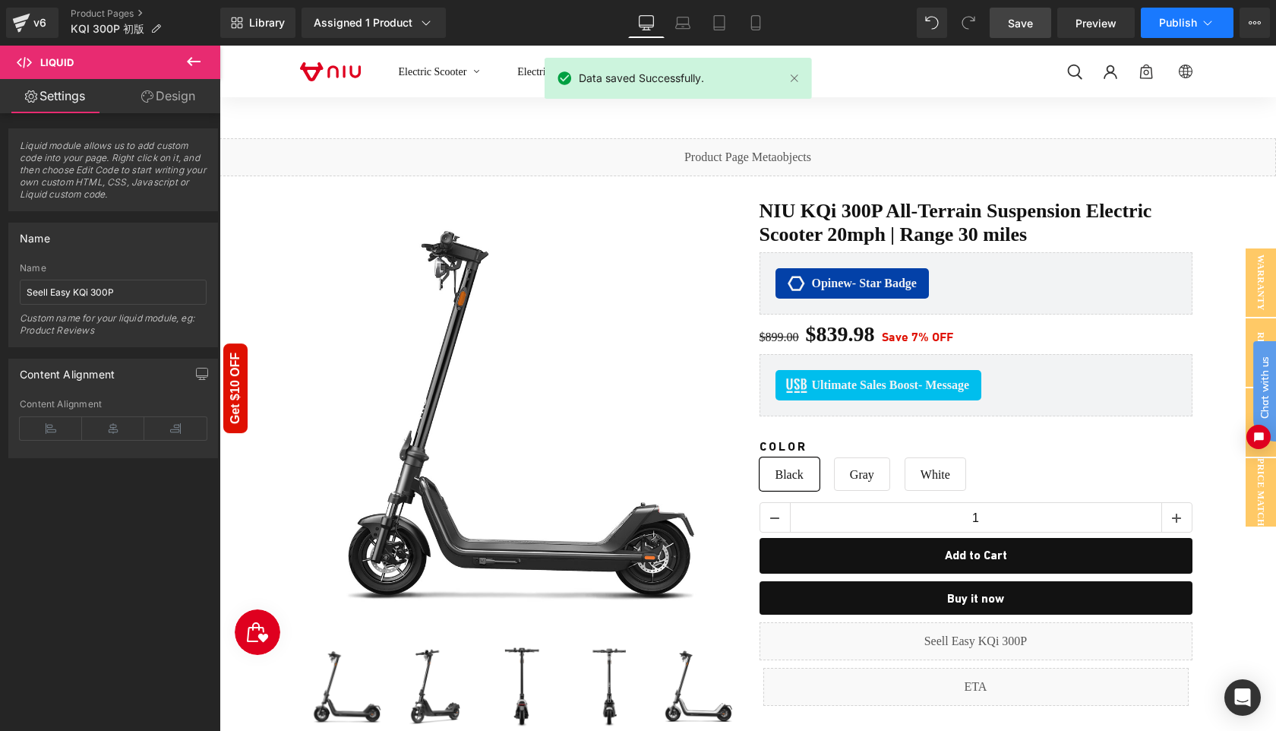
click at [1165, 31] on button "Publish" at bounding box center [1187, 23] width 93 height 30
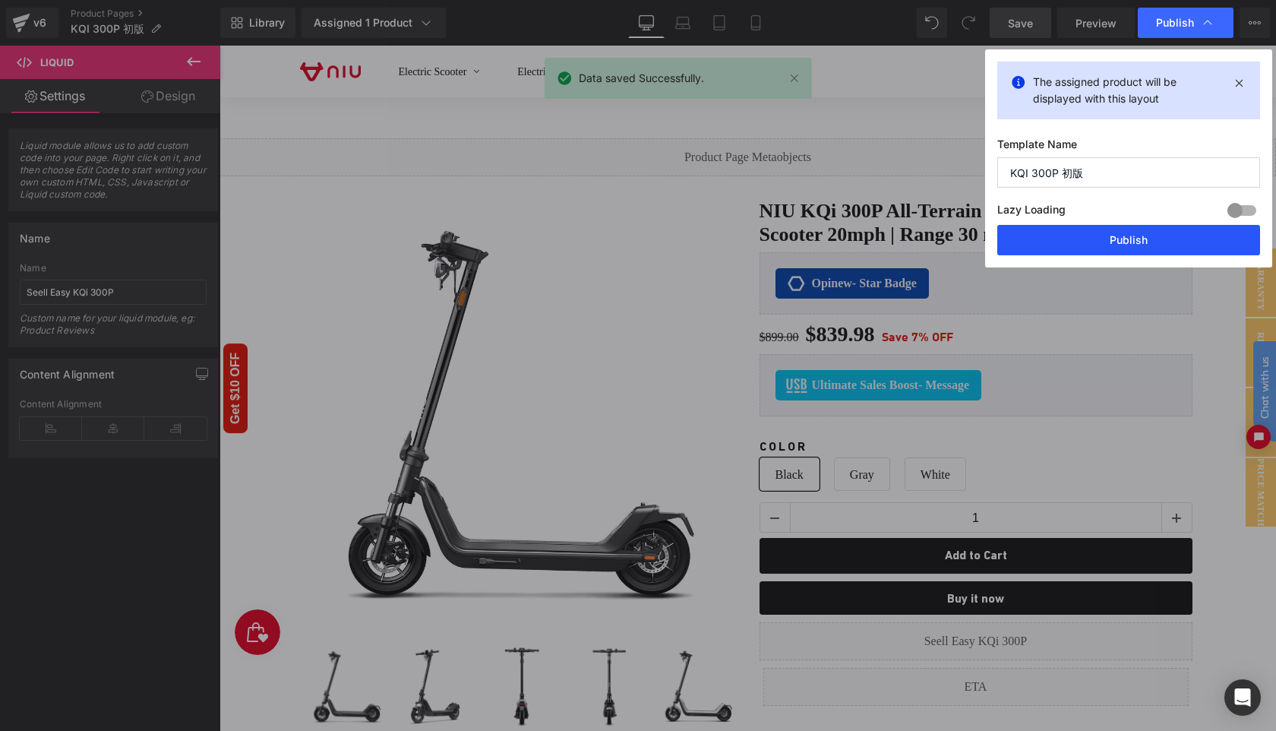
drag, startPoint x: 1145, startPoint y: 241, endPoint x: 578, endPoint y: 399, distance: 588.4
click at [0, 0] on button "Publish" at bounding box center [0, 0] width 0 height 0
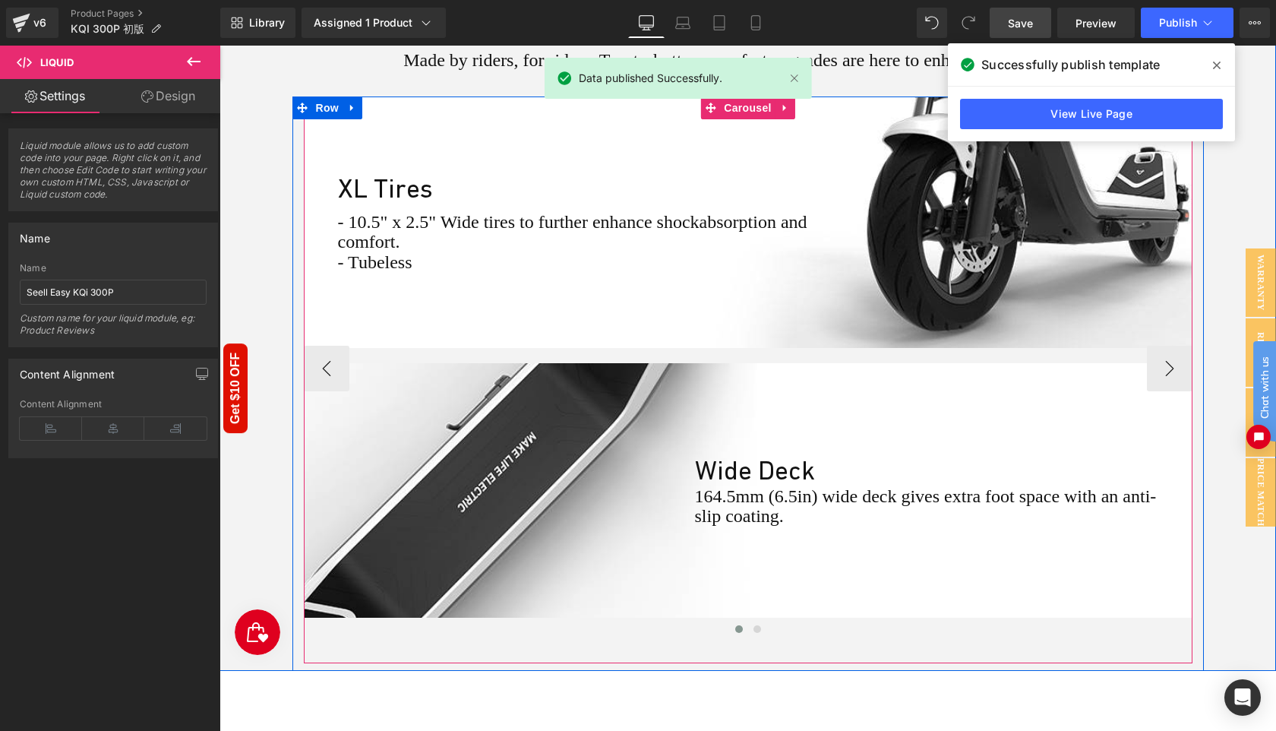
scroll to position [3502, 0]
